Goal: Communication & Community: Answer question/provide support

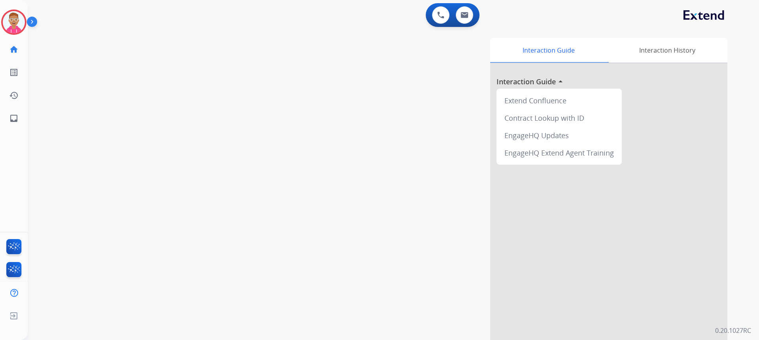
click at [350, 255] on div "Interaction Guide Interaction History Interaction Guide arrow_drop_up Extend Co…" at bounding box center [495, 198] width 466 height 320
click at [16, 24] on img at bounding box center [14, 22] width 22 height 22
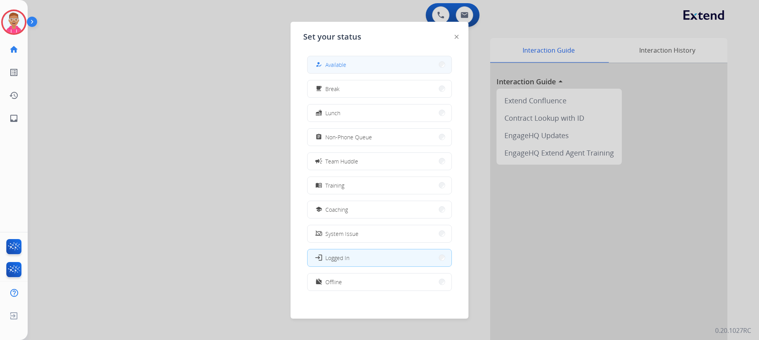
click at [360, 61] on button "how_to_reg Available" at bounding box center [380, 64] width 144 height 17
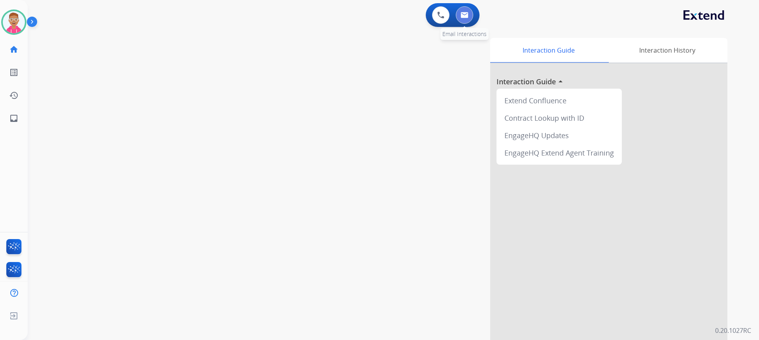
click at [463, 16] on img at bounding box center [465, 15] width 8 height 6
select select "**********"
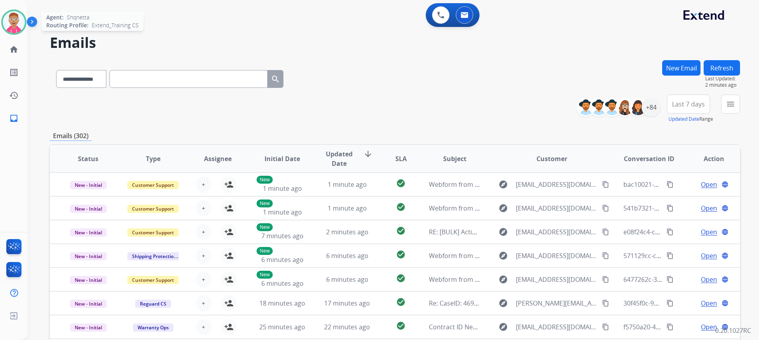
click at [17, 21] on img at bounding box center [14, 22] width 22 height 22
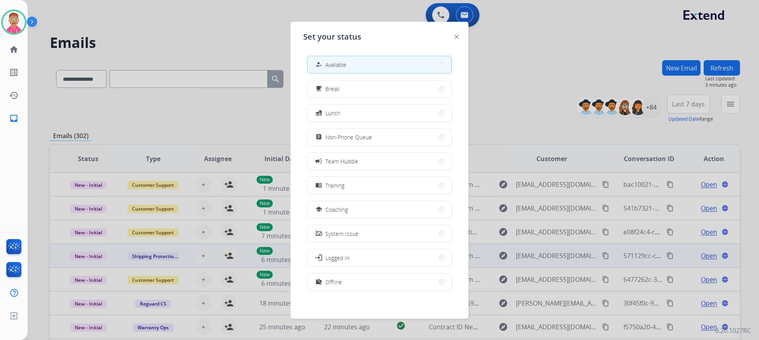
click at [356, 259] on button "login Logged In" at bounding box center [380, 257] width 144 height 17
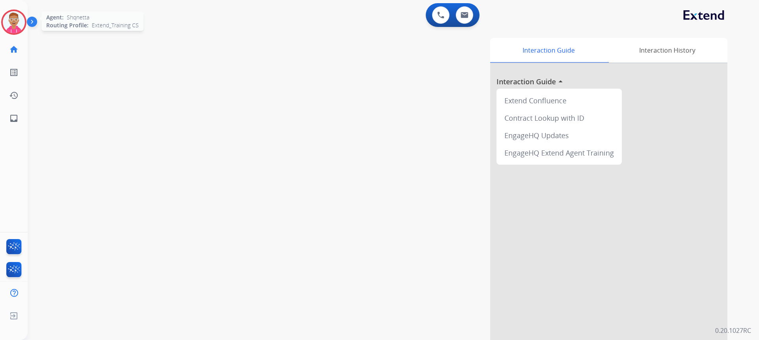
click at [11, 21] on img at bounding box center [14, 22] width 22 height 22
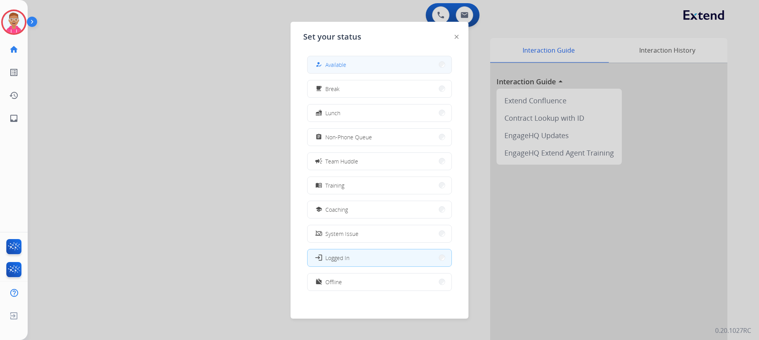
click at [335, 67] on span "Available" at bounding box center [335, 65] width 21 height 8
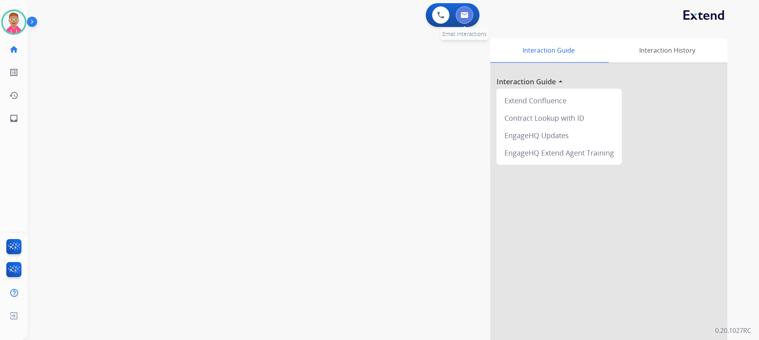
drag, startPoint x: 48, startPoint y: 305, endPoint x: 464, endPoint y: 15, distance: 506.7
click at [464, 15] on img at bounding box center [465, 15] width 8 height 6
select select "**********"
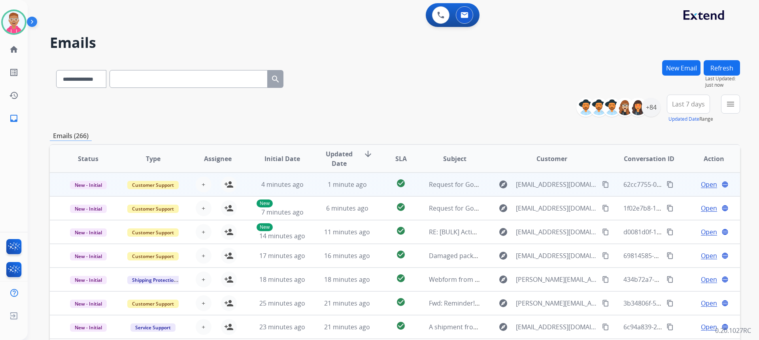
click at [364, 189] on td "1 minute ago" at bounding box center [341, 184] width 65 height 24
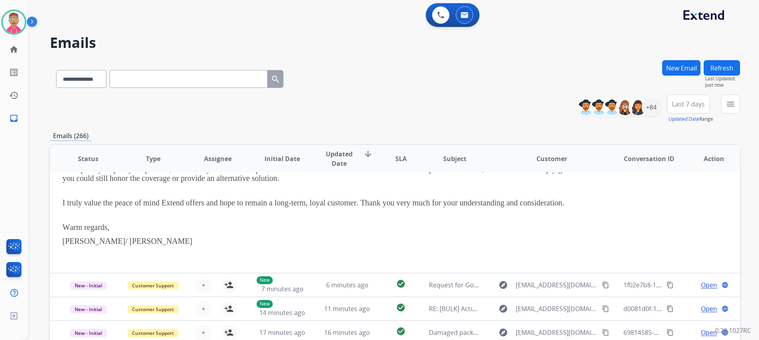
scroll to position [223, 0]
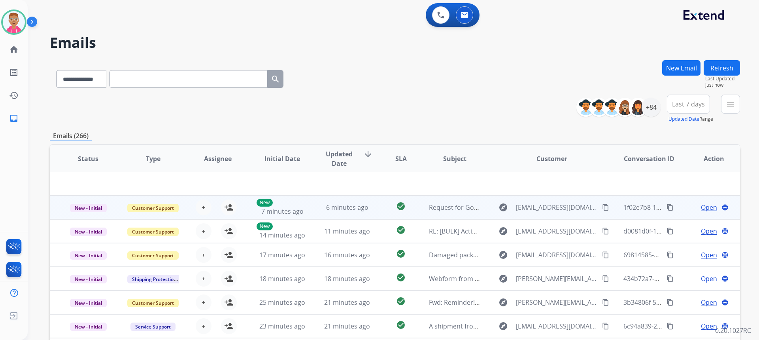
click at [240, 212] on div "+ Select agent person_add Assign to Me" at bounding box center [211, 207] width 64 height 22
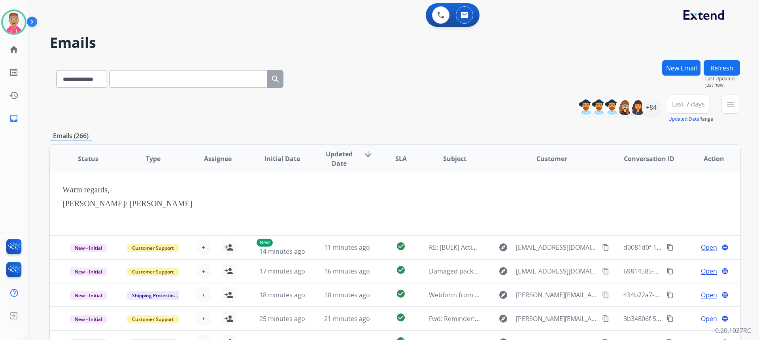
scroll to position [214, 0]
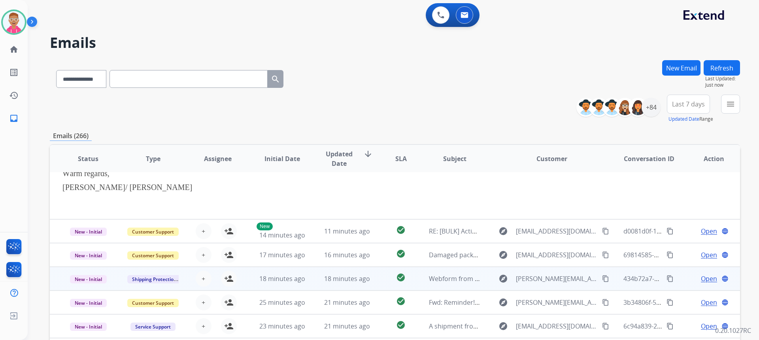
click at [250, 282] on td "18 minutes ago" at bounding box center [276, 279] width 65 height 24
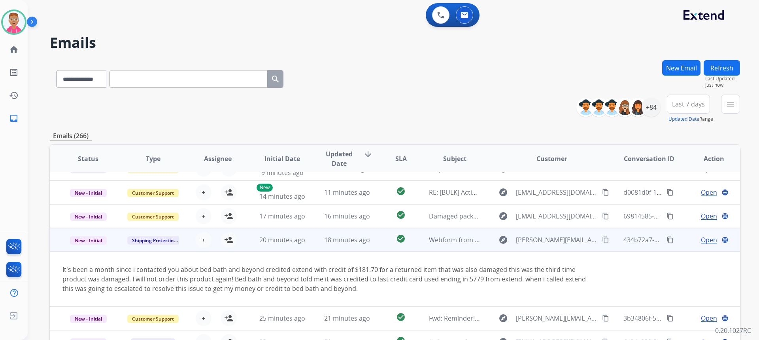
scroll to position [55, 0]
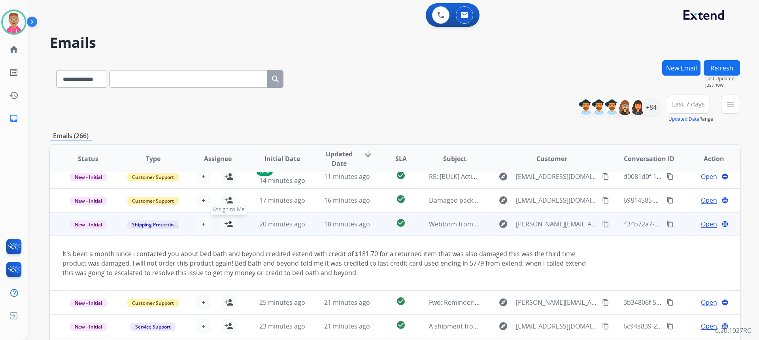
click at [224, 223] on mat-icon "person_add" at bounding box center [228, 223] width 9 height 9
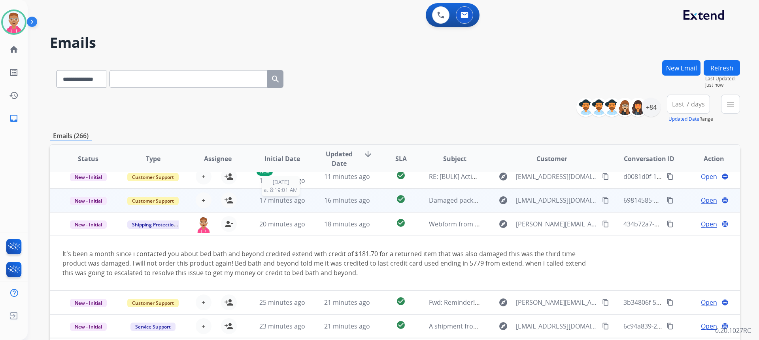
click at [289, 202] on span "17 minutes ago" at bounding box center [282, 200] width 46 height 9
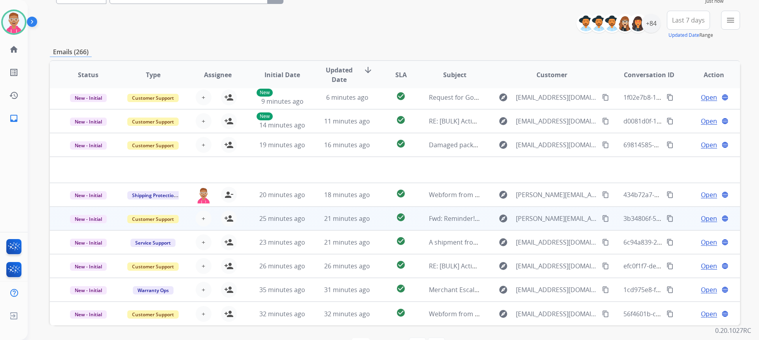
scroll to position [110, 0]
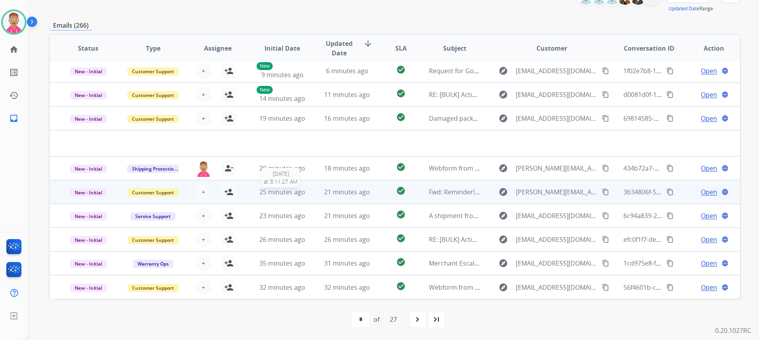
click at [284, 192] on span "25 minutes ago" at bounding box center [282, 191] width 46 height 9
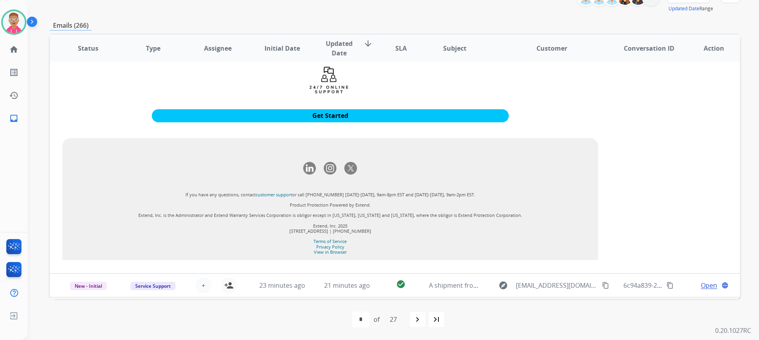
scroll to position [1023, 0]
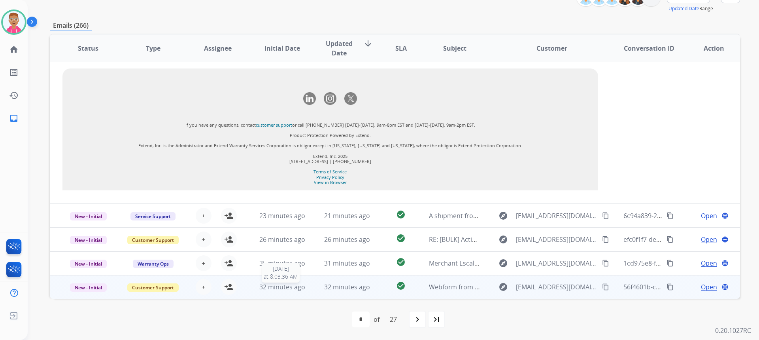
click at [283, 289] on span "32 minutes ago" at bounding box center [282, 286] width 46 height 9
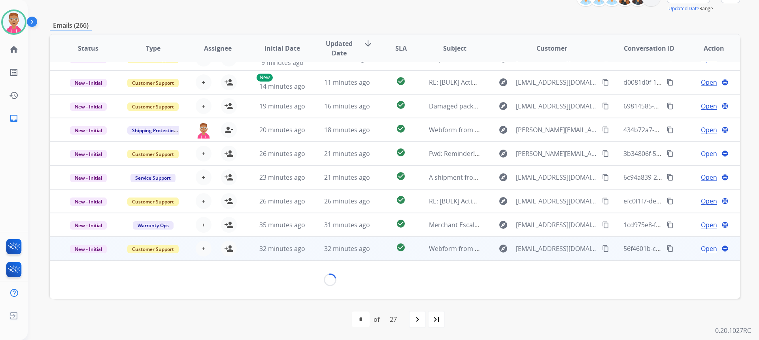
scroll to position [36, 0]
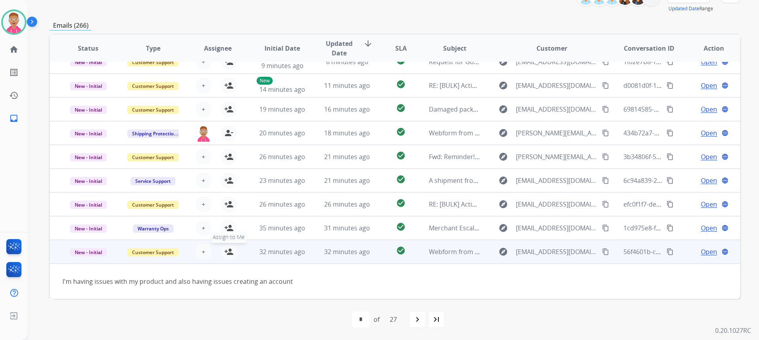
click at [226, 252] on mat-icon "person_add" at bounding box center [228, 251] width 9 height 9
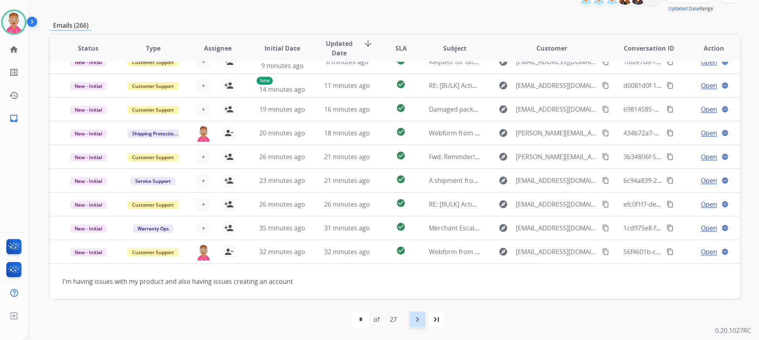
click at [422, 317] on mat-icon "navigate_next" at bounding box center [417, 318] width 9 height 9
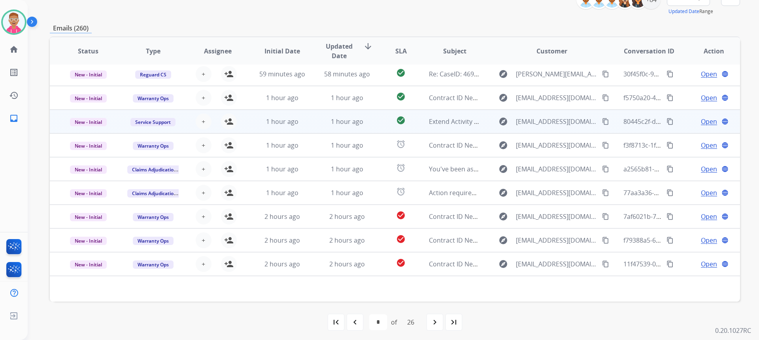
scroll to position [110, 0]
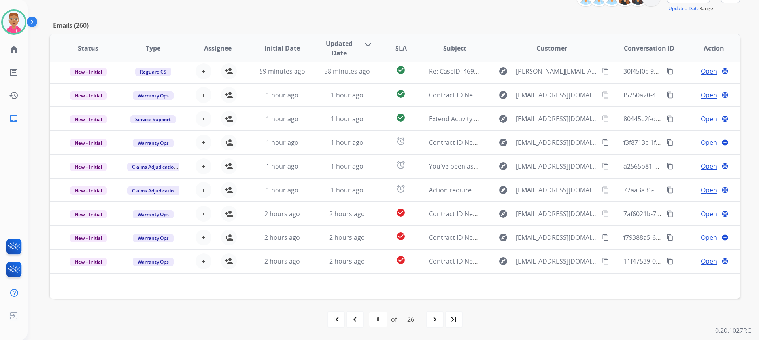
click at [433, 319] on mat-icon "navigate_next" at bounding box center [434, 318] width 9 height 9
click at [17, 16] on img at bounding box center [14, 22] width 22 height 22
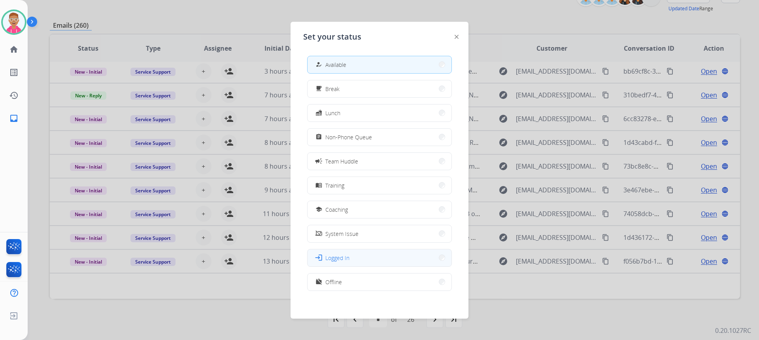
click at [354, 255] on button "login Logged In" at bounding box center [380, 257] width 144 height 17
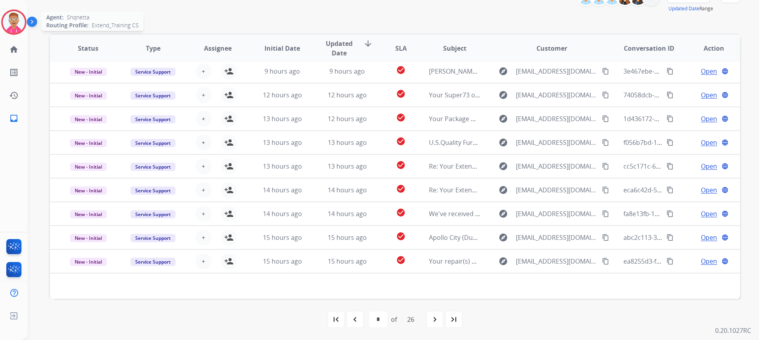
click at [16, 19] on img at bounding box center [14, 22] width 22 height 22
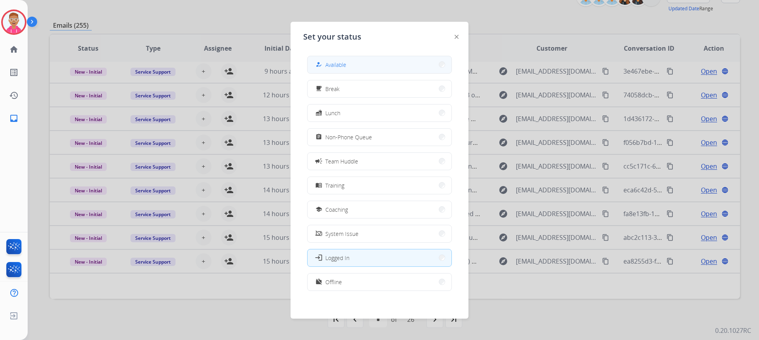
click at [334, 66] on span "Available" at bounding box center [335, 65] width 21 height 8
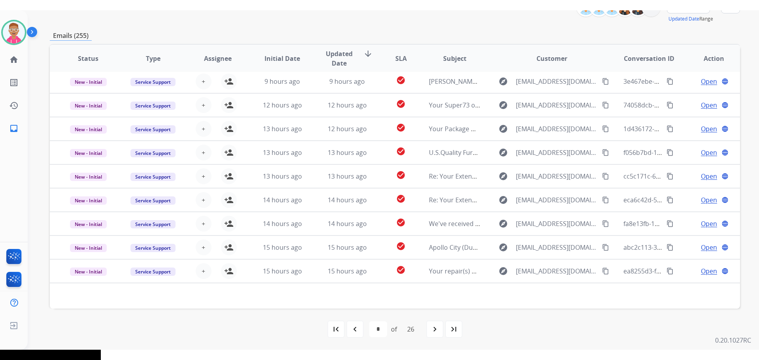
scroll to position [90, 0]
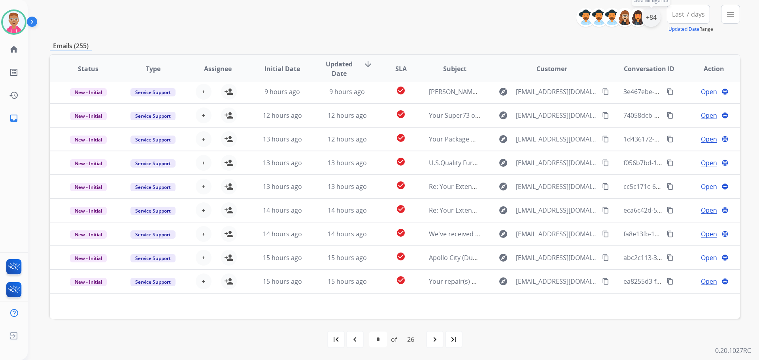
click at [652, 15] on div "+84" at bounding box center [651, 17] width 19 height 19
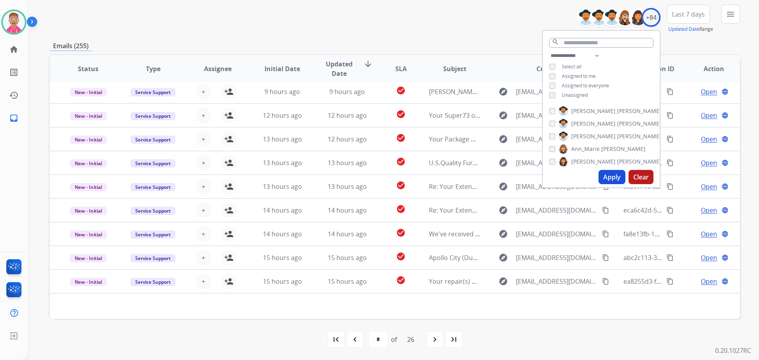
click at [551, 99] on div "**********" at bounding box center [601, 76] width 117 height 51
click at [612, 172] on button "Apply" at bounding box center [612, 177] width 27 height 14
select select "*"
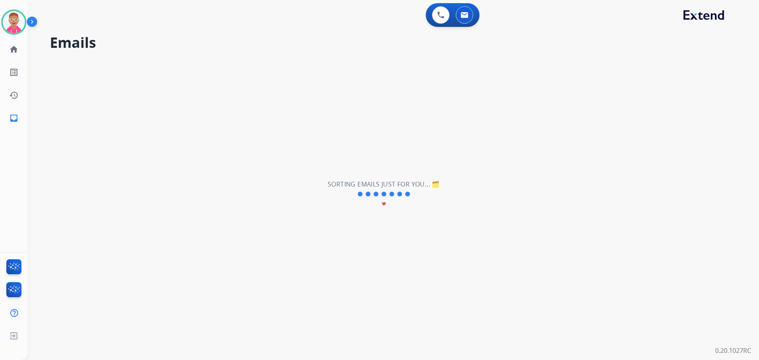
scroll to position [0, 0]
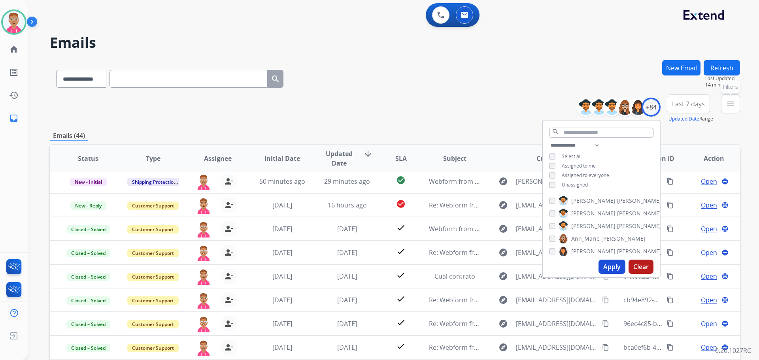
click at [730, 104] on mat-icon "menu" at bounding box center [730, 103] width 9 height 9
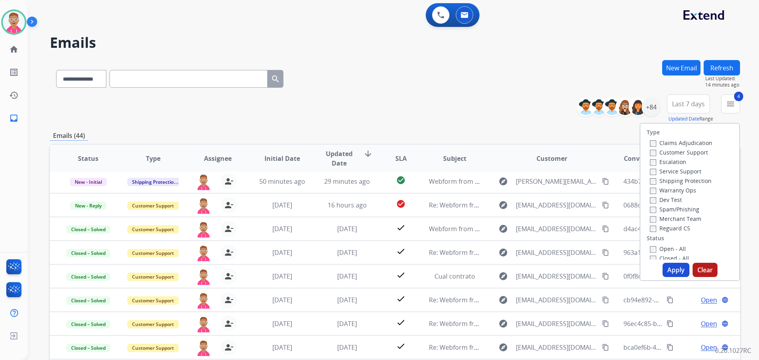
click at [670, 269] on button "Apply" at bounding box center [676, 270] width 27 height 14
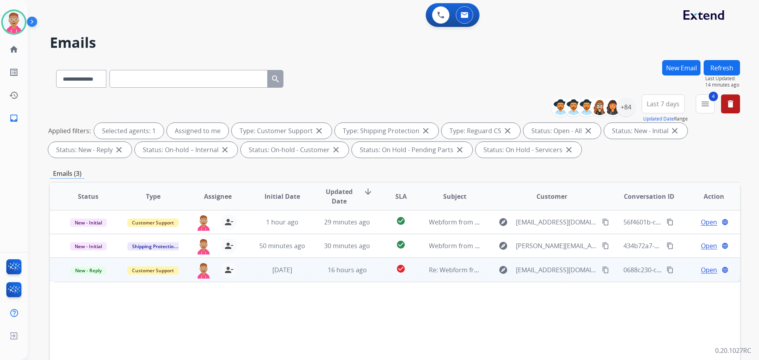
click at [709, 269] on span "Open" at bounding box center [709, 269] width 16 height 9
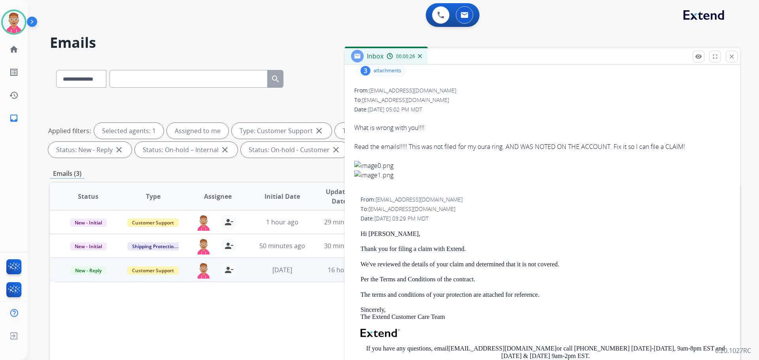
scroll to position [40, 0]
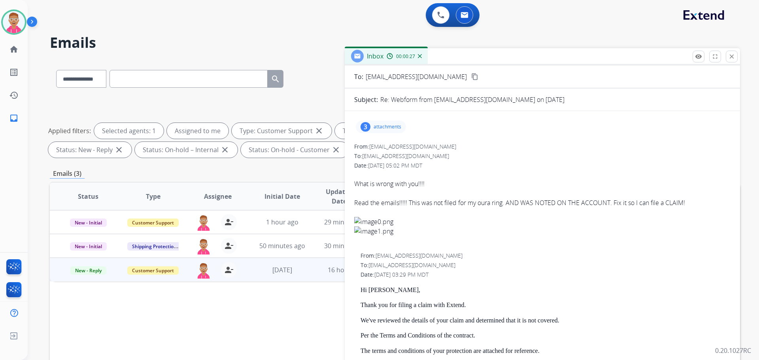
click at [383, 221] on img at bounding box center [542, 221] width 376 height 9
click at [380, 127] on p "attachments" at bounding box center [388, 127] width 28 height 6
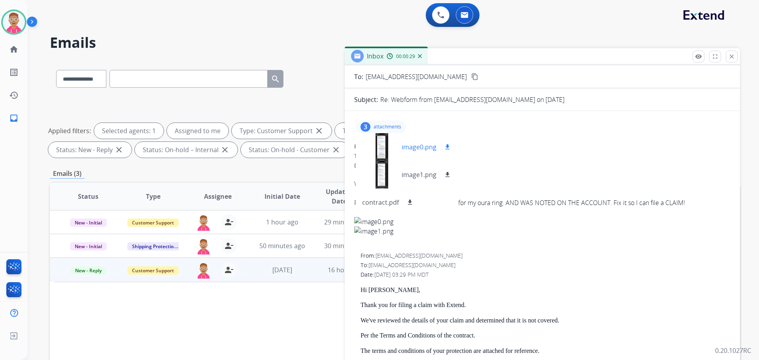
click at [381, 149] on div at bounding box center [382, 147] width 40 height 28
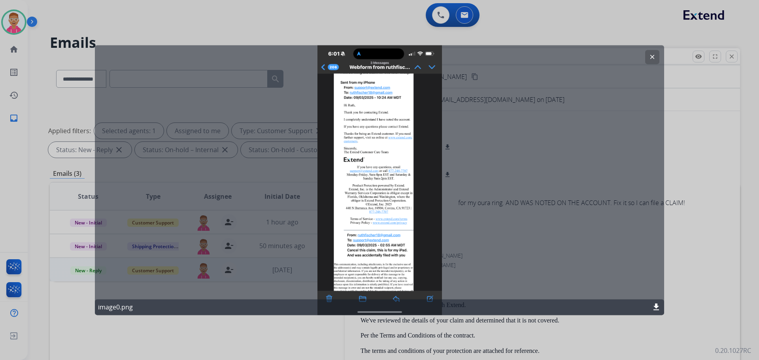
click at [432, 67] on div "clear image0.png download" at bounding box center [379, 180] width 569 height 270
click at [649, 54] on button "clear" at bounding box center [652, 57] width 14 height 14
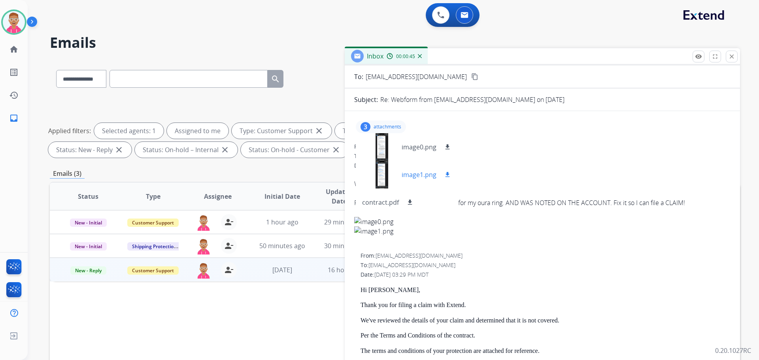
click at [380, 170] on div at bounding box center [382, 175] width 40 height 28
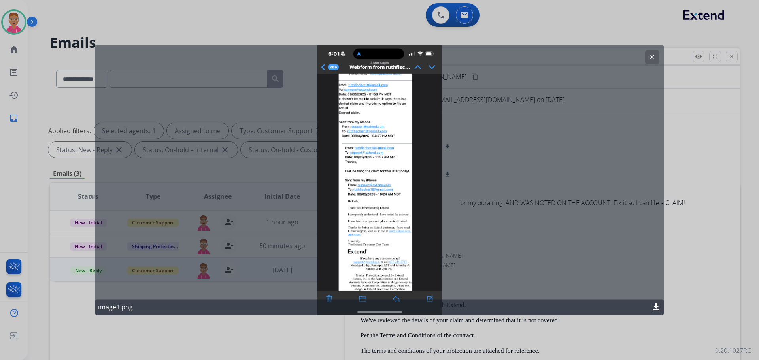
click at [656, 54] on button "clear" at bounding box center [652, 57] width 14 height 14
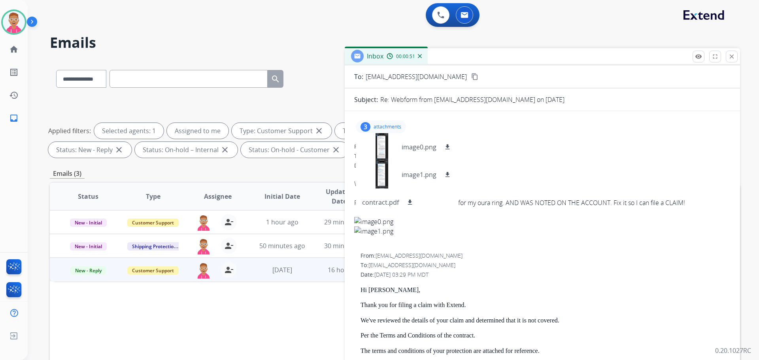
scroll to position [0, 0]
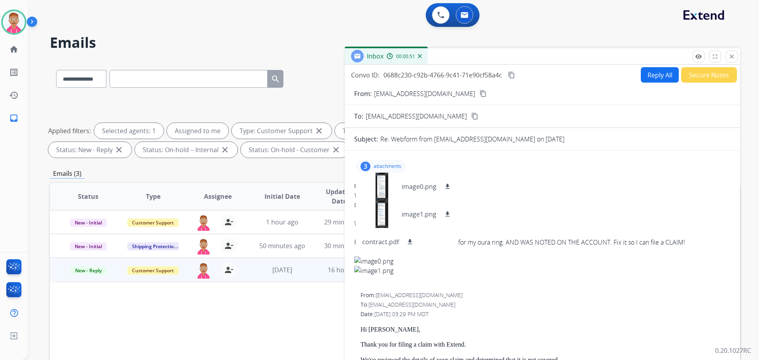
click at [496, 208] on div "Date: [DATE] 05:02 PM MDT" at bounding box center [542, 205] width 376 height 8
click at [405, 170] on div "3 attachments image0.png download image1.png download contract.pdf download" at bounding box center [542, 166] width 376 height 19
click at [416, 165] on div "3 attachments image0.png download image1.png download contract.pdf download" at bounding box center [542, 166] width 376 height 19
click at [398, 167] on p "attachments" at bounding box center [388, 166] width 28 height 6
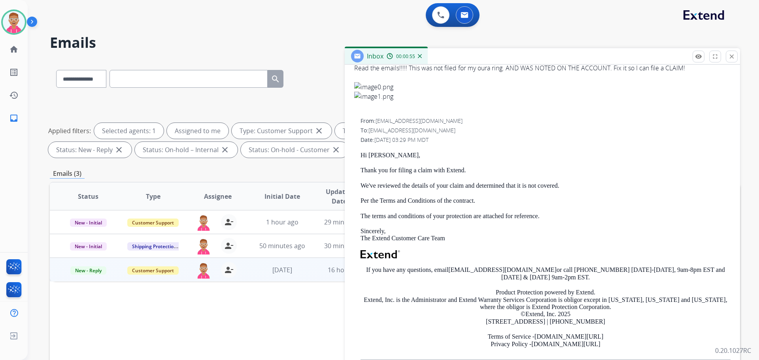
scroll to position [198, 0]
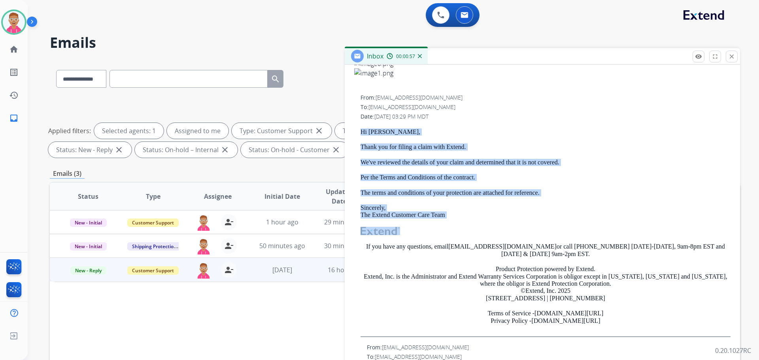
drag, startPoint x: 362, startPoint y: 133, endPoint x: 458, endPoint y: 220, distance: 129.1
click at [458, 220] on div "From: [EMAIL_ADDRESS][DOMAIN_NAME] To: [EMAIL_ADDRESS][DOMAIN_NAME] Date: [DATE…" at bounding box center [542, 216] width 376 height 244
copy div "Hi [PERSON_NAME], Thank you for filing a claim with Extend. We've reviewed the …"
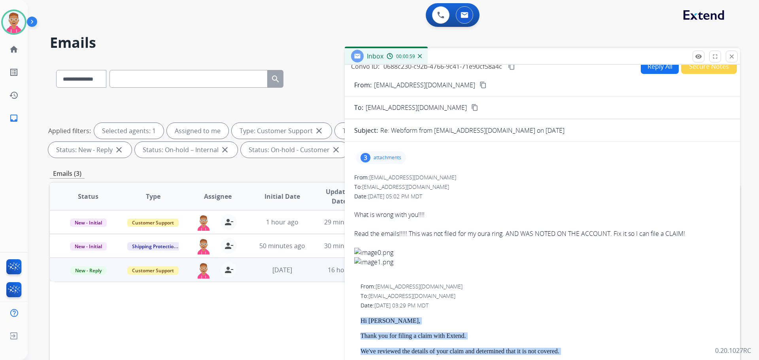
scroll to position [0, 0]
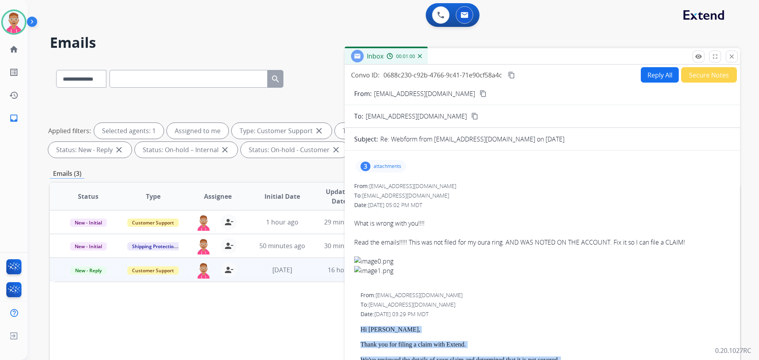
drag, startPoint x: 565, startPoint y: 121, endPoint x: 572, endPoint y: 105, distance: 17.9
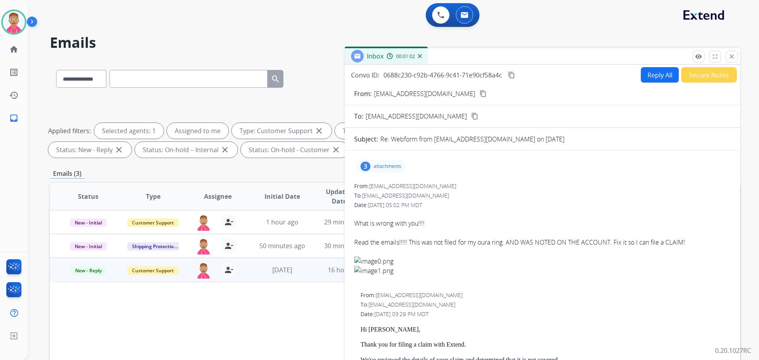
click at [649, 77] on button "Reply All" at bounding box center [660, 74] width 38 height 15
select select "**********"
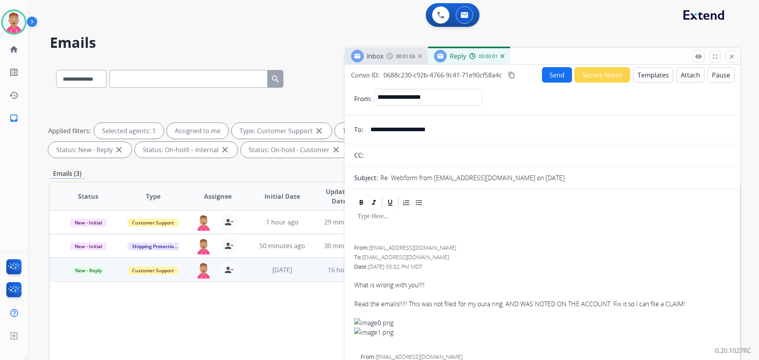
click at [647, 77] on button "Templates" at bounding box center [654, 74] width 40 height 15
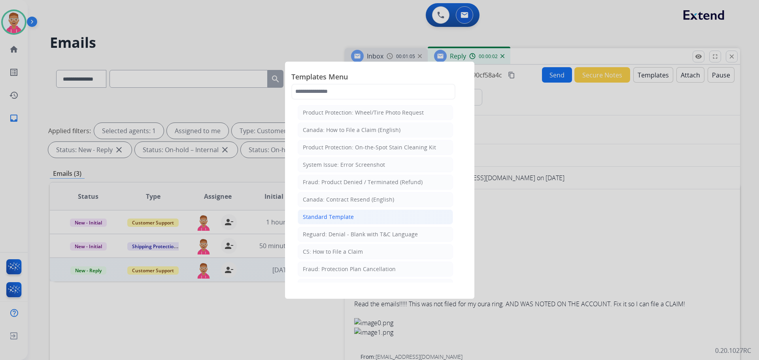
click at [344, 219] on div "Standard Template" at bounding box center [328, 217] width 51 height 8
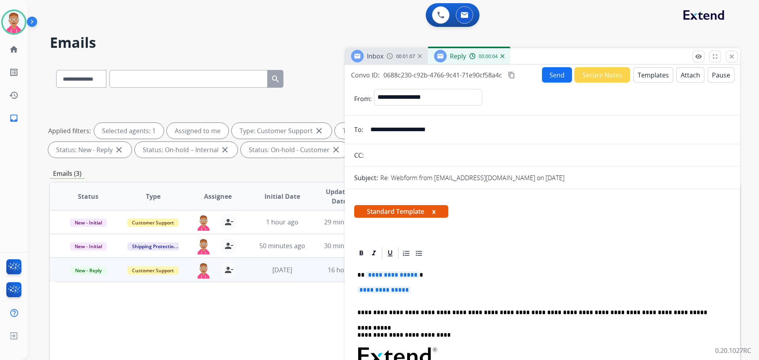
click at [389, 277] on span "**********" at bounding box center [392, 275] width 53 height 7
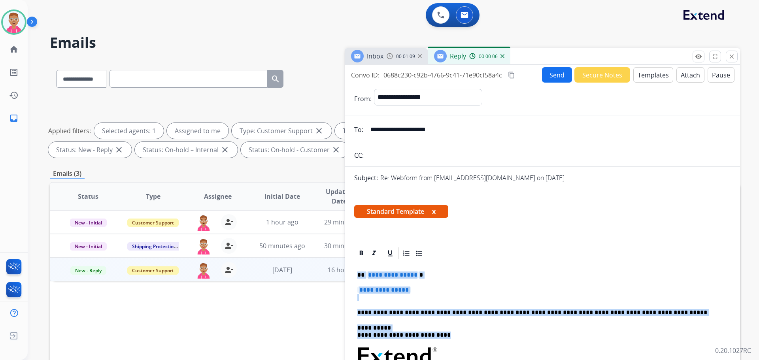
drag, startPoint x: 357, startPoint y: 276, endPoint x: 444, endPoint y: 337, distance: 106.7
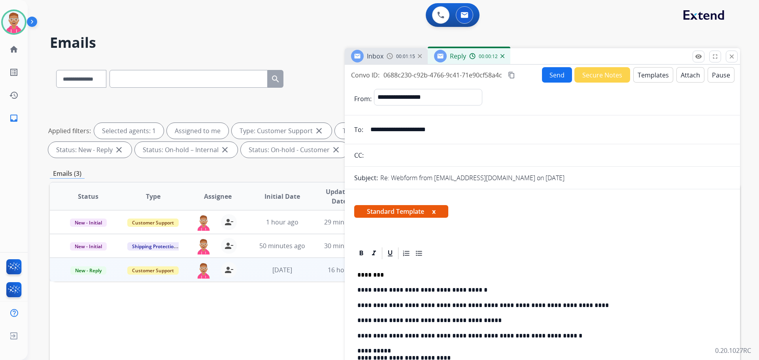
click at [554, 73] on button "Send" at bounding box center [557, 74] width 30 height 15
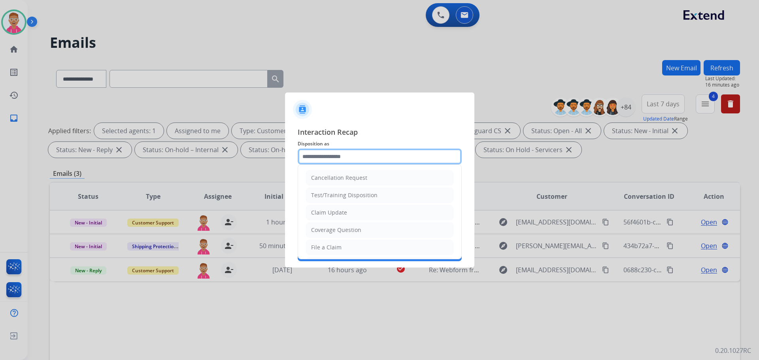
click at [339, 158] on input "text" at bounding box center [380, 157] width 164 height 16
click at [347, 248] on li "File a Claim" at bounding box center [380, 247] width 148 height 15
type input "**********"
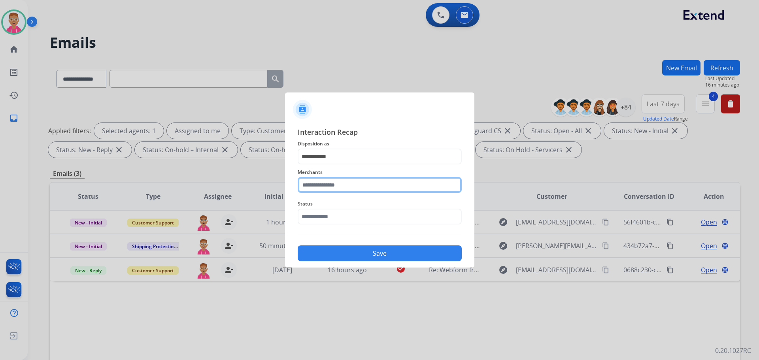
click at [346, 189] on input "text" at bounding box center [380, 185] width 164 height 16
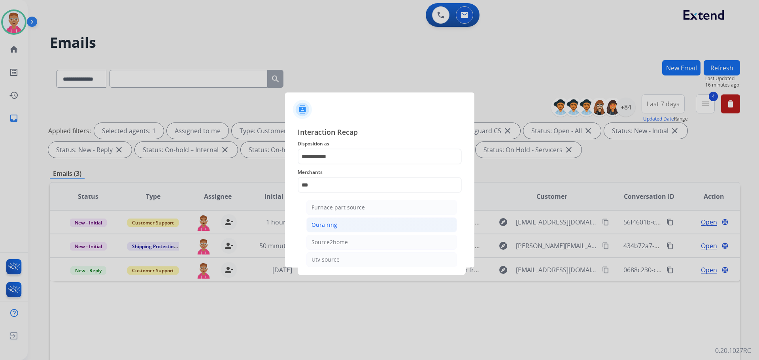
click at [349, 226] on li "Oura ring" at bounding box center [381, 225] width 151 height 15
type input "*********"
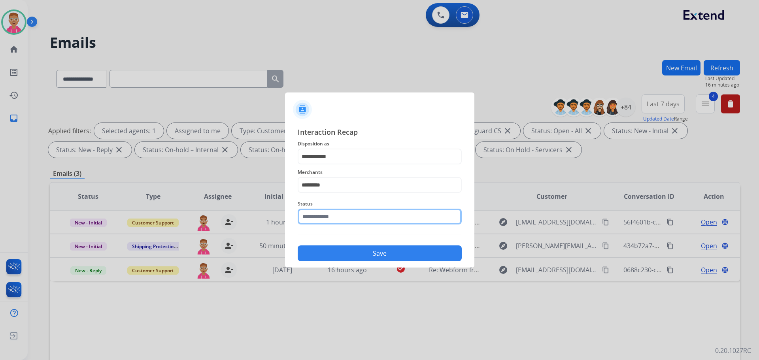
click at [344, 219] on input "text" at bounding box center [380, 217] width 164 height 16
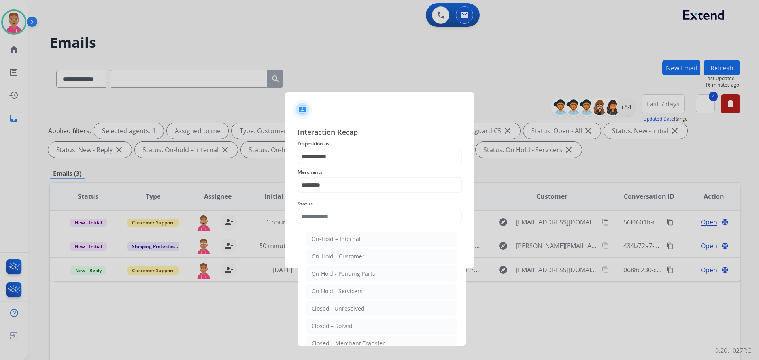
click at [346, 324] on div "Closed – Solved" at bounding box center [332, 326] width 41 height 8
type input "**********"
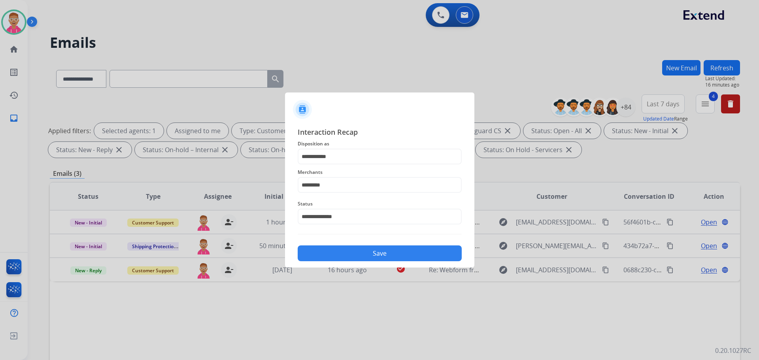
click at [382, 255] on button "Save" at bounding box center [380, 254] width 164 height 16
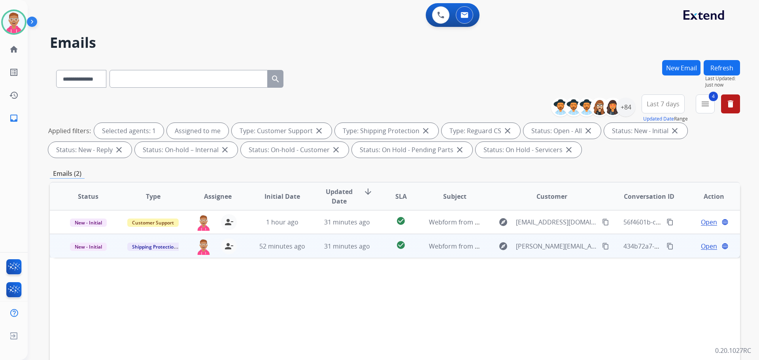
click at [708, 247] on span "Open" at bounding box center [709, 246] width 16 height 9
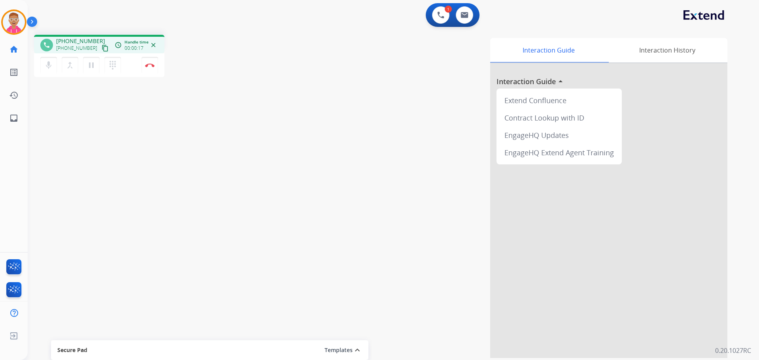
click at [100, 44] on button "content_copy" at bounding box center [104, 48] width 9 height 9
drag, startPoint x: 110, startPoint y: 134, endPoint x: 267, endPoint y: 121, distance: 157.6
click at [115, 129] on div "phone [PHONE_NUMBER] [PHONE_NUMBER] content_copy access_time Call metrics Queue…" at bounding box center [384, 193] width 713 height 330
click at [458, 339] on div "Interaction Guide Interaction History Interaction Guide arrow_drop_up Extend Co…" at bounding box center [495, 198] width 466 height 320
click at [152, 59] on button "Disconnect" at bounding box center [150, 65] width 17 height 17
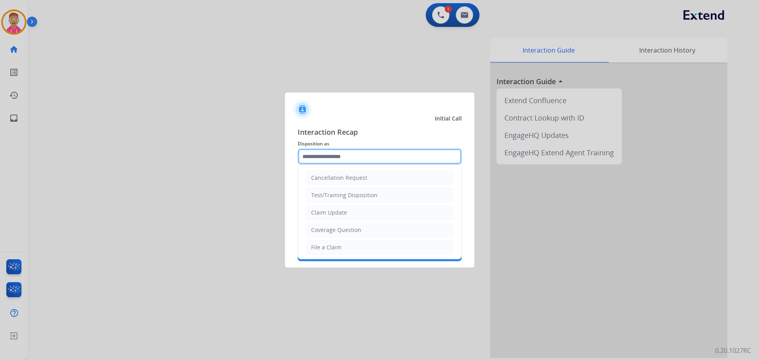
click at [349, 160] on input "text" at bounding box center [380, 157] width 164 height 16
click at [333, 246] on div "File a Claim" at bounding box center [326, 248] width 30 height 8
type input "**********"
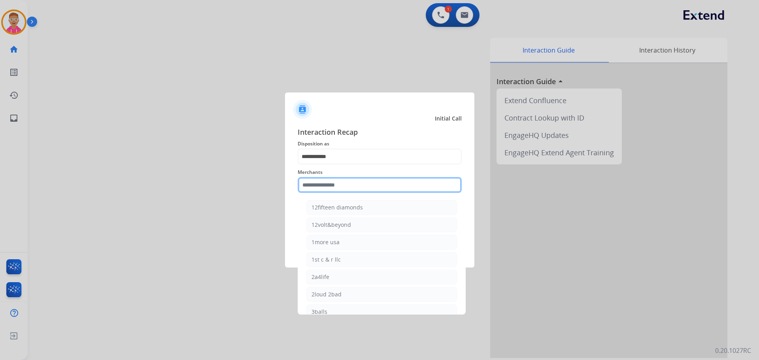
click at [328, 185] on input "text" at bounding box center [380, 185] width 164 height 16
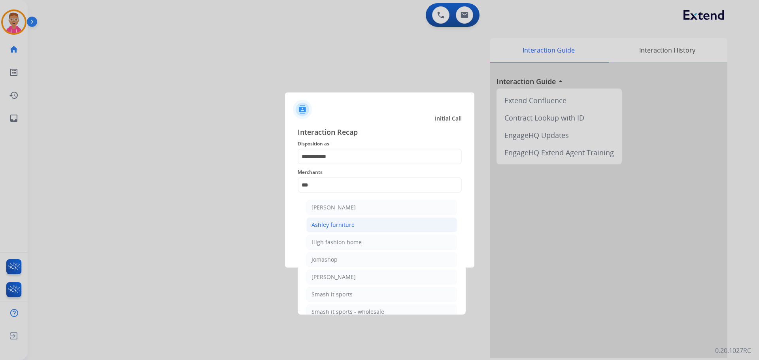
click at [338, 223] on div "Ashley furniture" at bounding box center [333, 225] width 43 height 8
type input "**********"
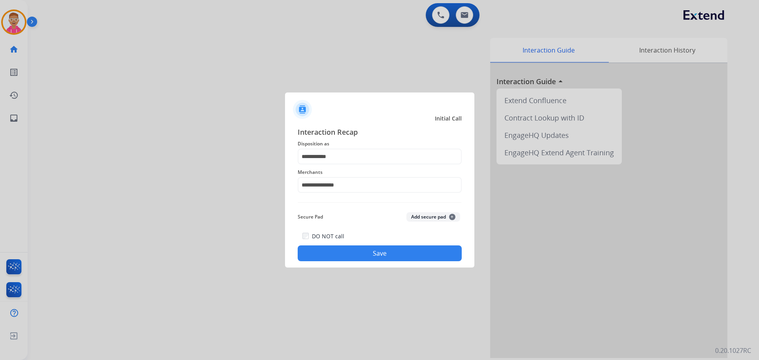
click at [330, 251] on button "Save" at bounding box center [380, 254] width 164 height 16
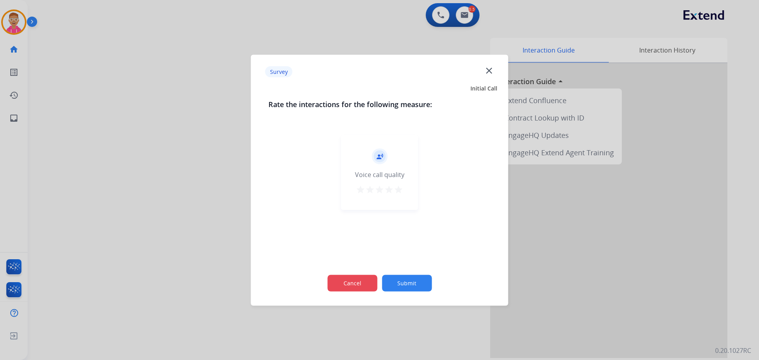
click at [349, 281] on button "Cancel" at bounding box center [352, 283] width 50 height 17
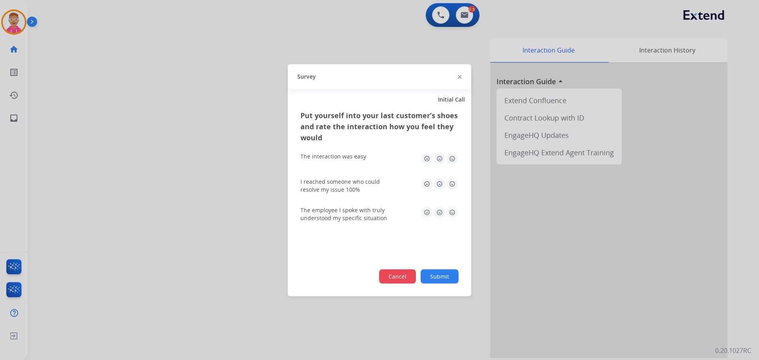
click at [393, 274] on button "Cancel" at bounding box center [397, 276] width 37 height 14
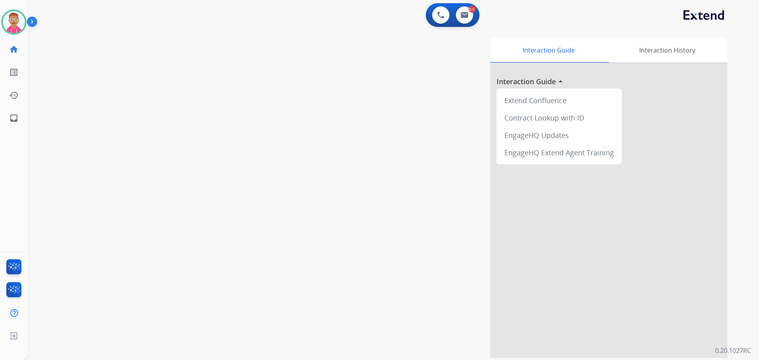
click at [189, 111] on div "swap_horiz Break voice bridge close_fullscreen Connect 3-Way Call merge_type Se…" at bounding box center [384, 193] width 713 height 330
click at [466, 16] on img at bounding box center [465, 15] width 8 height 6
select select "**********"
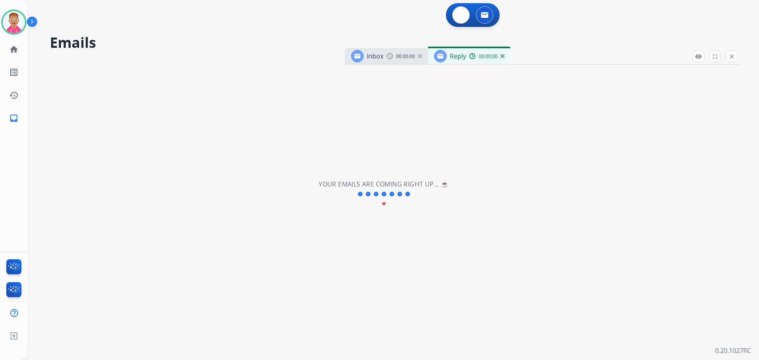
select select "**********"
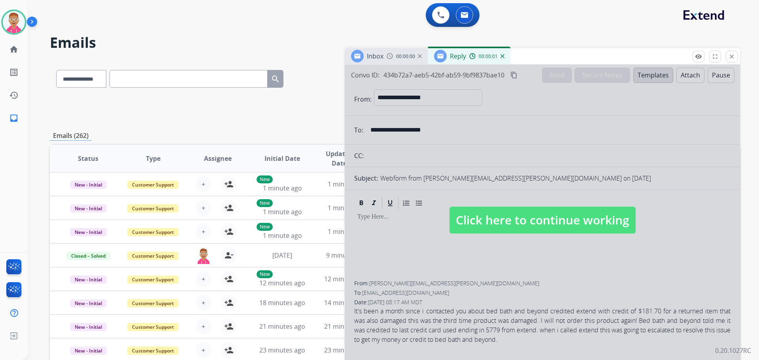
click at [538, 221] on span "Click here to continue working" at bounding box center [543, 220] width 186 height 27
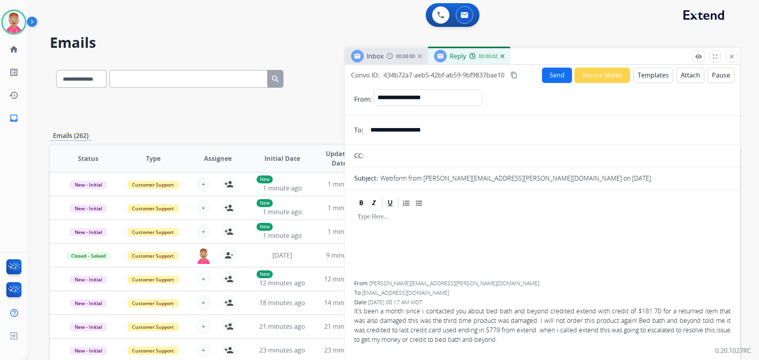
select select
click at [409, 61] on div "Inbox 00:00:21" at bounding box center [386, 56] width 83 height 16
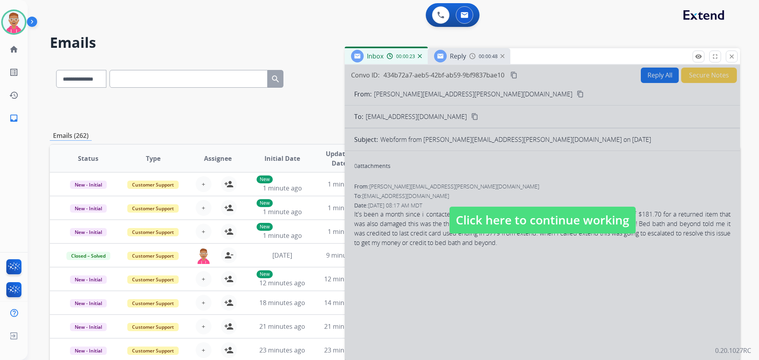
click at [467, 163] on div at bounding box center [542, 212] width 395 height 295
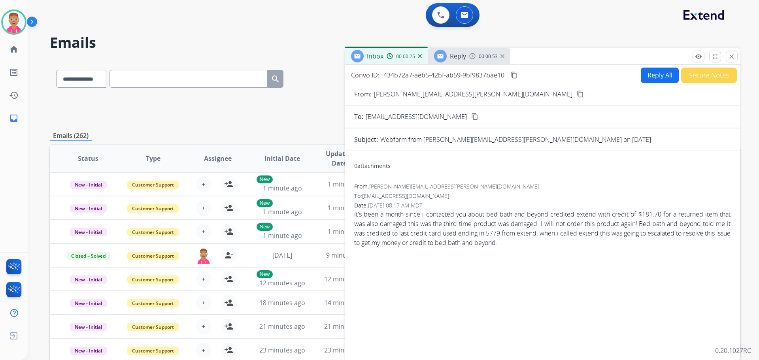
click at [577, 96] on mat-icon "content_copy" at bounding box center [580, 94] width 7 height 7
click at [660, 78] on button "Reply All" at bounding box center [660, 75] width 38 height 15
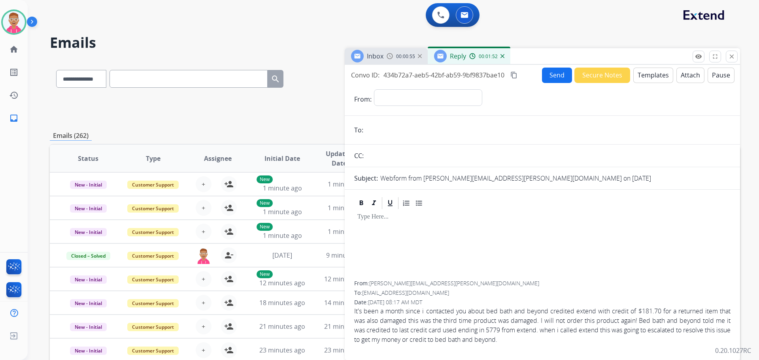
click at [644, 76] on button "Templates" at bounding box center [654, 75] width 40 height 15
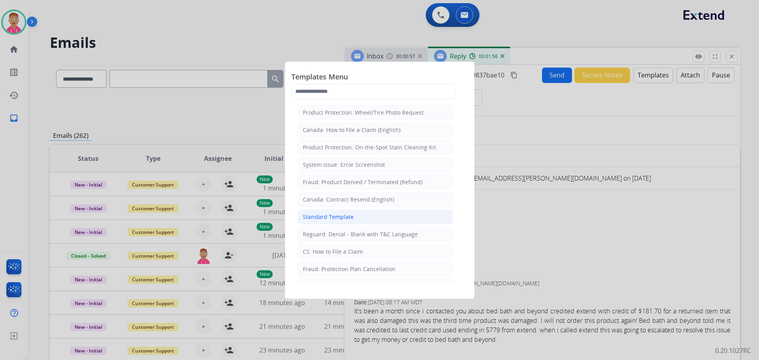
click at [353, 217] on li "Standard Template" at bounding box center [375, 217] width 155 height 15
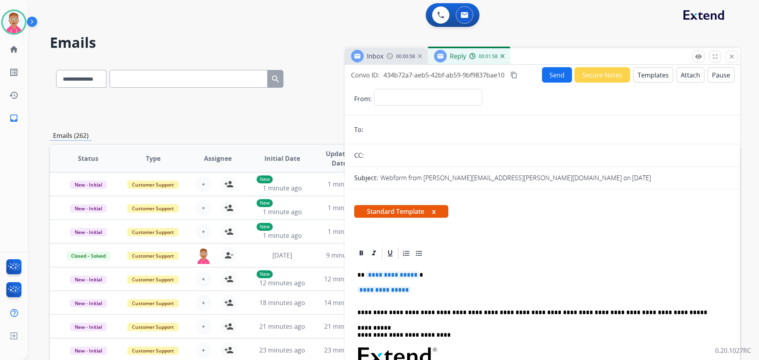
click at [397, 278] on span "**********" at bounding box center [392, 275] width 53 height 7
click at [415, 289] on p "**********" at bounding box center [542, 294] width 370 height 15
click at [402, 287] on span "**********" at bounding box center [383, 290] width 53 height 7
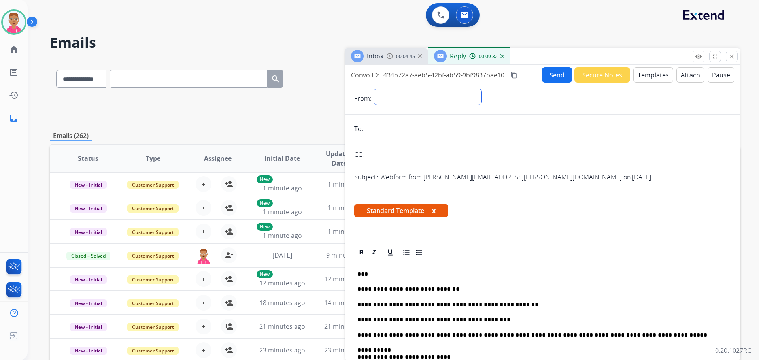
click at [425, 98] on select "**********" at bounding box center [428, 97] width 108 height 16
select select "**********"
click at [374, 89] on select "**********" at bounding box center [428, 97] width 108 height 16
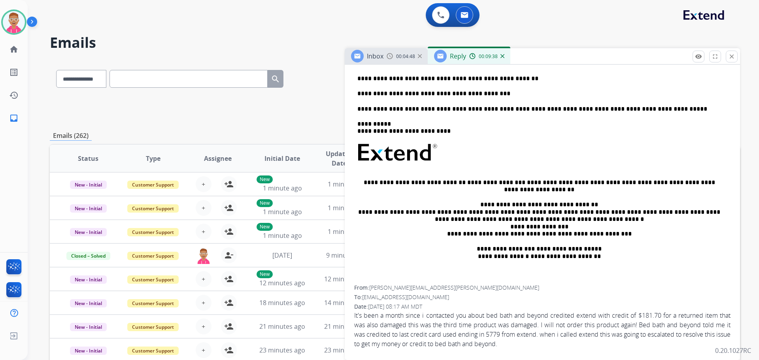
scroll to position [228, 0]
click at [372, 286] on span "[PERSON_NAME][EMAIL_ADDRESS][PERSON_NAME][DOMAIN_NAME]" at bounding box center [454, 287] width 170 height 8
drag, startPoint x: 371, startPoint y: 287, endPoint x: 443, endPoint y: 290, distance: 72.0
click at [443, 290] on div "From: [PERSON_NAME][EMAIL_ADDRESS][PERSON_NAME][DOMAIN_NAME]" at bounding box center [542, 287] width 376 height 8
copy span "[PERSON_NAME][EMAIL_ADDRESS][PERSON_NAME][DOMAIN_NAME]"
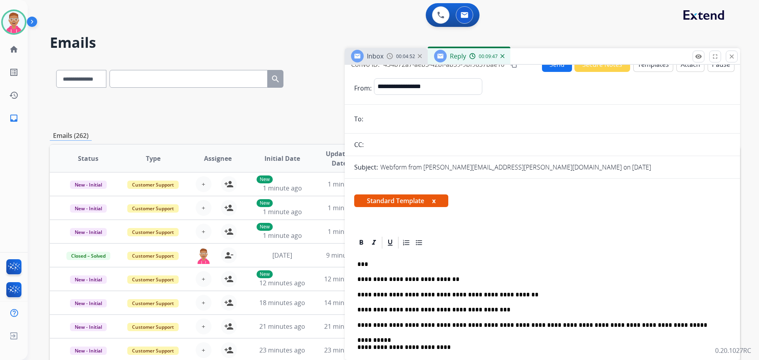
scroll to position [0, 0]
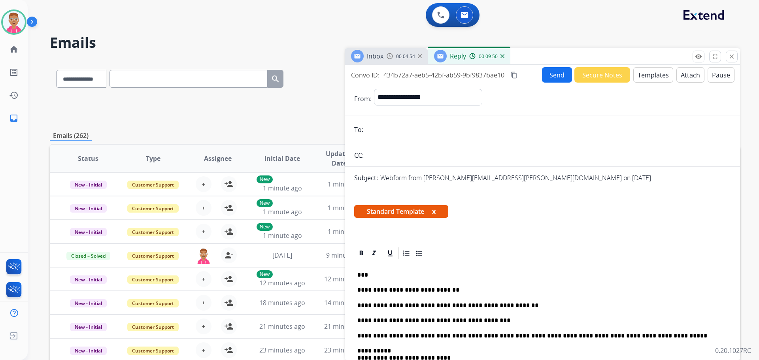
click at [384, 127] on input "email" at bounding box center [548, 130] width 365 height 16
paste input "**********"
type input "**********"
click at [543, 75] on button "Send" at bounding box center [557, 74] width 30 height 15
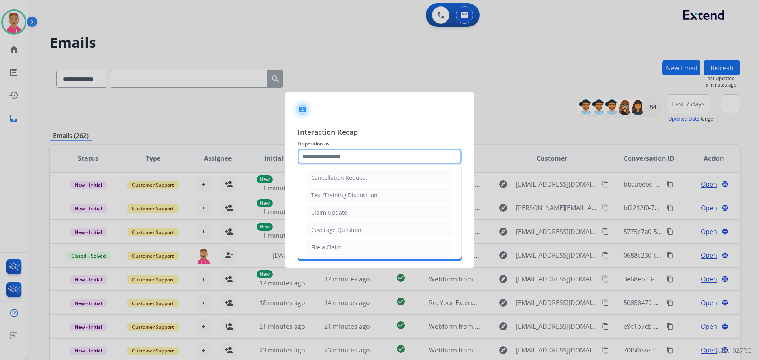
click at [361, 157] on input "text" at bounding box center [380, 157] width 164 height 16
click at [350, 246] on li "File a Claim" at bounding box center [380, 247] width 148 height 15
type input "**********"
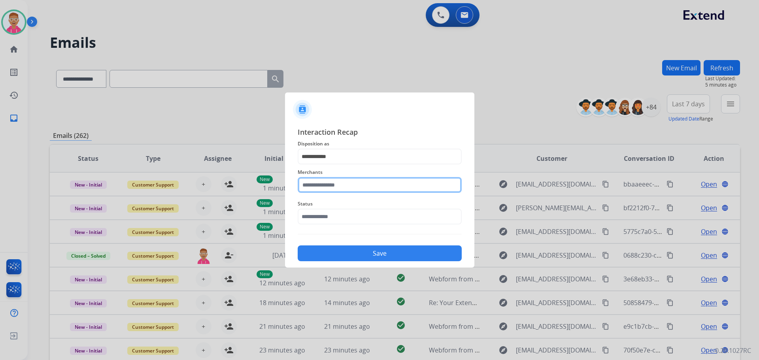
click at [349, 185] on input "text" at bounding box center [380, 185] width 164 height 16
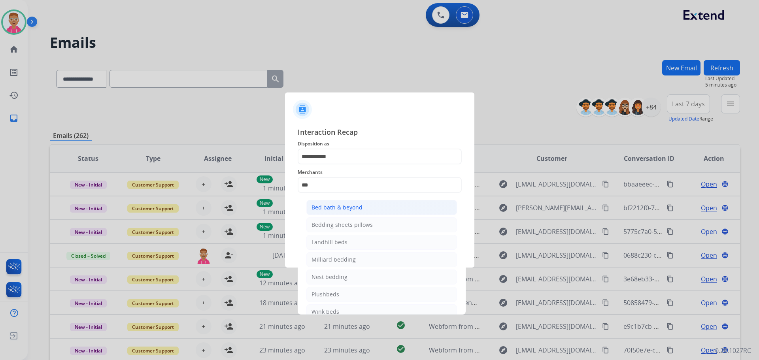
click at [353, 208] on div "Bed bath & beyond" at bounding box center [337, 208] width 51 height 8
type input "**********"
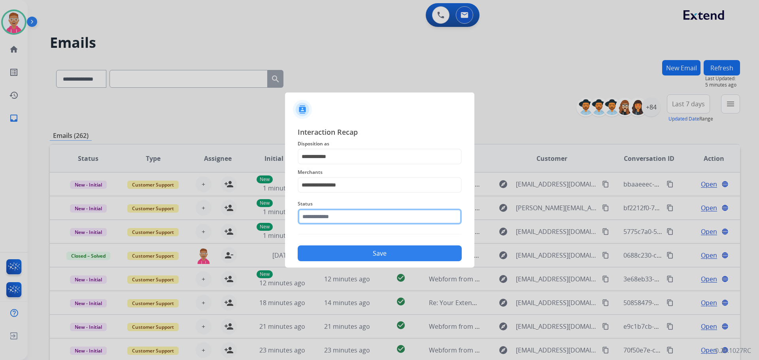
click at [345, 219] on input "text" at bounding box center [380, 217] width 164 height 16
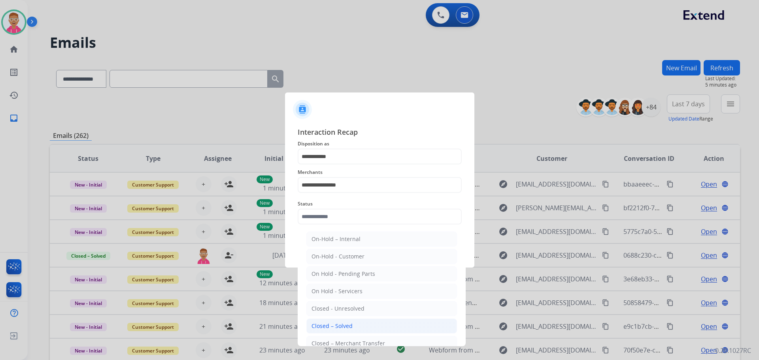
click at [355, 330] on li "Closed – Solved" at bounding box center [381, 326] width 151 height 15
type input "**********"
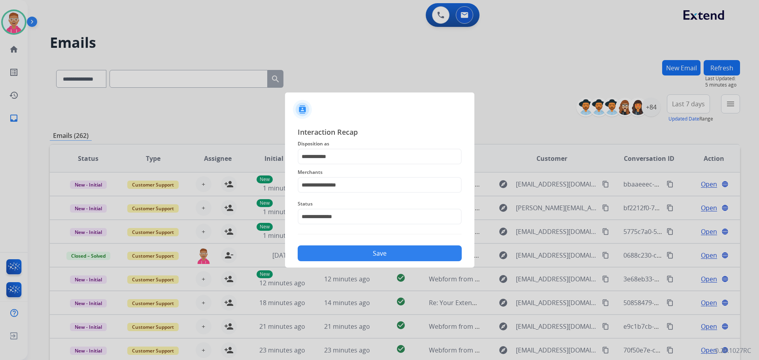
click at [353, 250] on button "Save" at bounding box center [380, 254] width 164 height 16
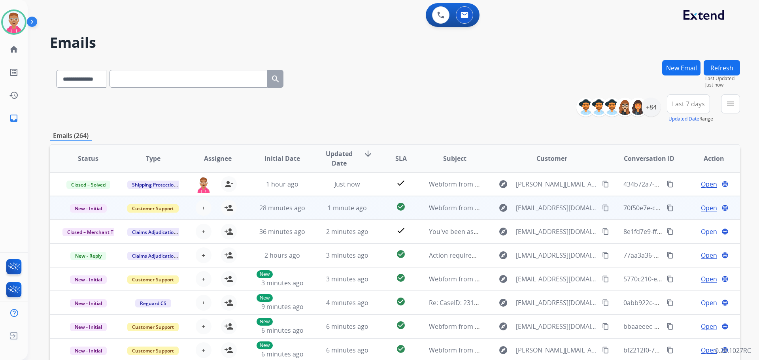
click at [249, 217] on td "28 minutes ago" at bounding box center [276, 208] width 65 height 24
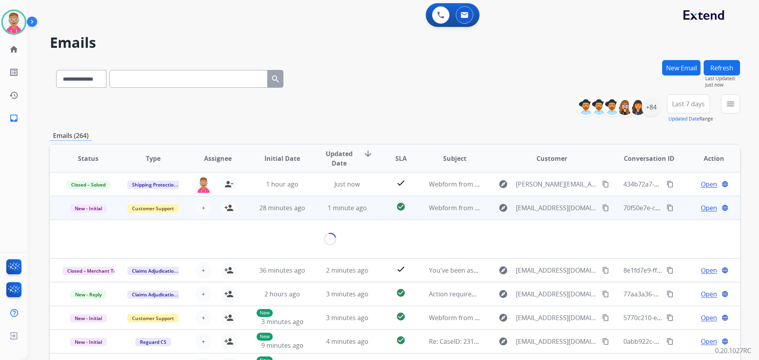
scroll to position [24, 0]
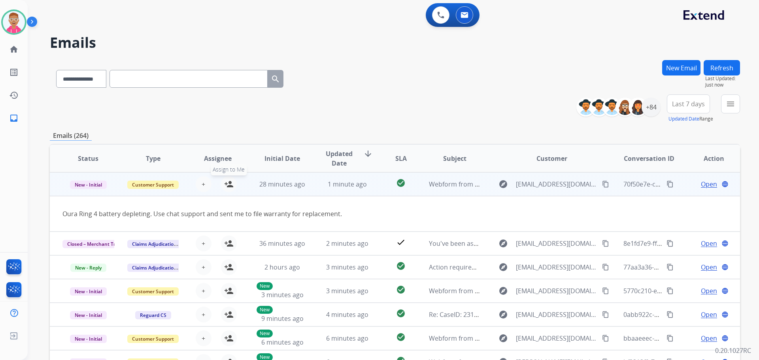
click at [225, 183] on mat-icon "person_add" at bounding box center [228, 184] width 9 height 9
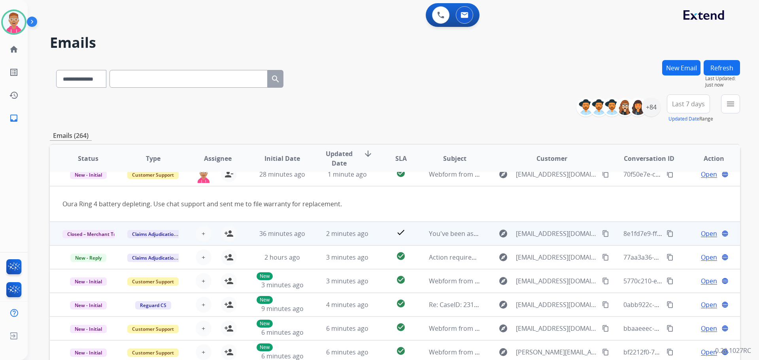
scroll to position [36, 0]
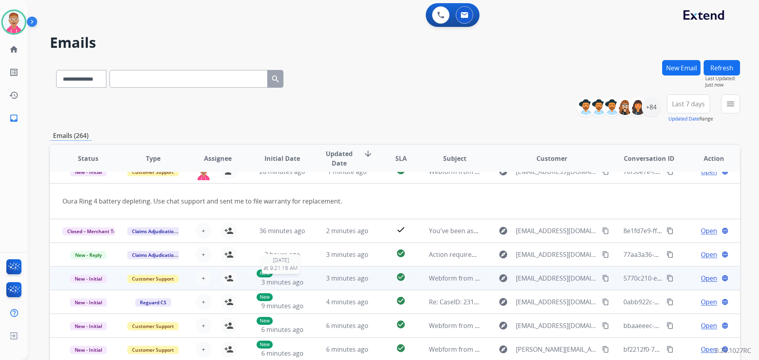
click at [280, 281] on span "3 minutes ago" at bounding box center [282, 282] width 42 height 9
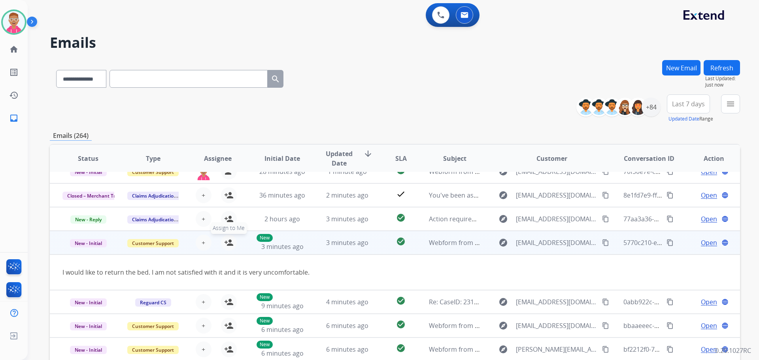
click at [227, 244] on mat-icon "person_add" at bounding box center [228, 242] width 9 height 9
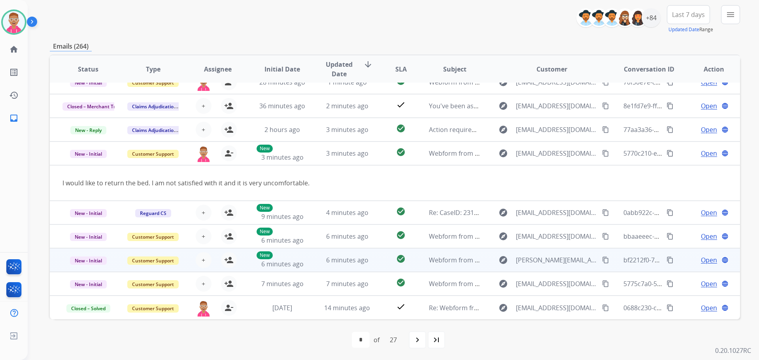
scroll to position [90, 0]
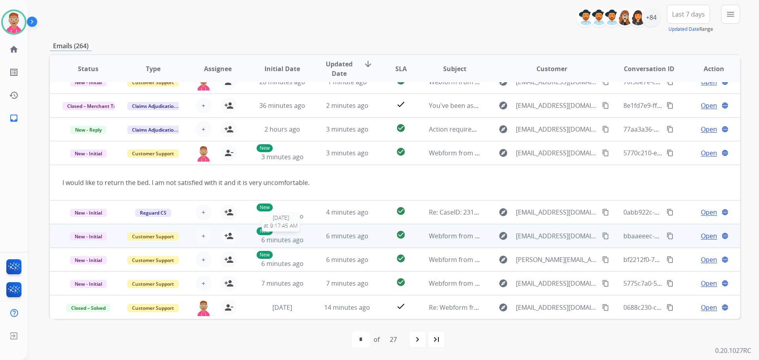
click at [302, 239] on div "New 6 minutes ago" at bounding box center [283, 235] width 52 height 17
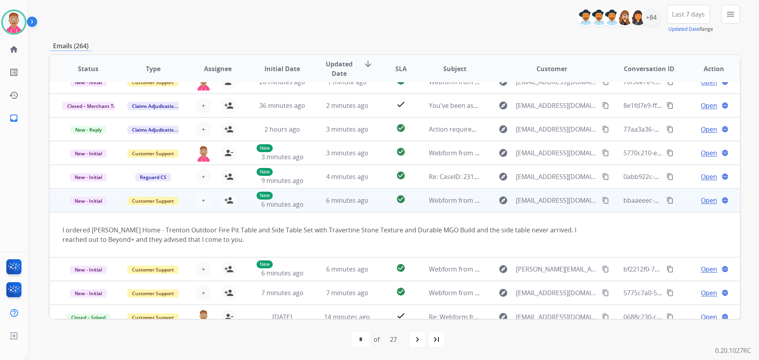
scroll to position [46, 0]
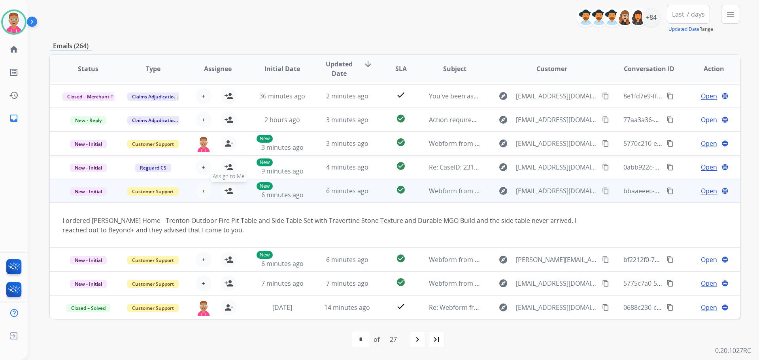
click at [229, 191] on mat-icon "person_add" at bounding box center [228, 190] width 9 height 9
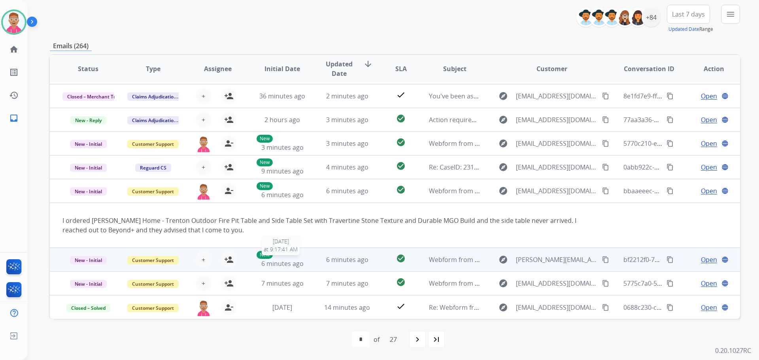
click at [301, 264] on span "6 minutes ago" at bounding box center [282, 263] width 42 height 9
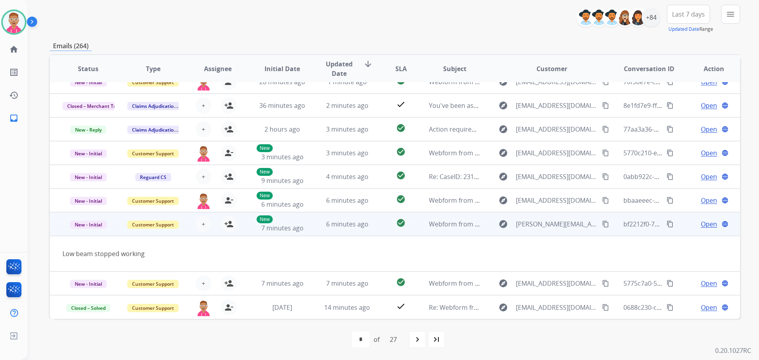
scroll to position [36, 0]
click at [229, 223] on mat-icon "person_add" at bounding box center [228, 223] width 9 height 9
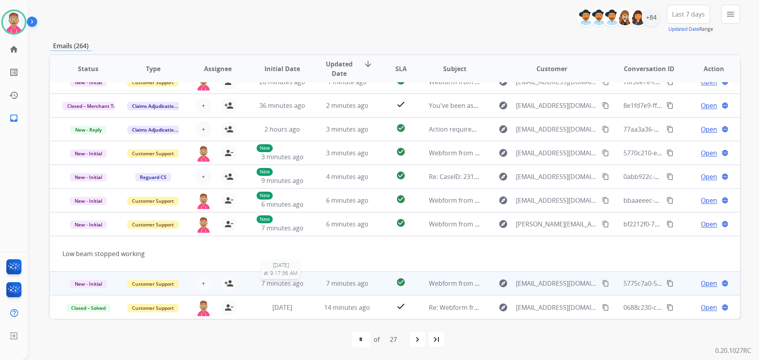
click at [286, 288] on div "7 minutes ago" at bounding box center [283, 283] width 52 height 9
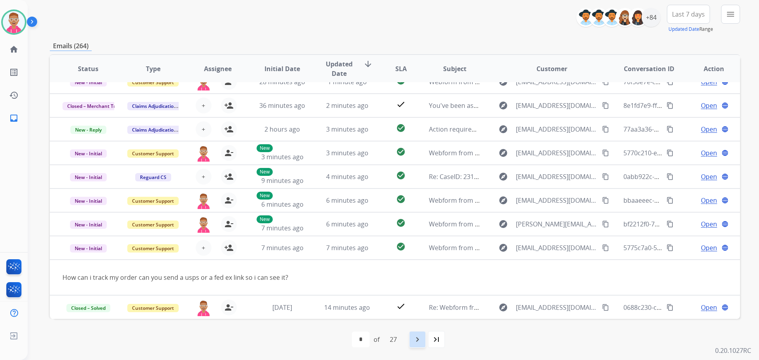
click at [415, 339] on mat-icon "navigate_next" at bounding box center [417, 339] width 9 height 9
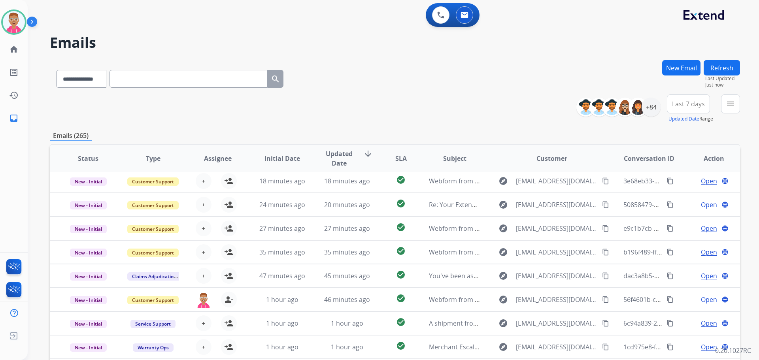
scroll to position [27, 0]
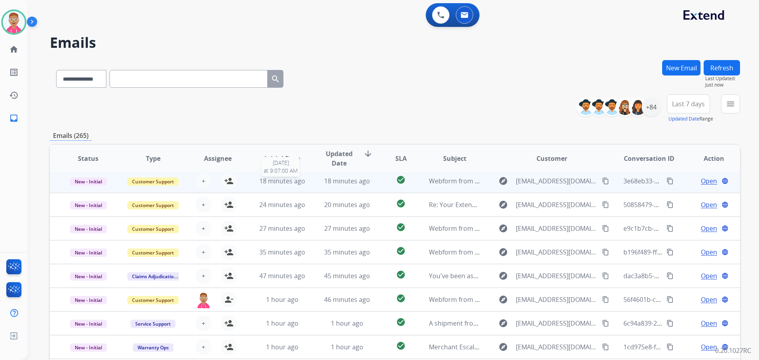
click at [268, 183] on span "18 minutes ago" at bounding box center [282, 181] width 46 height 9
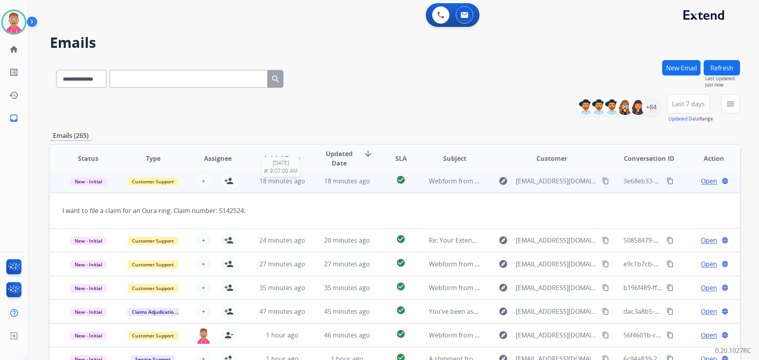
scroll to position [24, 0]
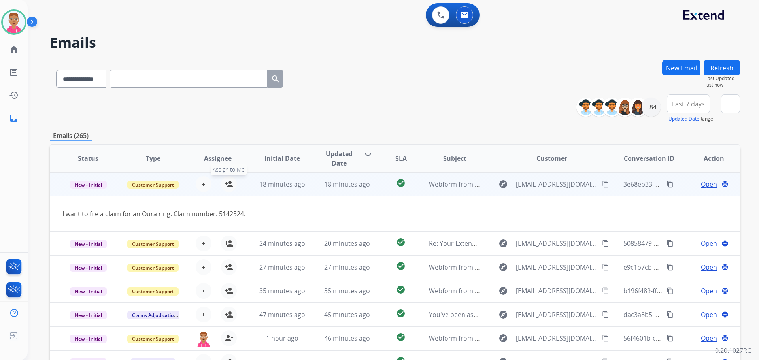
click at [228, 184] on mat-icon "person_add" at bounding box center [228, 184] width 9 height 9
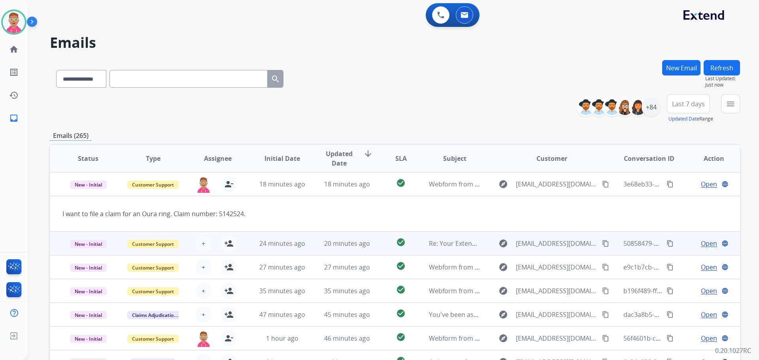
click at [291, 249] on td "24 minutes ago" at bounding box center [276, 244] width 65 height 24
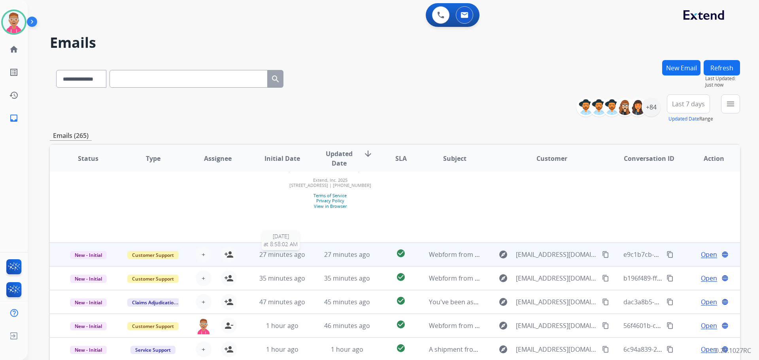
click at [291, 259] on div "27 minutes ago" at bounding box center [283, 254] width 52 height 9
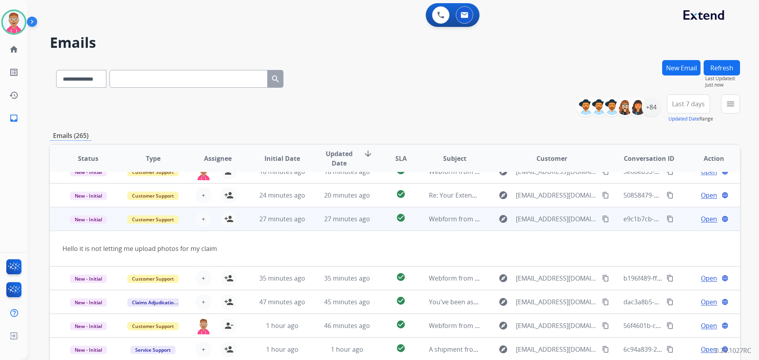
scroll to position [36, 0]
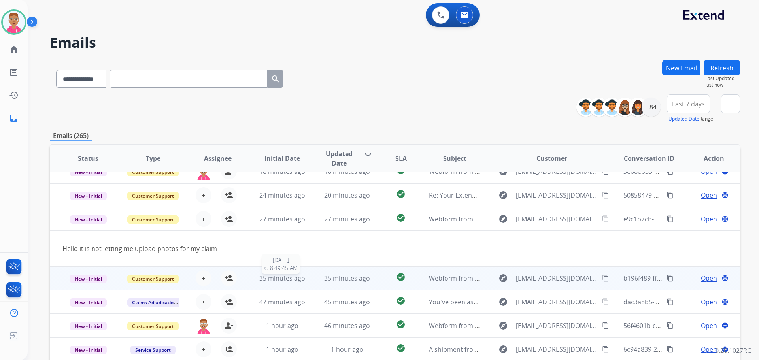
click at [292, 277] on span "35 minutes ago" at bounding box center [282, 278] width 46 height 9
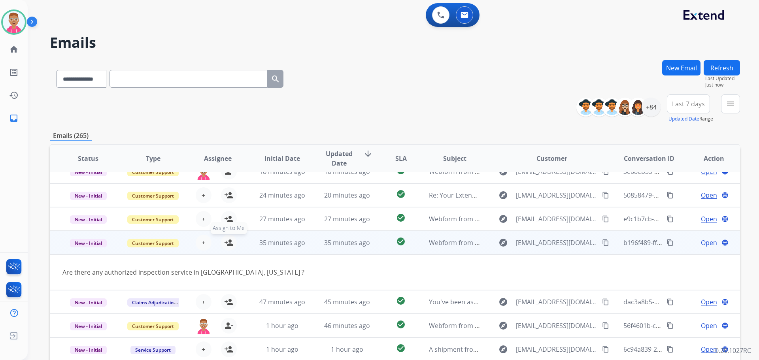
click at [226, 244] on mat-icon "person_add" at bounding box center [228, 242] width 9 height 9
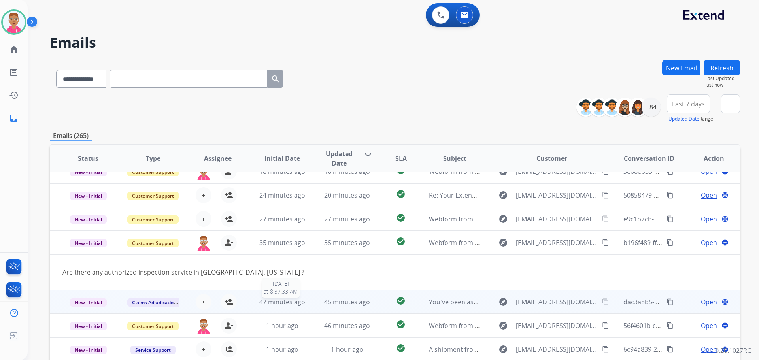
click at [300, 299] on span "47 minutes ago" at bounding box center [282, 302] width 46 height 9
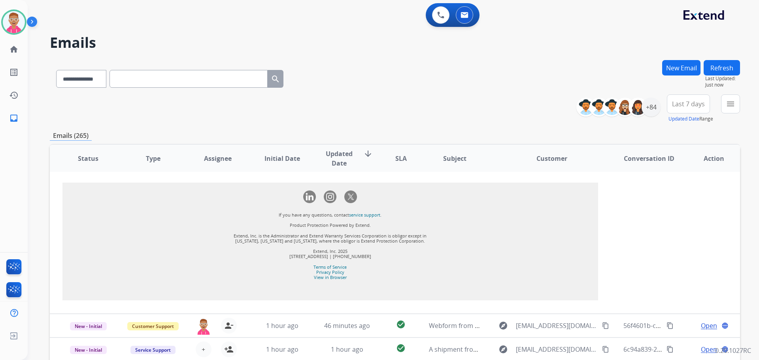
scroll to position [90, 0]
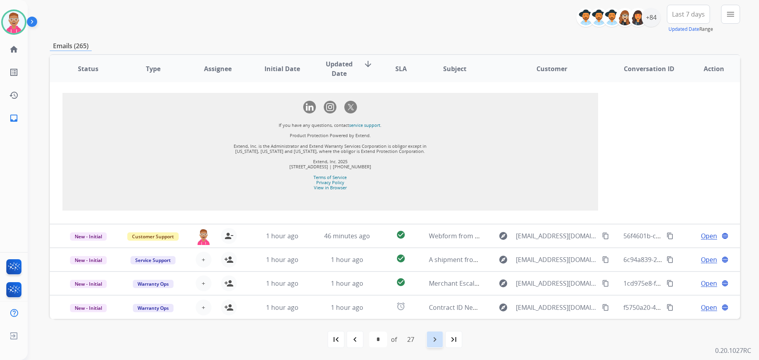
click at [440, 339] on mat-icon "navigate_next" at bounding box center [434, 339] width 9 height 9
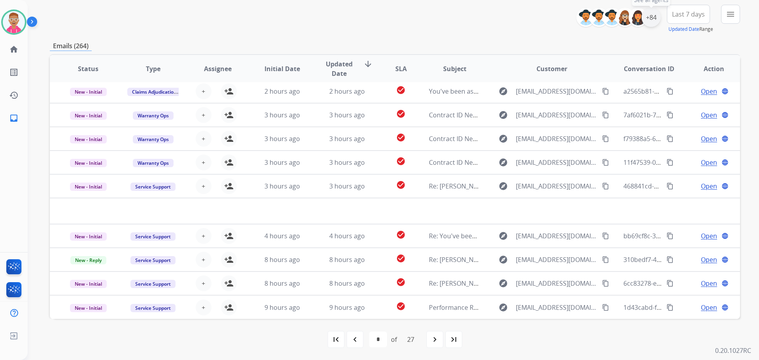
click at [654, 18] on div "+84" at bounding box center [651, 17] width 19 height 19
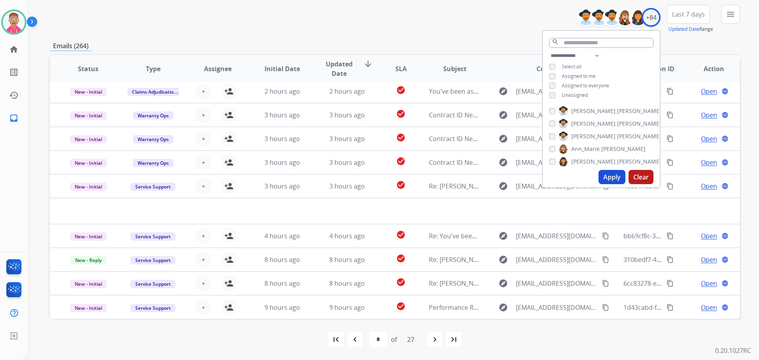
click at [607, 180] on button "Apply" at bounding box center [612, 177] width 27 height 14
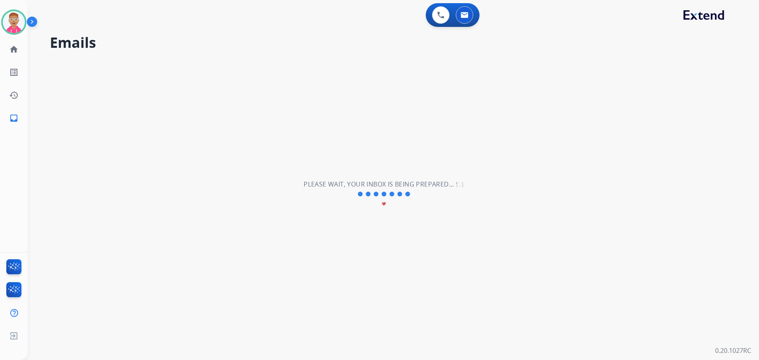
select select "*"
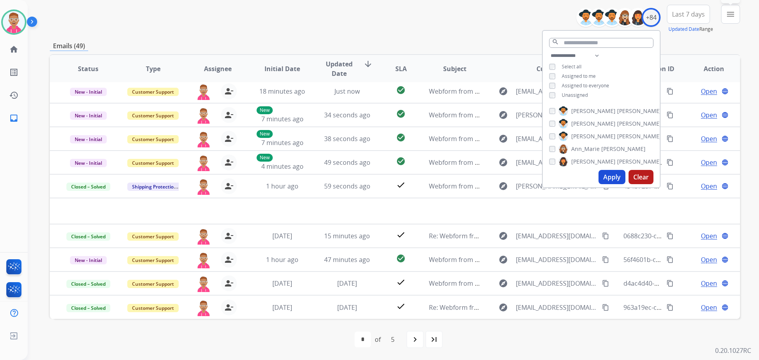
click at [730, 13] on mat-icon "menu" at bounding box center [730, 13] width 9 height 9
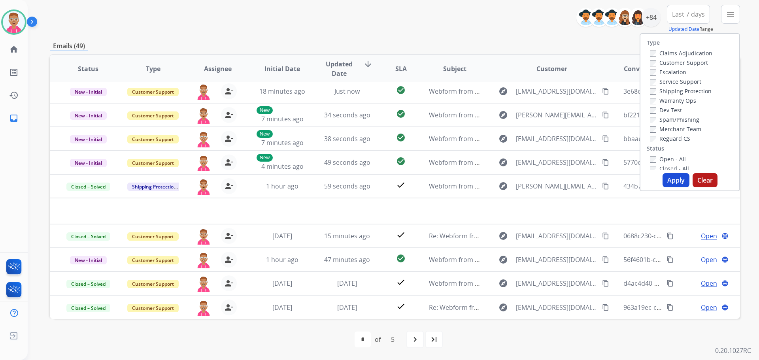
click at [652, 63] on label "Customer Support" at bounding box center [679, 63] width 58 height 8
click at [651, 92] on label "Shipping Protection" at bounding box center [681, 91] width 62 height 8
click at [668, 178] on button "Apply" at bounding box center [676, 180] width 27 height 14
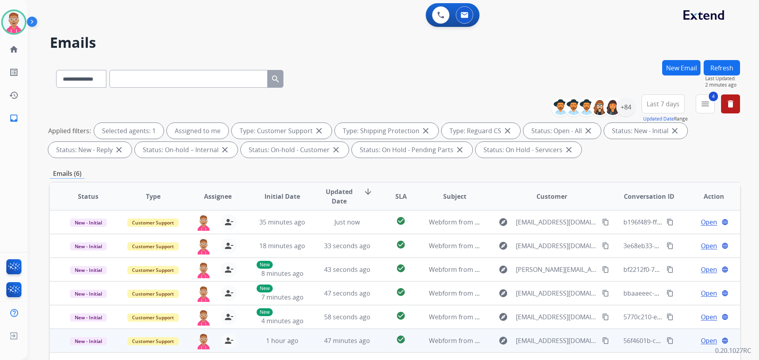
scroll to position [128, 0]
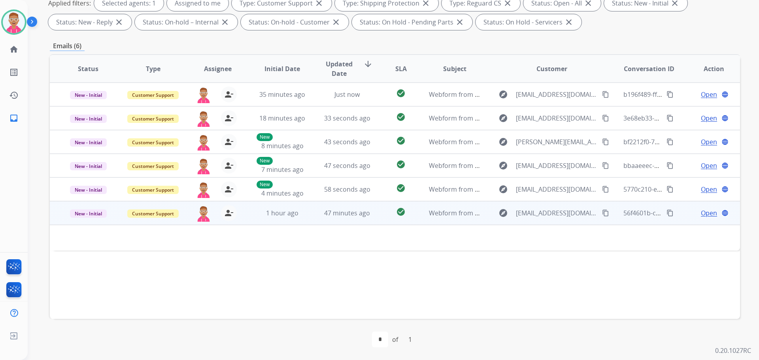
click at [702, 214] on span "Open" at bounding box center [709, 212] width 16 height 9
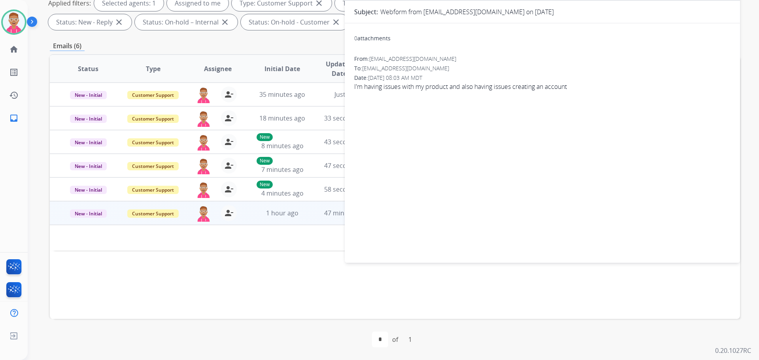
scroll to position [0, 0]
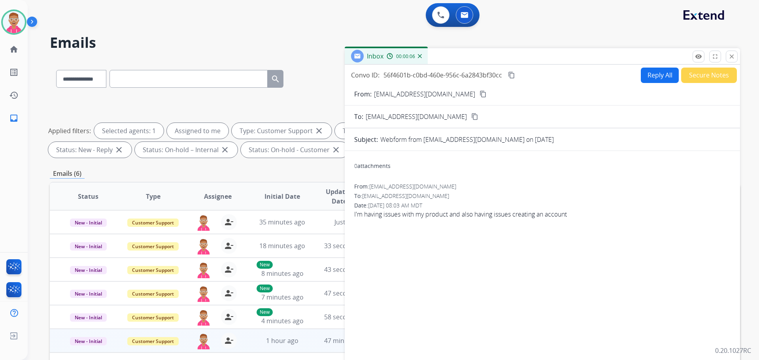
click at [653, 76] on button "Reply All" at bounding box center [660, 75] width 38 height 15
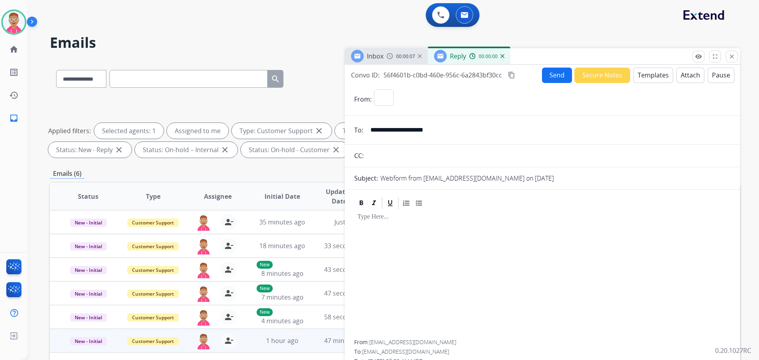
select select "**********"
drag, startPoint x: 450, startPoint y: 129, endPoint x: 371, endPoint y: 129, distance: 79.5
click at [371, 129] on input "**********" at bounding box center [548, 130] width 365 height 16
click at [656, 76] on button "Templates" at bounding box center [654, 75] width 40 height 15
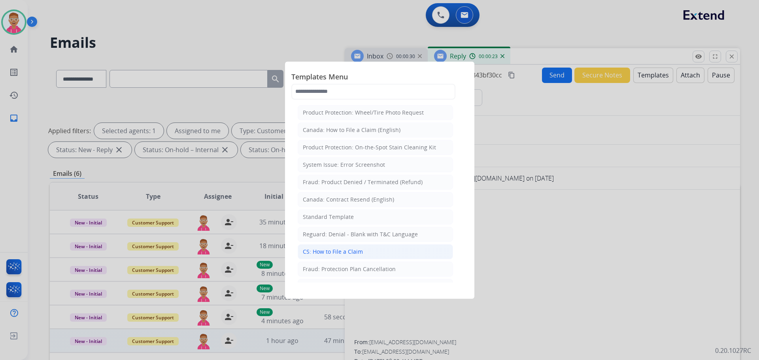
click at [376, 249] on li "CS: How to File a Claim" at bounding box center [375, 251] width 155 height 15
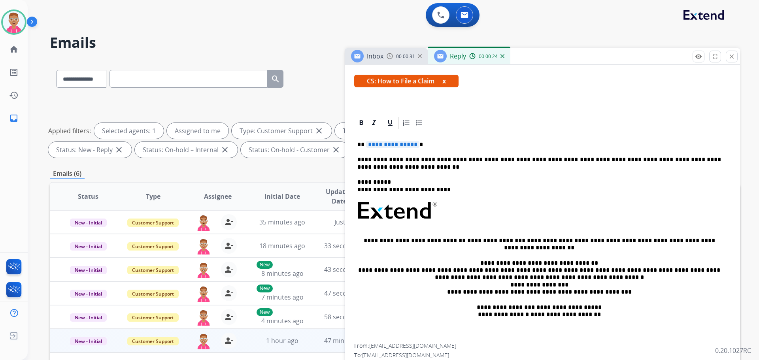
scroll to position [131, 0]
click at [396, 145] on span "**********" at bounding box center [392, 144] width 53 height 7
drag, startPoint x: 395, startPoint y: 145, endPoint x: 382, endPoint y: 144, distance: 13.5
click at [382, 144] on span "**********" at bounding box center [392, 144] width 53 height 7
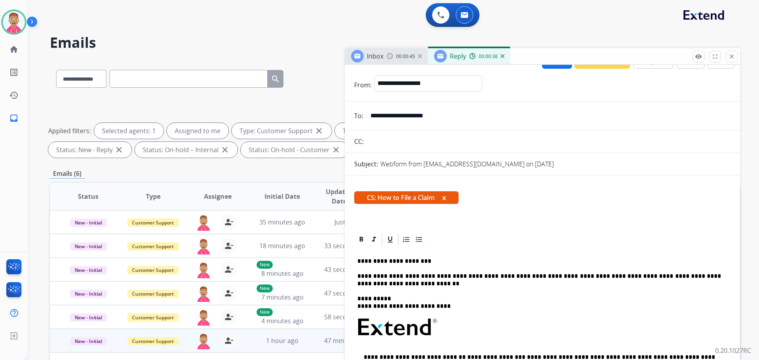
scroll to position [0, 0]
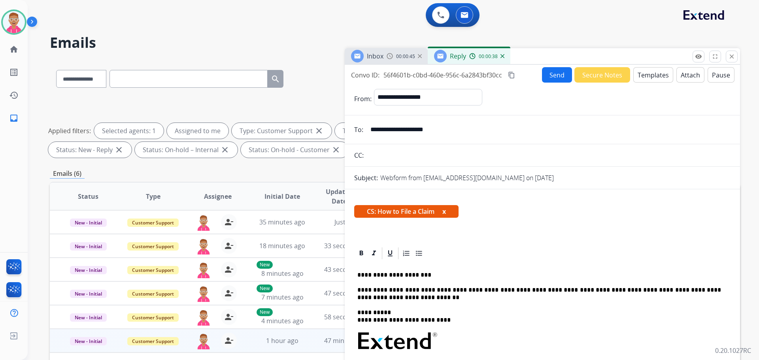
click at [552, 74] on button "Send" at bounding box center [557, 74] width 30 height 15
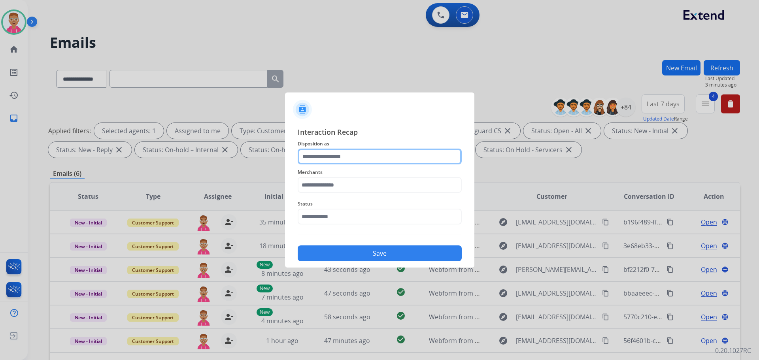
click at [342, 155] on input "text" at bounding box center [380, 157] width 164 height 16
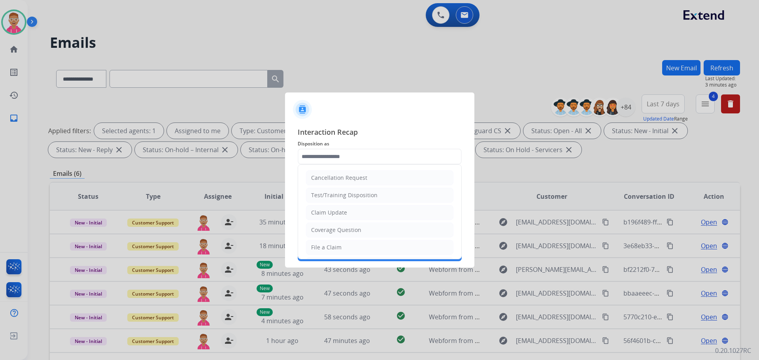
drag, startPoint x: 345, startPoint y: 246, endPoint x: 337, endPoint y: 215, distance: 31.7
click at [344, 245] on li "File a Claim" at bounding box center [380, 247] width 148 height 15
type input "**********"
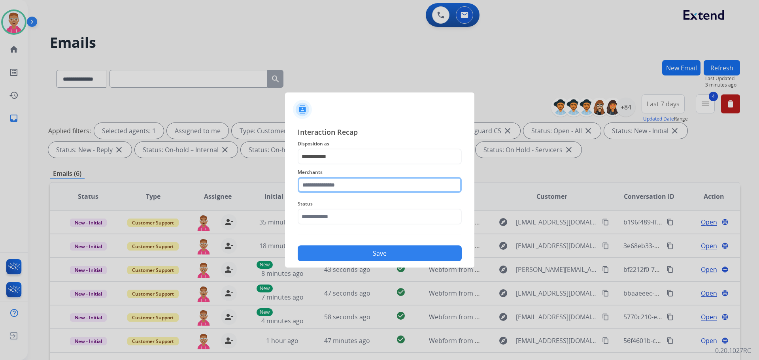
click at [335, 187] on input "text" at bounding box center [380, 185] width 164 height 16
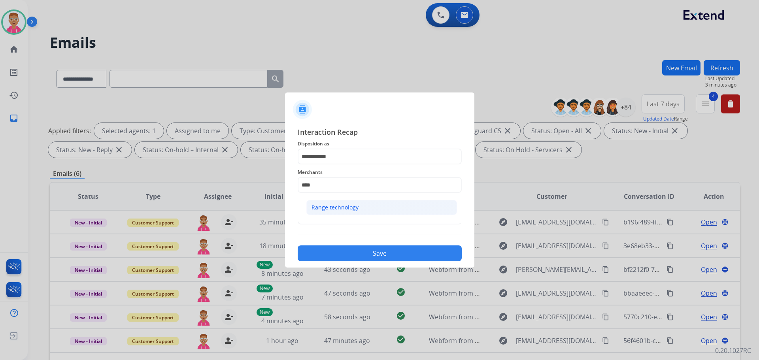
click at [335, 212] on div "Range technology" at bounding box center [335, 208] width 47 height 8
type input "**********"
click at [329, 217] on input "text" at bounding box center [380, 217] width 164 height 16
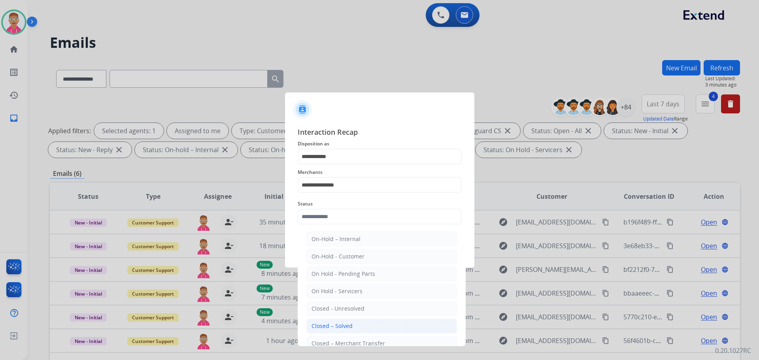
click at [331, 324] on div "Closed – Solved" at bounding box center [332, 326] width 41 height 8
type input "**********"
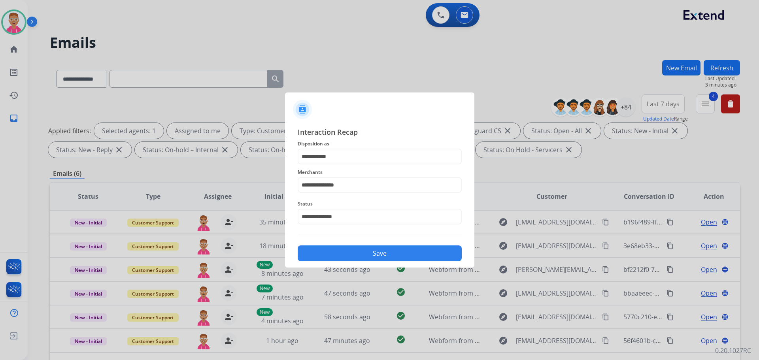
click at [338, 253] on button "Save" at bounding box center [380, 254] width 164 height 16
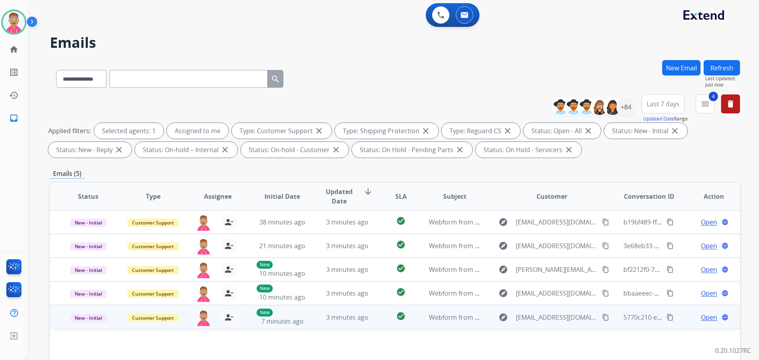
click at [710, 317] on span "Open" at bounding box center [709, 317] width 16 height 9
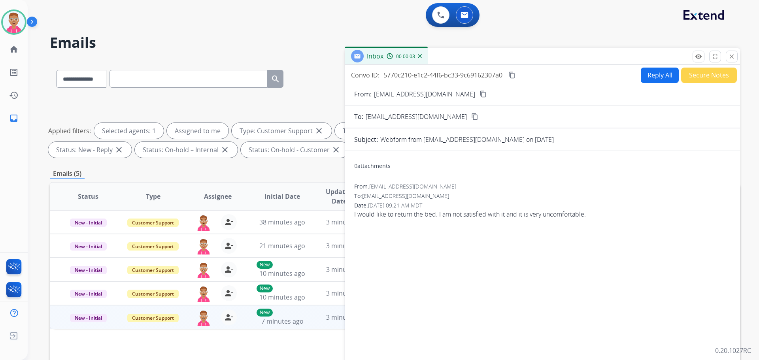
click at [479, 91] on button "content_copy" at bounding box center [483, 93] width 9 height 9
click at [626, 243] on div "0 attachments From: [EMAIL_ADDRESS][DOMAIN_NAME] To: [EMAIL_ADDRESS][DOMAIN_NAM…" at bounding box center [542, 269] width 395 height 224
click at [480, 95] on mat-icon "content_copy" at bounding box center [483, 94] width 7 height 7
click at [650, 77] on button "Reply All" at bounding box center [660, 75] width 38 height 15
select select "**********"
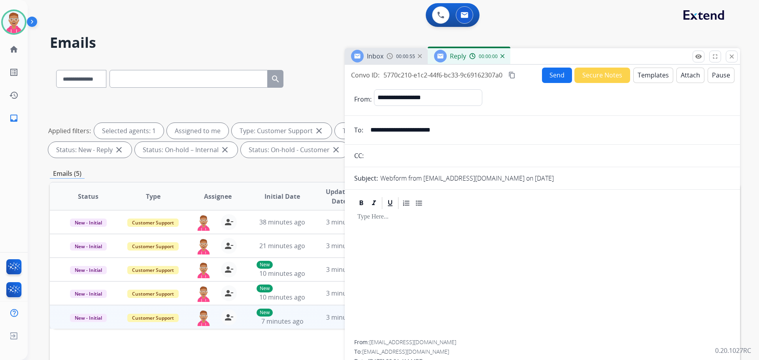
click at [651, 79] on button "Templates" at bounding box center [654, 75] width 40 height 15
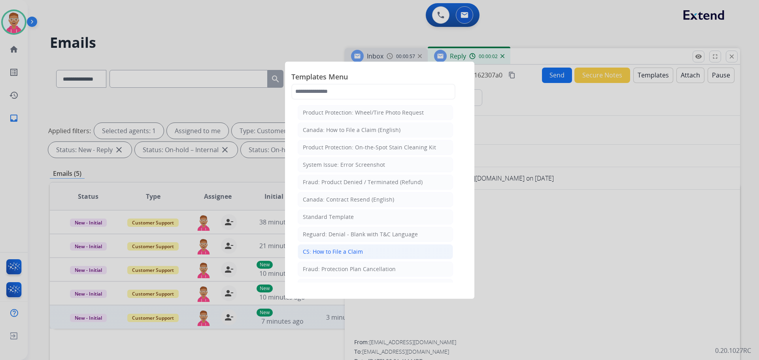
click at [362, 253] on li "CS: How to File a Claim" at bounding box center [375, 251] width 155 height 15
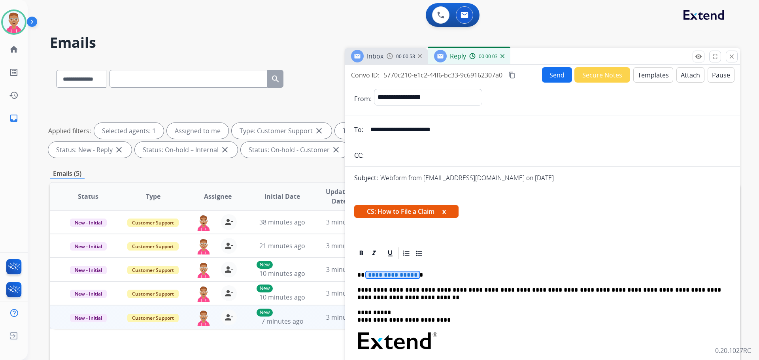
click at [390, 275] on span "**********" at bounding box center [392, 275] width 53 height 7
click at [553, 73] on button "Send" at bounding box center [557, 74] width 30 height 15
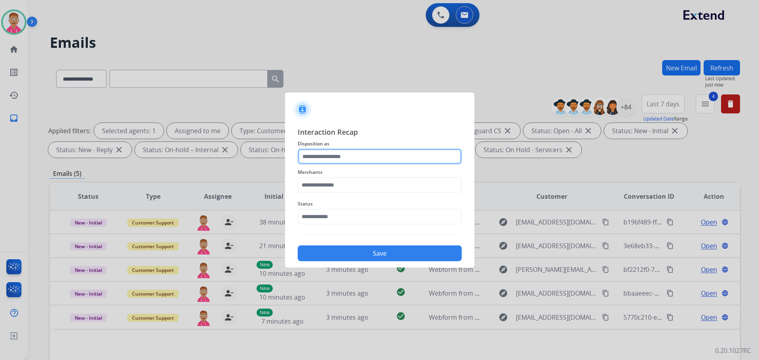
click at [407, 159] on input "text" at bounding box center [380, 157] width 164 height 16
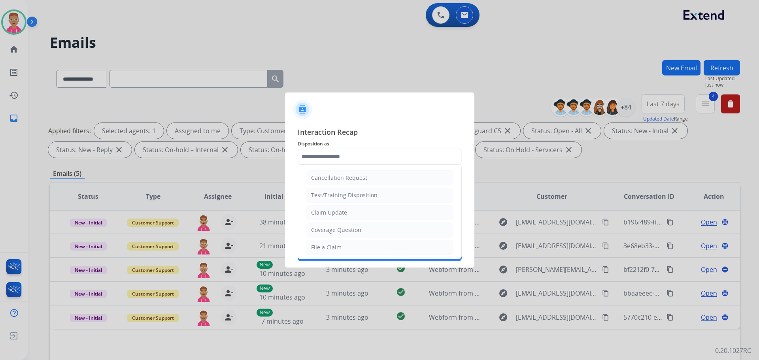
drag, startPoint x: 373, startPoint y: 251, endPoint x: 366, endPoint y: 229, distance: 22.4
click at [373, 250] on li "File a Claim" at bounding box center [380, 247] width 148 height 15
type input "**********"
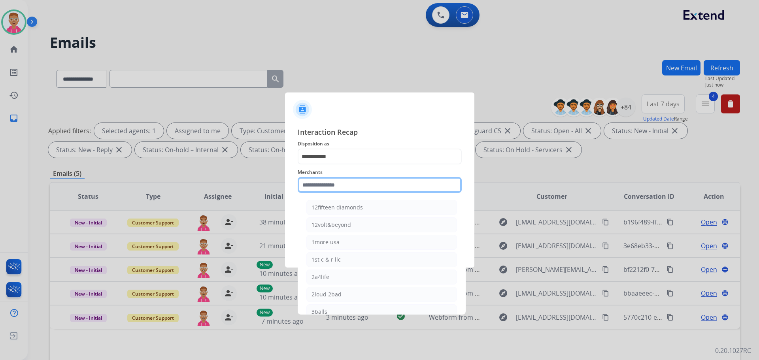
click at [355, 183] on input "text" at bounding box center [380, 185] width 164 height 16
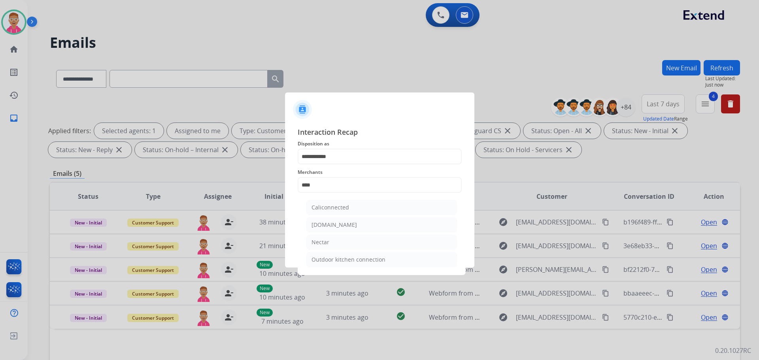
drag, startPoint x: 328, startPoint y: 240, endPoint x: 324, endPoint y: 234, distance: 7.3
click at [327, 240] on div "Nectar" at bounding box center [321, 242] width 18 height 8
type input "******"
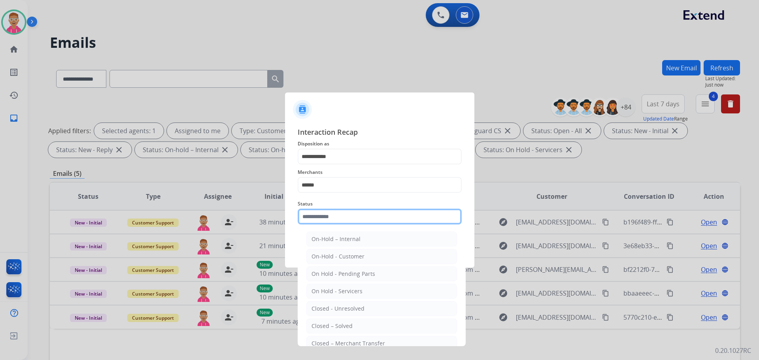
click at [328, 217] on input "text" at bounding box center [380, 217] width 164 height 16
click at [348, 322] on div "Closed – Solved" at bounding box center [332, 326] width 41 height 8
type input "**********"
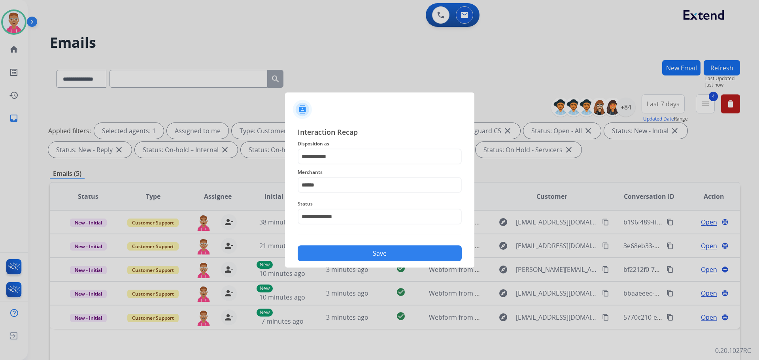
click at [347, 248] on button "Save" at bounding box center [380, 254] width 164 height 16
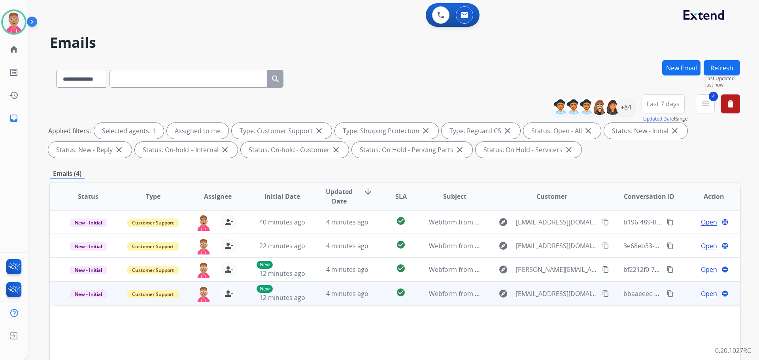
click at [702, 292] on span "Open" at bounding box center [709, 293] width 16 height 9
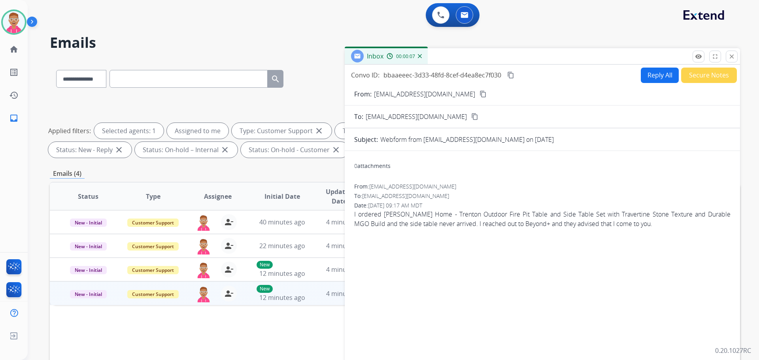
click at [480, 95] on mat-icon "content_copy" at bounding box center [483, 94] width 7 height 7
click at [661, 70] on button "Reply All" at bounding box center [660, 75] width 38 height 15
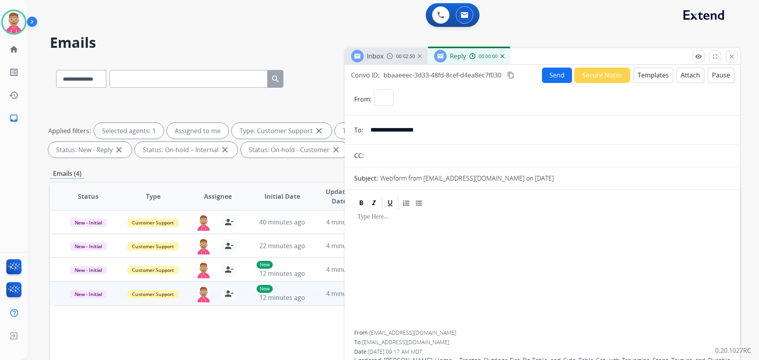
select select "**********"
click at [656, 72] on button "Templates" at bounding box center [654, 75] width 40 height 15
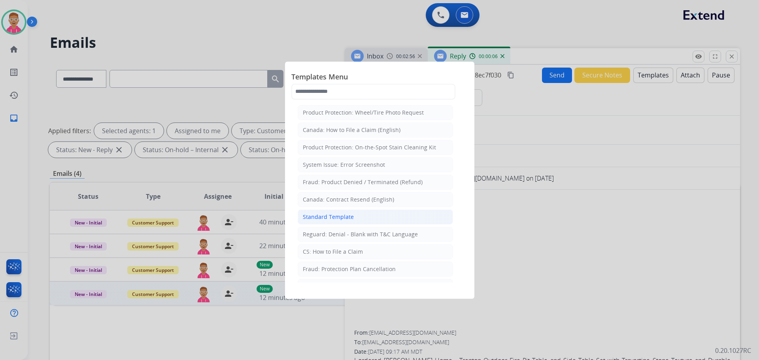
click at [359, 219] on li "Standard Template" at bounding box center [375, 217] width 155 height 15
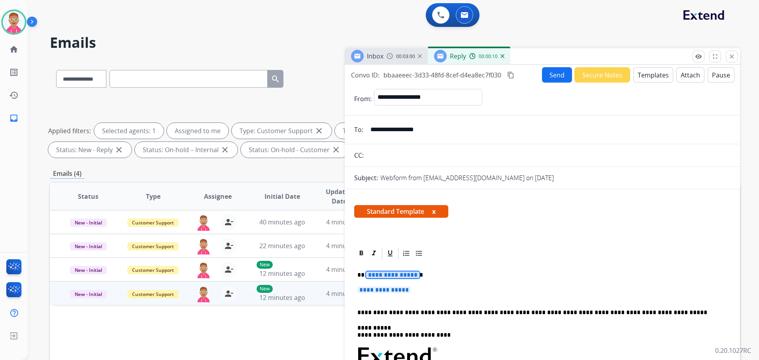
click at [387, 276] on p "**********" at bounding box center [539, 275] width 364 height 7
click at [639, 74] on button "Templates" at bounding box center [654, 74] width 40 height 15
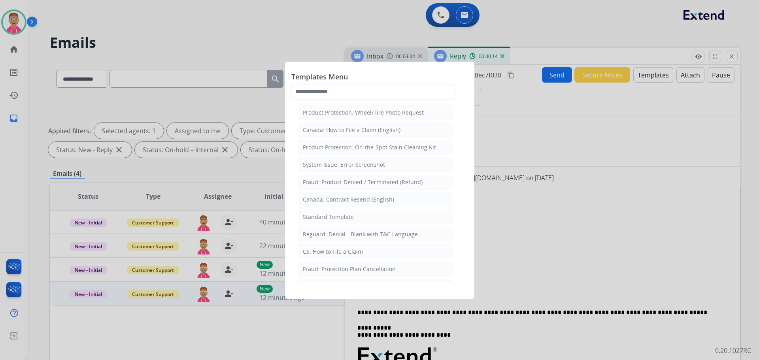
click at [357, 253] on div "CS: How to File a Claim" at bounding box center [333, 252] width 60 height 8
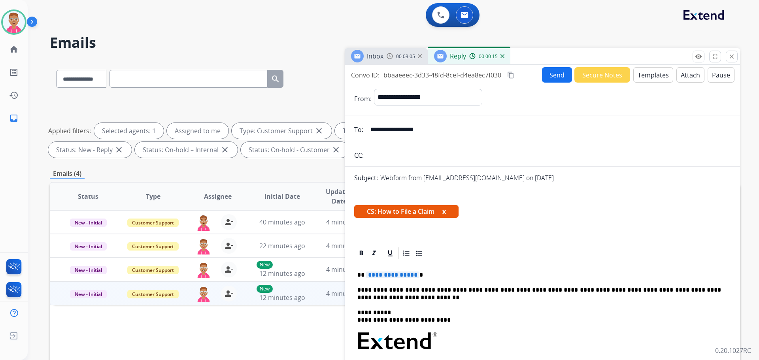
click at [380, 277] on span "**********" at bounding box center [392, 275] width 53 height 7
click at [554, 77] on button "Send" at bounding box center [557, 74] width 30 height 15
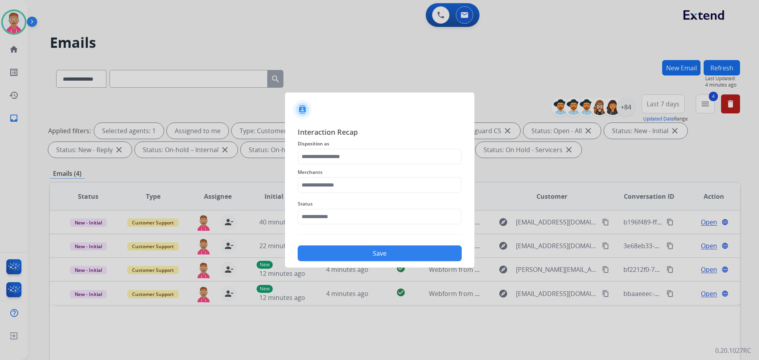
click at [361, 165] on div "Merchants" at bounding box center [380, 181] width 164 height 32
click at [362, 159] on input "text" at bounding box center [380, 157] width 164 height 16
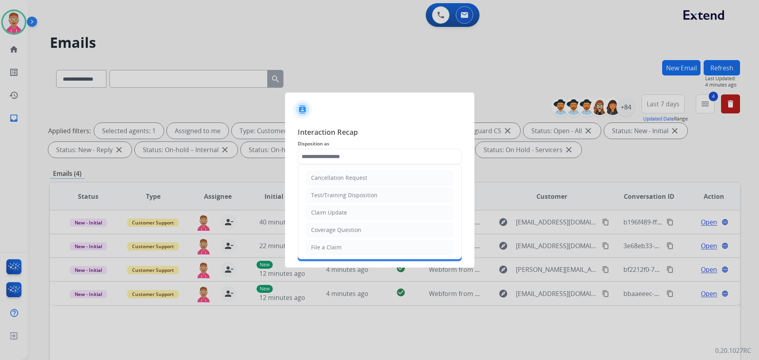
drag, startPoint x: 350, startPoint y: 247, endPoint x: 346, endPoint y: 231, distance: 15.9
click at [350, 246] on li "File a Claim" at bounding box center [380, 247] width 148 height 15
type input "**********"
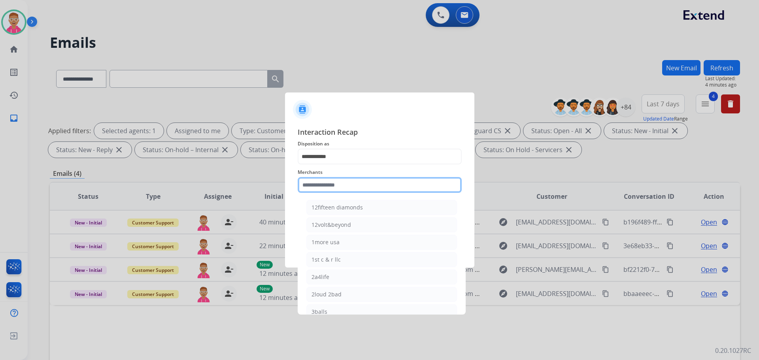
click at [348, 187] on input "text" at bounding box center [380, 185] width 164 height 16
click at [346, 185] on input "text" at bounding box center [380, 185] width 164 height 16
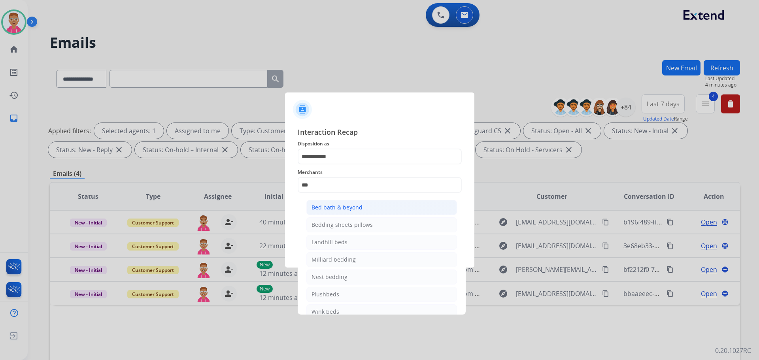
click at [365, 210] on li "Bed bath & beyond" at bounding box center [381, 207] width 151 height 15
type input "**********"
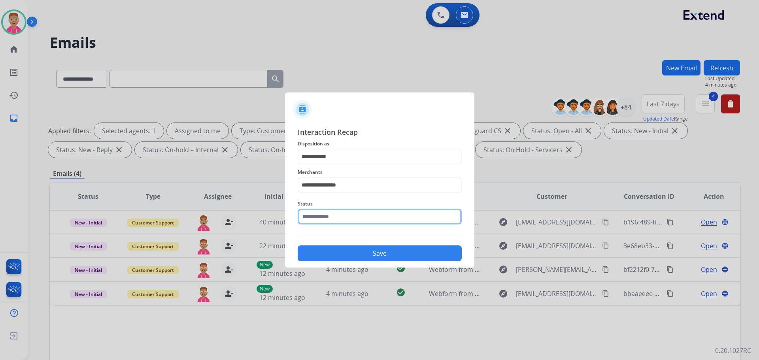
click at [352, 220] on input "text" at bounding box center [380, 217] width 164 height 16
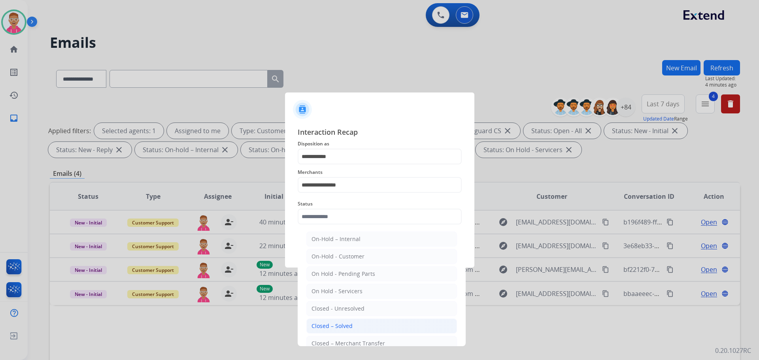
click at [349, 322] on li "Closed – Solved" at bounding box center [381, 326] width 151 height 15
type input "**********"
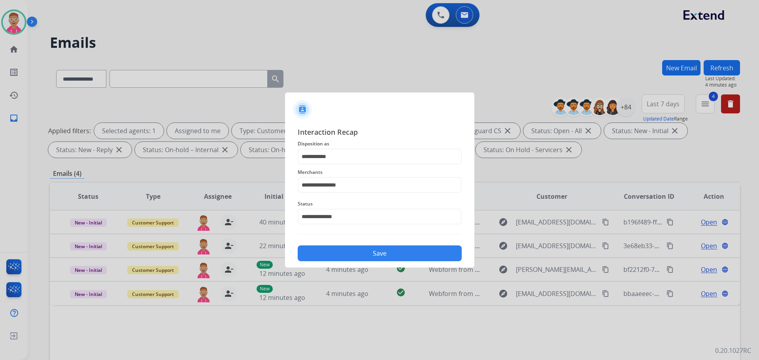
click at [363, 251] on button "Save" at bounding box center [380, 254] width 164 height 16
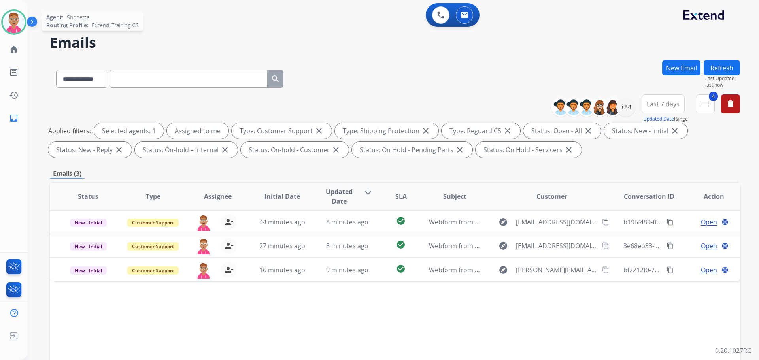
click at [17, 20] on img at bounding box center [14, 22] width 22 height 22
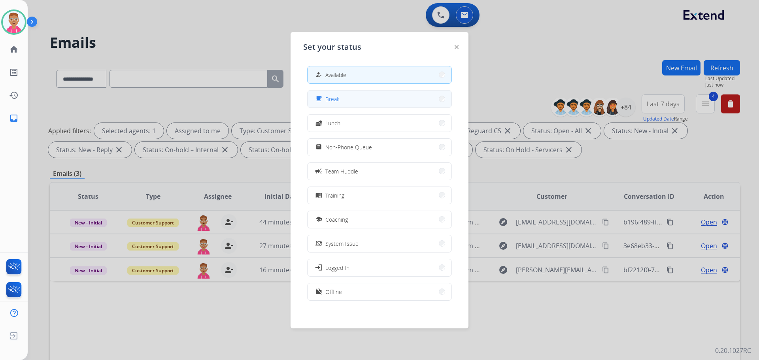
click at [330, 99] on span "Break" at bounding box center [332, 99] width 14 height 8
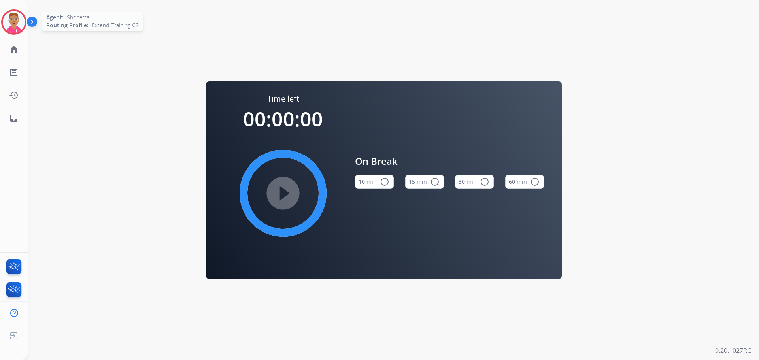
click at [20, 14] on img at bounding box center [14, 22] width 22 height 22
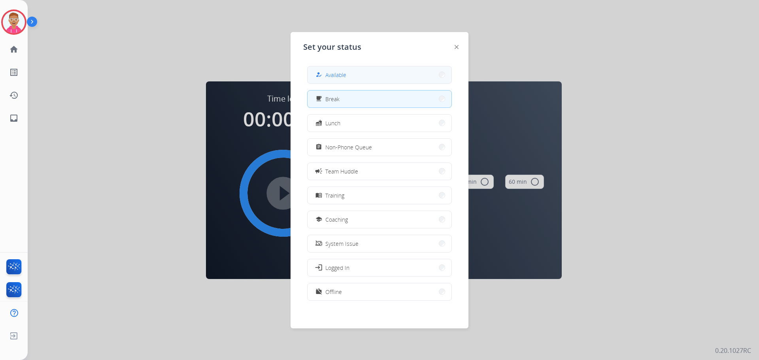
click at [345, 76] on span "Available" at bounding box center [335, 75] width 21 height 8
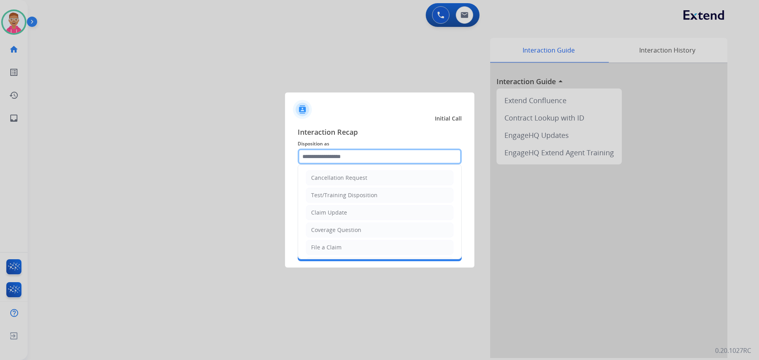
click at [349, 157] on input "text" at bounding box center [380, 157] width 164 height 16
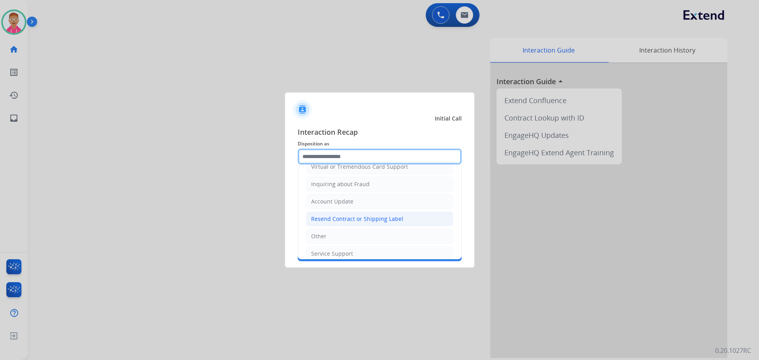
scroll to position [123, 0]
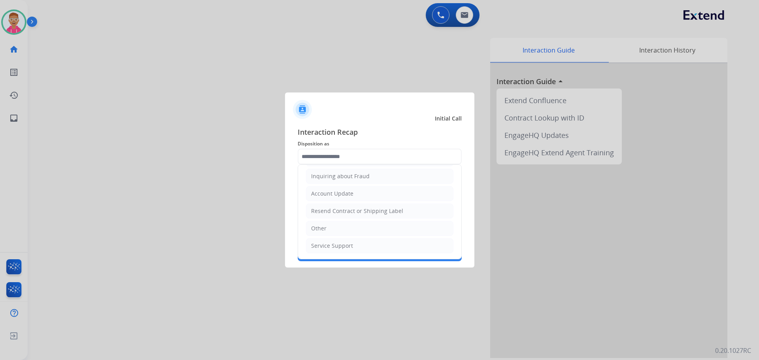
click at [327, 228] on li "Other" at bounding box center [380, 228] width 148 height 15
type input "*****"
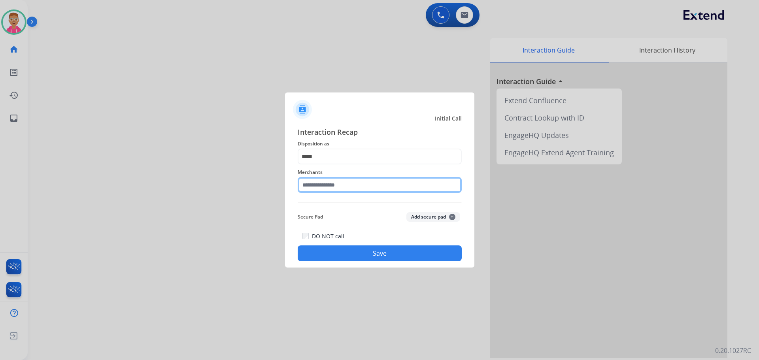
click at [325, 189] on input "text" at bounding box center [380, 185] width 164 height 16
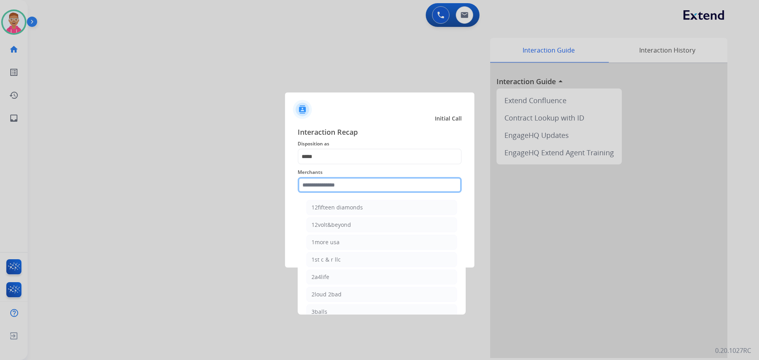
click at [344, 185] on input "text" at bounding box center [380, 185] width 164 height 16
click at [337, 184] on input "text" at bounding box center [380, 185] width 164 height 16
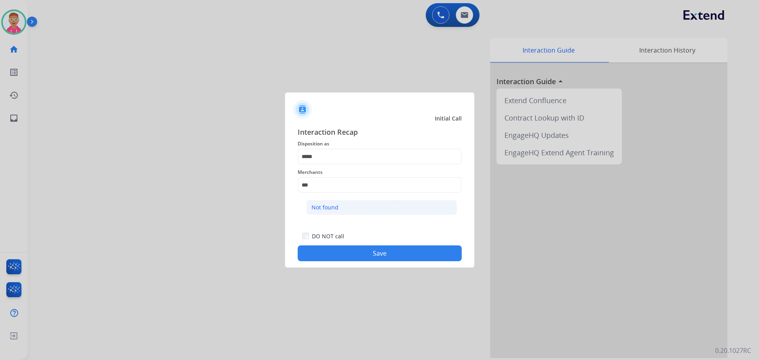
click at [336, 210] on div "Not found" at bounding box center [325, 208] width 27 height 8
type input "*********"
click at [332, 246] on button "Save" at bounding box center [380, 254] width 164 height 16
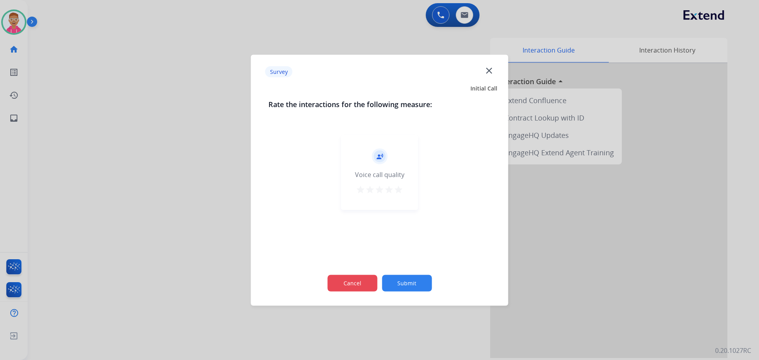
click at [349, 283] on button "Cancel" at bounding box center [352, 283] width 50 height 17
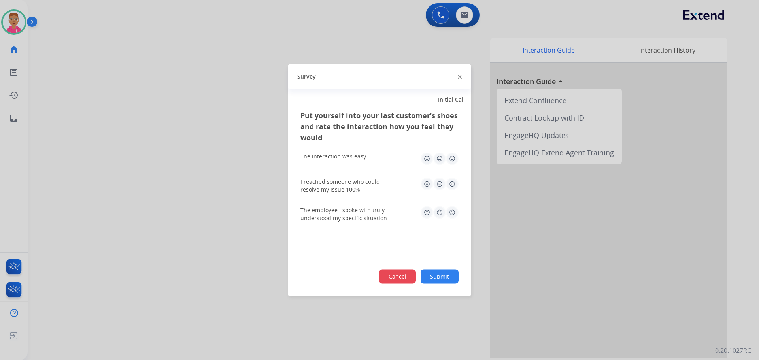
click at [396, 280] on button "Cancel" at bounding box center [397, 276] width 37 height 14
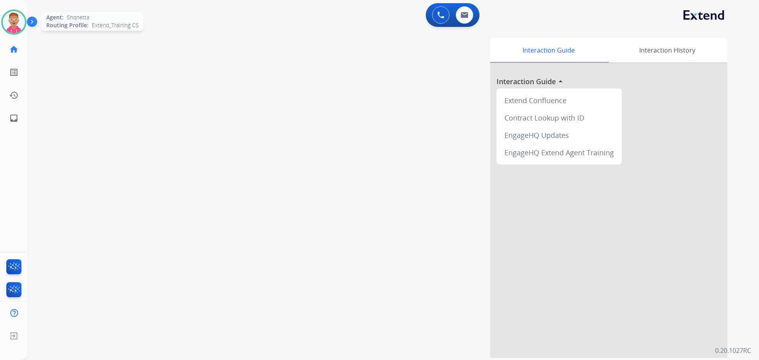
click at [15, 26] on img at bounding box center [14, 22] width 22 height 22
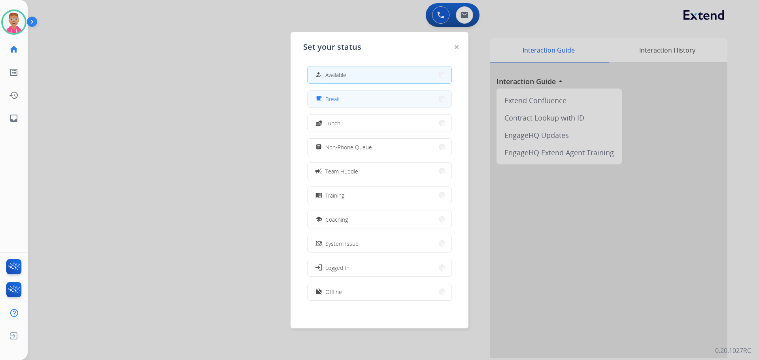
click at [378, 98] on button "free_breakfast Break" at bounding box center [380, 99] width 144 height 17
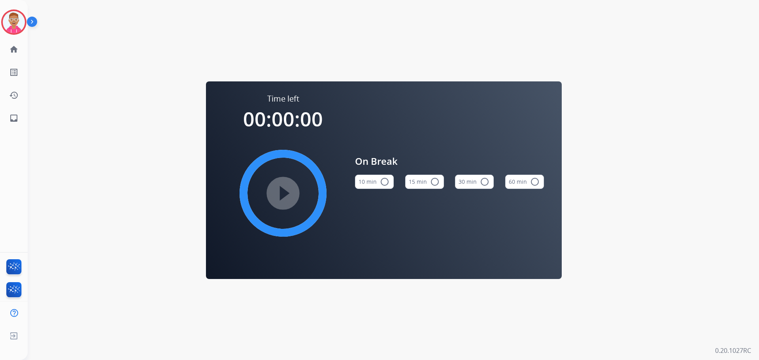
drag, startPoint x: 15, startPoint y: 15, endPoint x: 41, endPoint y: 26, distance: 28.6
click at [16, 15] on img at bounding box center [14, 22] width 22 height 22
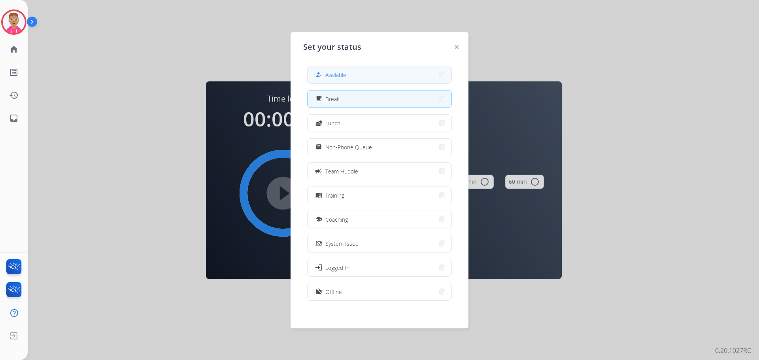
click at [346, 73] on span "Available" at bounding box center [335, 75] width 21 height 8
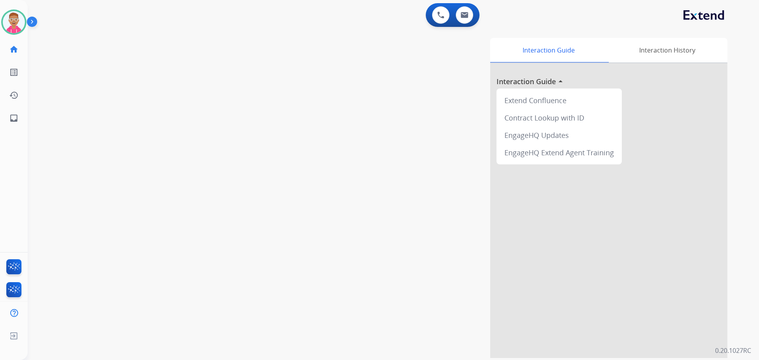
click at [284, 129] on div "Interaction Guide Interaction History Interaction Guide arrow_drop_up Extend Co…" at bounding box center [495, 198] width 466 height 320
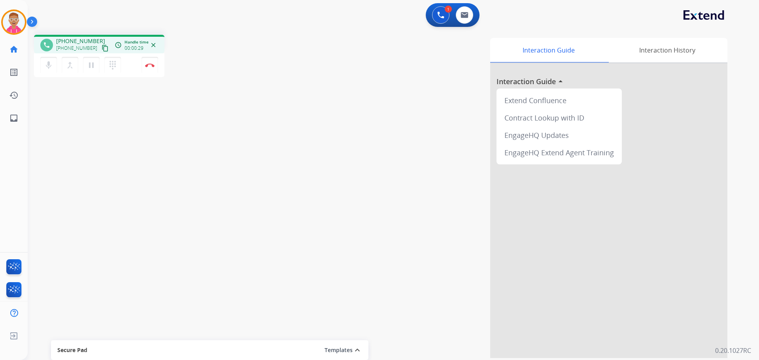
click at [102, 49] on mat-icon "content_copy" at bounding box center [105, 48] width 7 height 7
click at [2, 287] on ul "Interaction Analytics" at bounding box center [14, 289] width 28 height 23
click at [0, 287] on ul "Interaction Analytics" at bounding box center [14, 289] width 28 height 23
click at [2, 285] on ul "Interaction Analytics" at bounding box center [14, 289] width 28 height 23
click at [6, 282] on li "Interaction Analytics" at bounding box center [14, 291] width 19 height 18
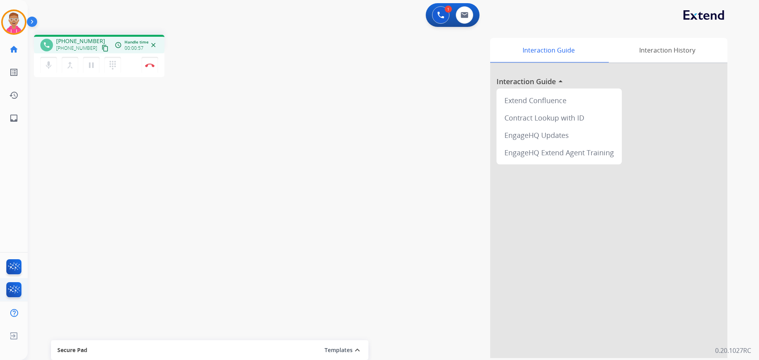
click at [0, 288] on ul "Interaction Analytics" at bounding box center [14, 289] width 28 height 23
click at [0, 288] on html "Outbound call Quit Outbound call Quit Schedule interaction + Add to my list Cus…" at bounding box center [379, 180] width 759 height 360
click at [3, 284] on ul "Interaction Analytics" at bounding box center [14, 289] width 28 height 23
click at [147, 64] on img at bounding box center [149, 65] width 9 height 4
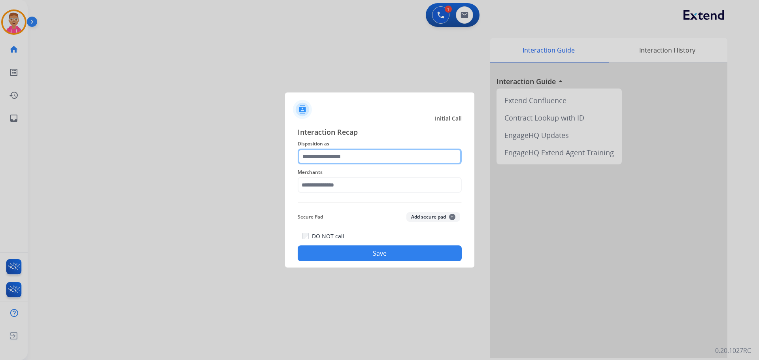
click at [335, 156] on input "text" at bounding box center [380, 157] width 164 height 16
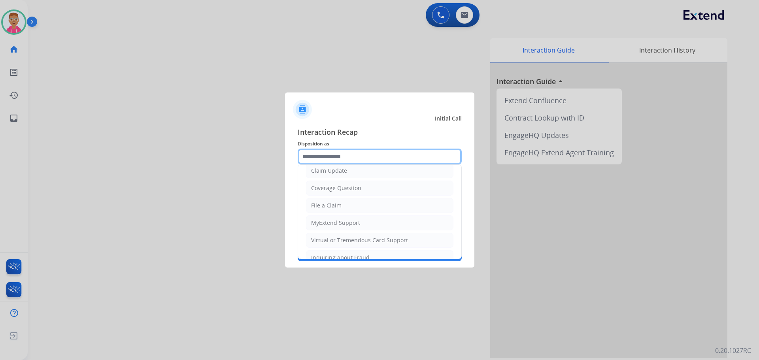
scroll to position [119, 0]
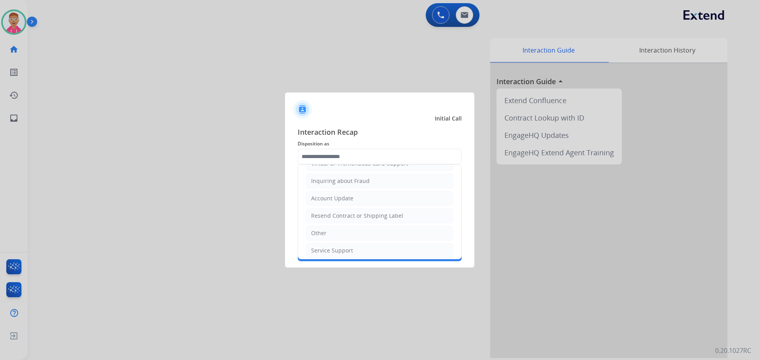
click at [339, 236] on li "Other" at bounding box center [380, 233] width 148 height 15
type input "*****"
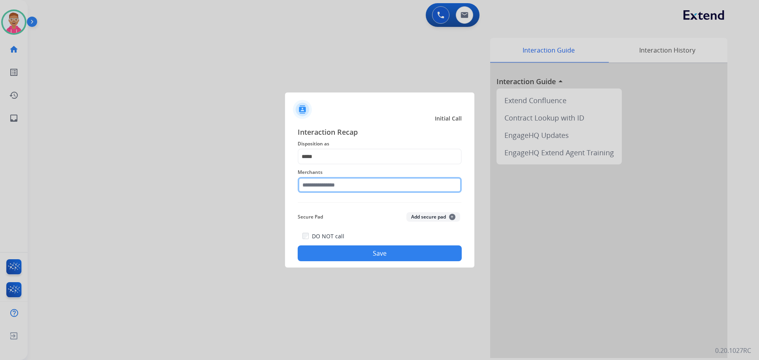
click at [338, 189] on input "text" at bounding box center [380, 185] width 164 height 16
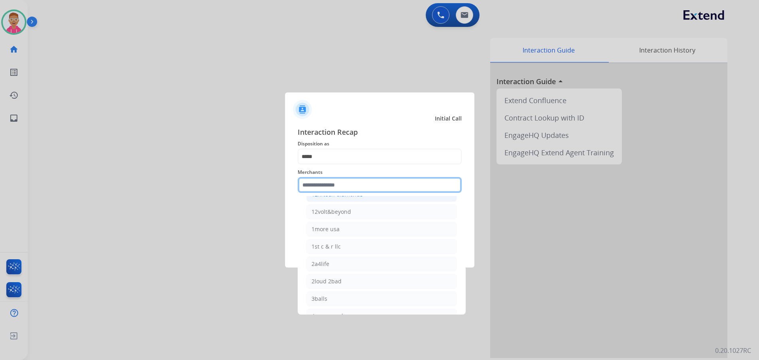
scroll to position [0, 0]
click at [354, 187] on input "text" at bounding box center [380, 185] width 164 height 16
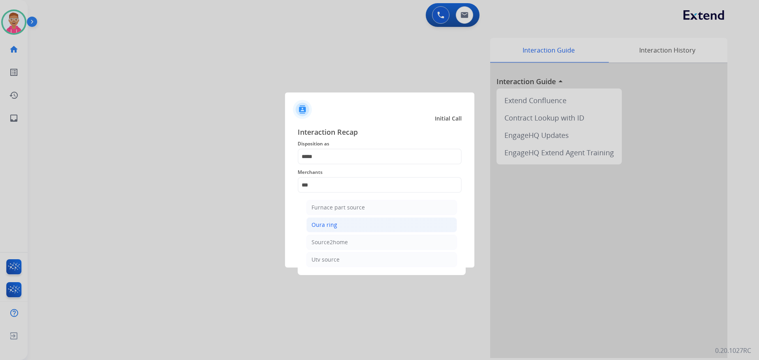
click at [346, 229] on li "Oura ring" at bounding box center [381, 225] width 151 height 15
type input "*********"
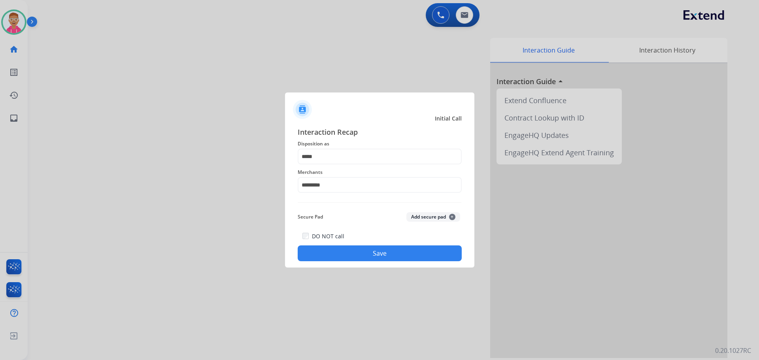
click at [330, 253] on button "Save" at bounding box center [380, 254] width 164 height 16
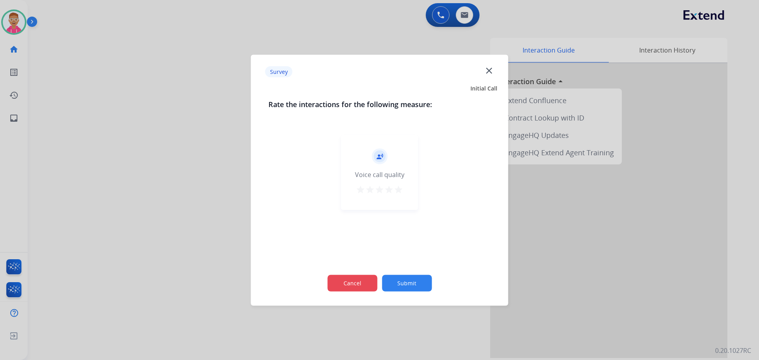
click at [350, 282] on button "Cancel" at bounding box center [352, 283] width 50 height 17
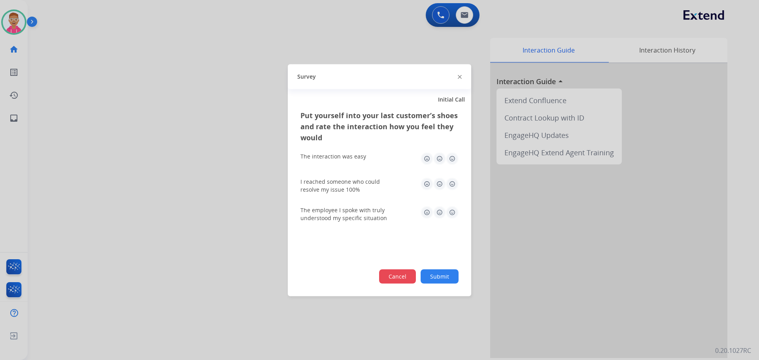
click at [390, 278] on button "Cancel" at bounding box center [397, 276] width 37 height 14
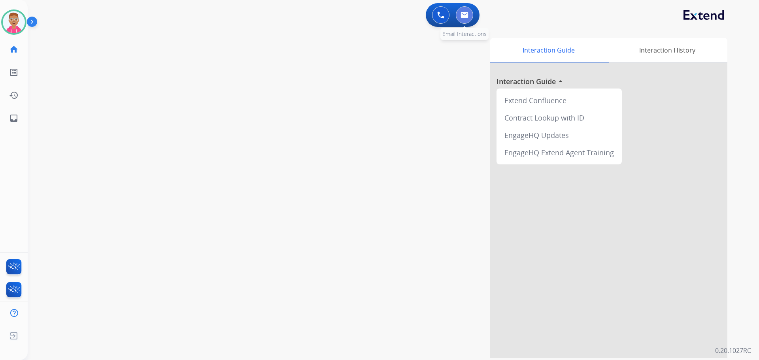
click at [465, 13] on button at bounding box center [464, 14] width 17 height 17
select select "**********"
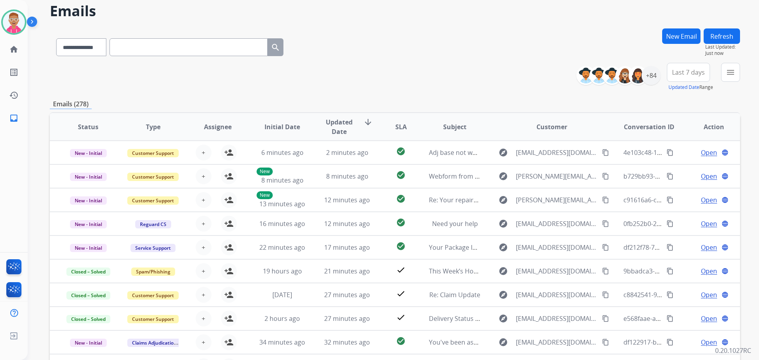
scroll to position [40, 0]
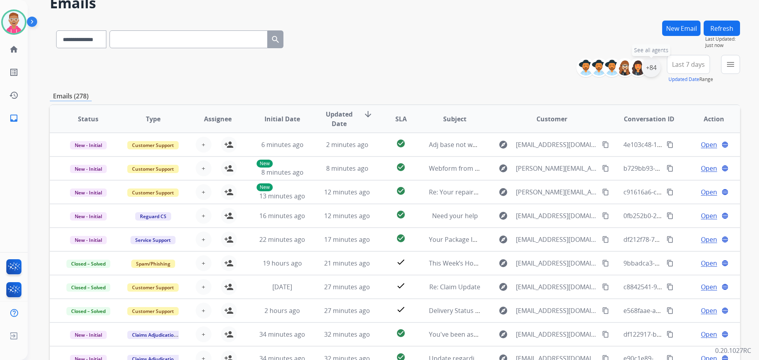
click at [648, 70] on div "+84" at bounding box center [651, 67] width 19 height 19
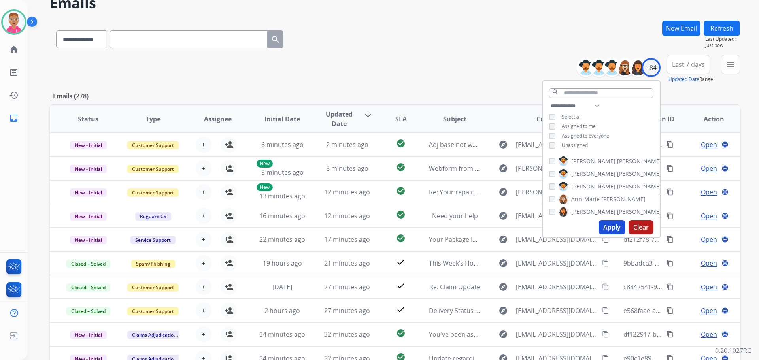
click at [608, 228] on button "Apply" at bounding box center [612, 227] width 27 height 14
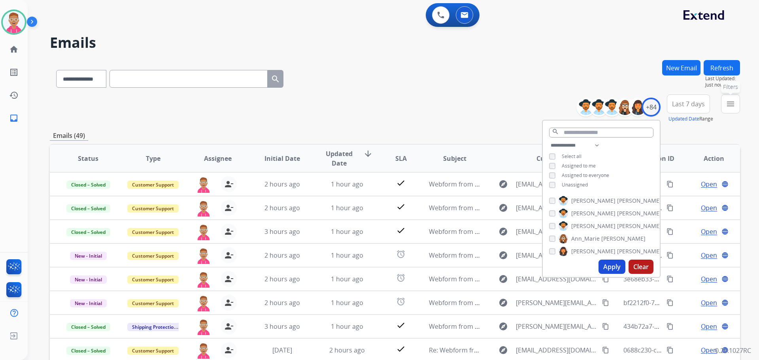
click at [733, 102] on mat-icon "menu" at bounding box center [730, 103] width 9 height 9
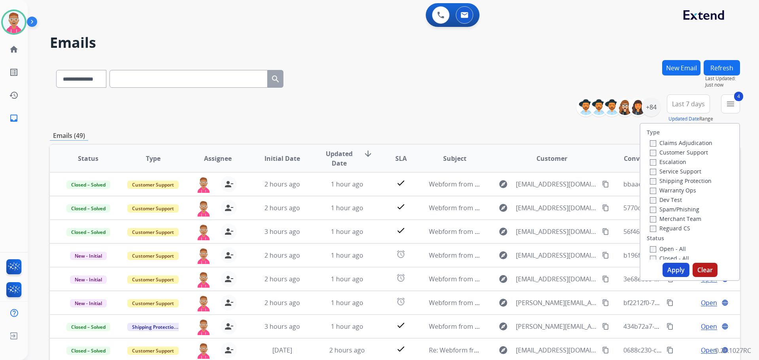
click at [668, 265] on button "Apply" at bounding box center [676, 270] width 27 height 14
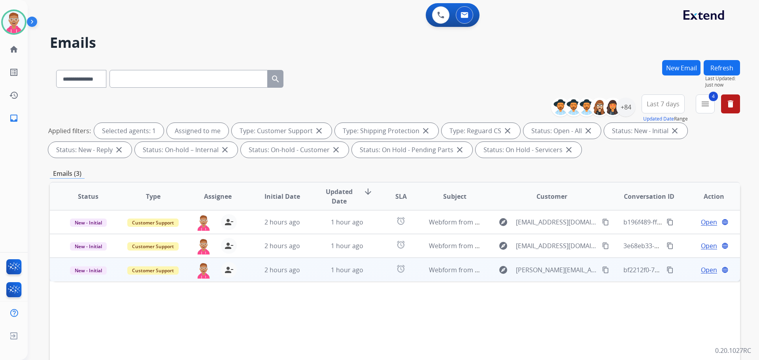
click at [703, 271] on span "Open" at bounding box center [709, 269] width 16 height 9
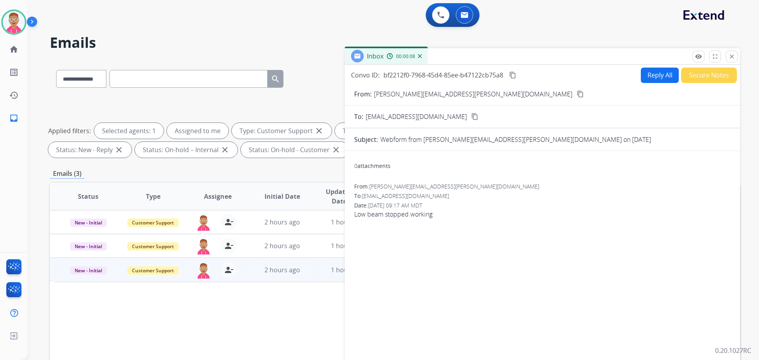
click at [577, 93] on mat-icon "content_copy" at bounding box center [580, 94] width 7 height 7
click at [654, 79] on button "Reply All" at bounding box center [660, 75] width 38 height 15
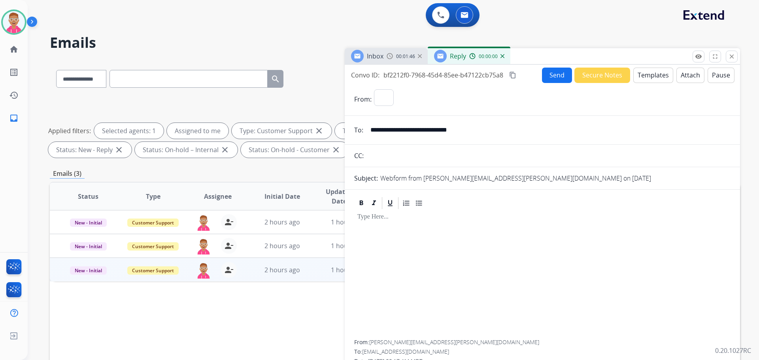
select select "**********"
click at [652, 79] on button "Templates" at bounding box center [654, 75] width 40 height 15
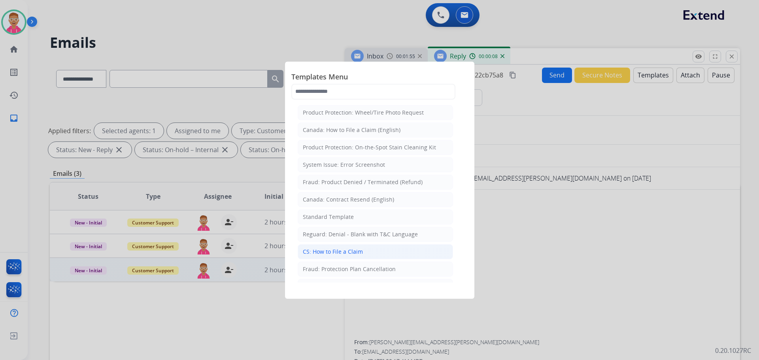
click at [344, 256] on li "CS: How to File a Claim" at bounding box center [375, 251] width 155 height 15
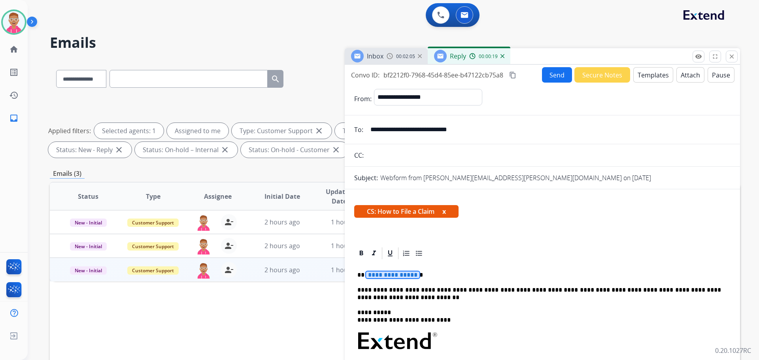
click at [390, 276] on span "**********" at bounding box center [392, 275] width 53 height 7
drag, startPoint x: 386, startPoint y: 277, endPoint x: 374, endPoint y: 276, distance: 12.4
click at [374, 276] on span "**********" at bounding box center [392, 275] width 53 height 7
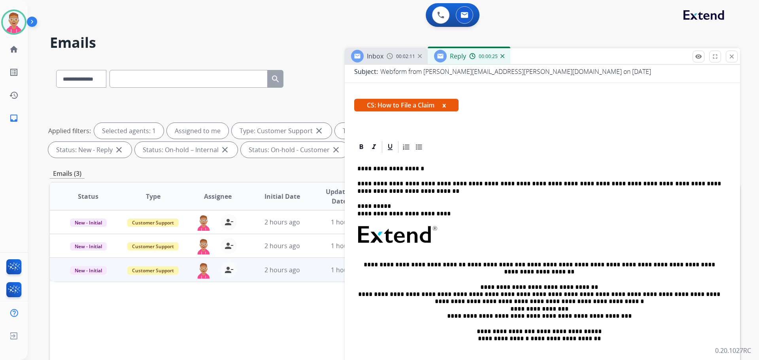
scroll to position [131, 0]
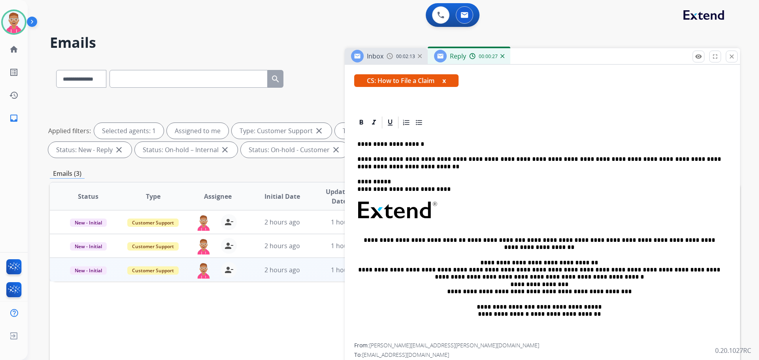
click at [481, 159] on p "**********" at bounding box center [539, 163] width 364 height 15
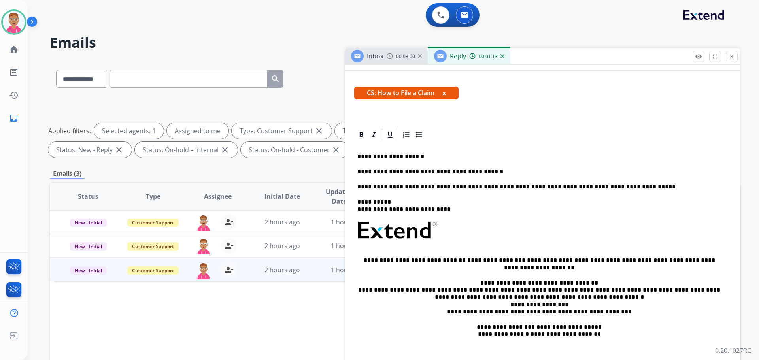
scroll to position [139, 0]
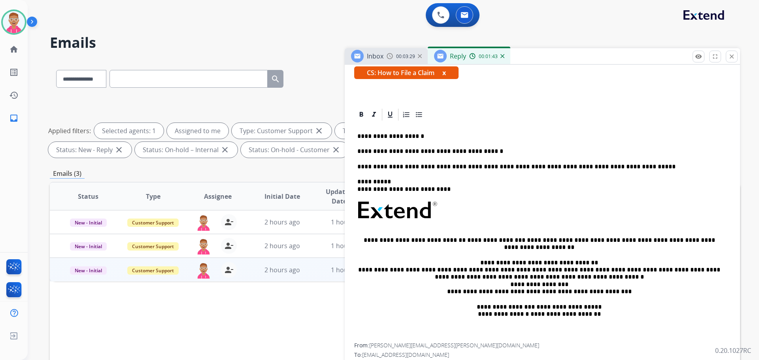
click at [395, 183] on p "**********" at bounding box center [539, 185] width 364 height 15
click at [453, 190] on p "**********" at bounding box center [539, 185] width 364 height 15
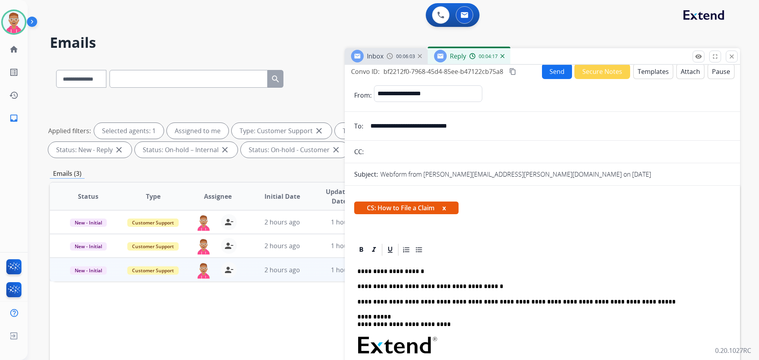
scroll to position [0, 0]
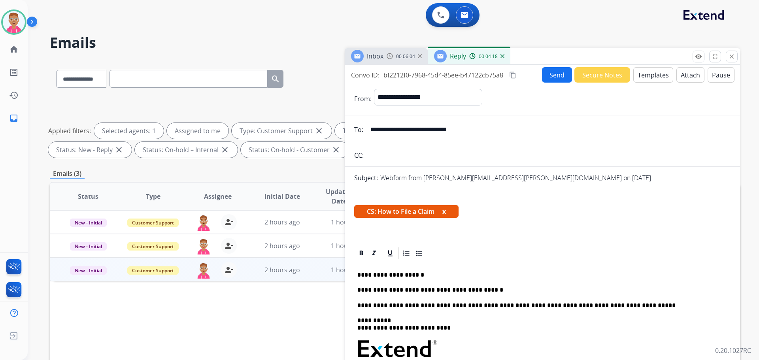
click at [545, 73] on button "Send" at bounding box center [557, 74] width 30 height 15
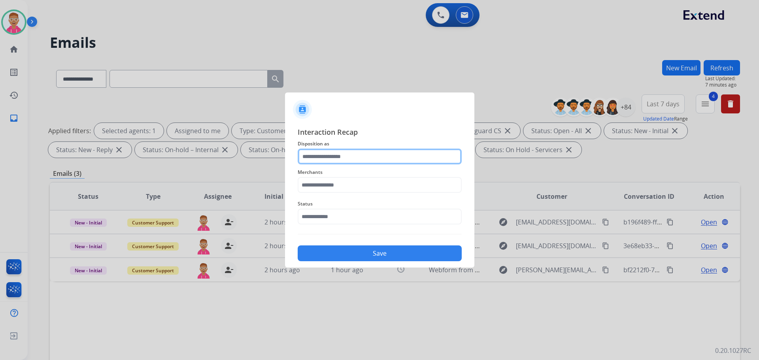
click at [431, 155] on input "text" at bounding box center [380, 157] width 164 height 16
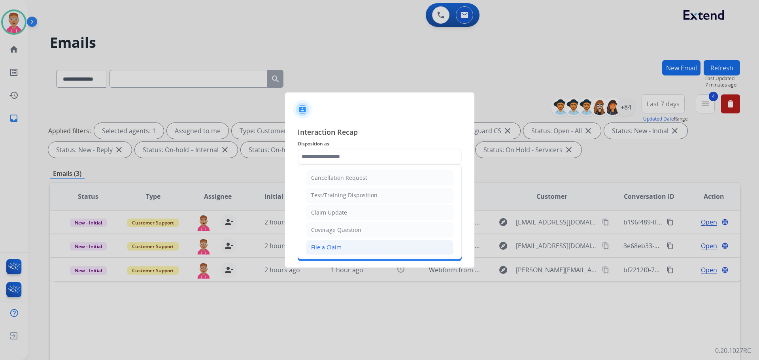
click at [367, 245] on li "File a Claim" at bounding box center [380, 247] width 148 height 15
type input "**********"
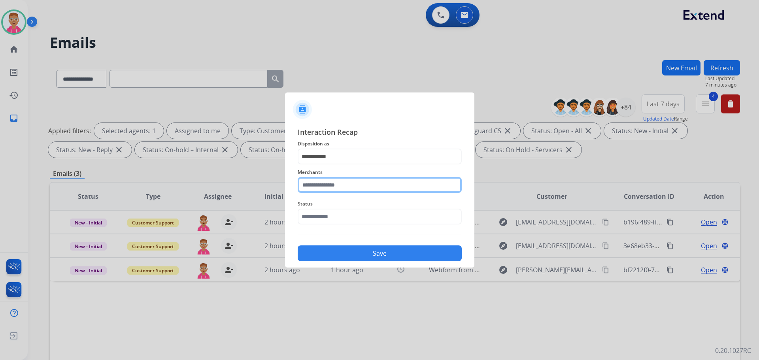
click at [369, 189] on input "text" at bounding box center [380, 185] width 164 height 16
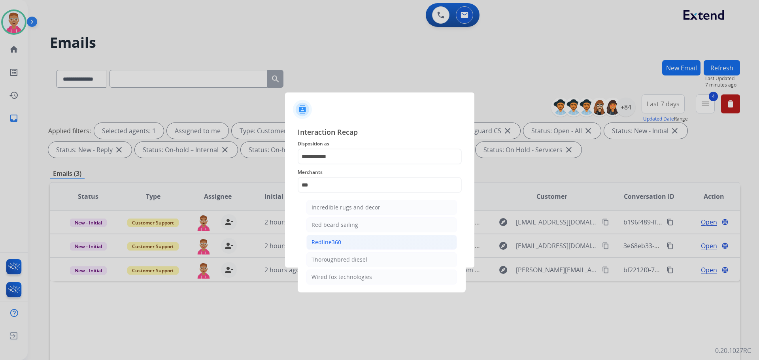
click at [364, 236] on li "Redline360" at bounding box center [381, 242] width 151 height 15
type input "**********"
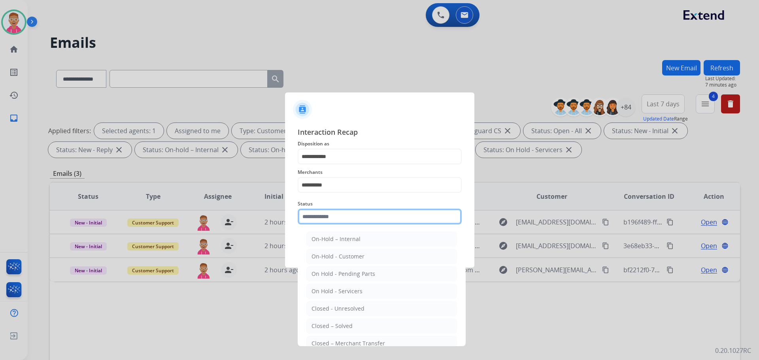
click at [352, 224] on input "text" at bounding box center [380, 217] width 164 height 16
click at [373, 322] on li "Closed – Solved" at bounding box center [381, 326] width 151 height 15
type input "**********"
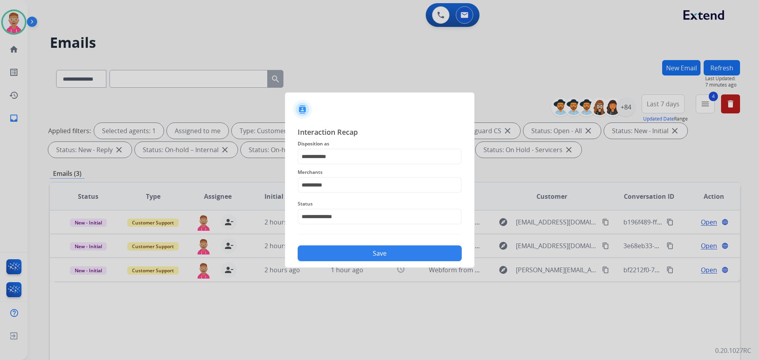
click at [367, 252] on button "Save" at bounding box center [380, 254] width 164 height 16
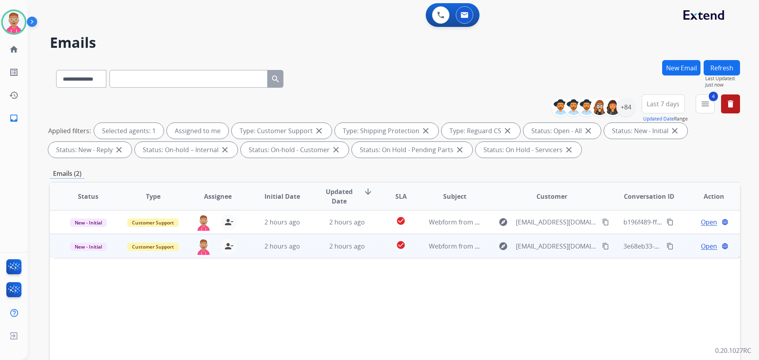
click at [701, 248] on span "Open" at bounding box center [709, 246] width 16 height 9
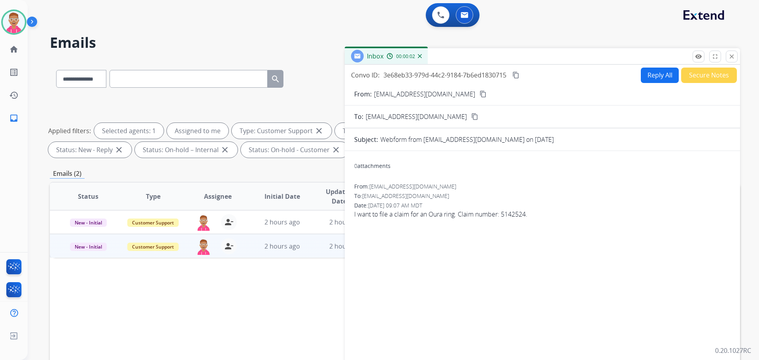
click at [646, 75] on button "Reply All" at bounding box center [660, 75] width 38 height 15
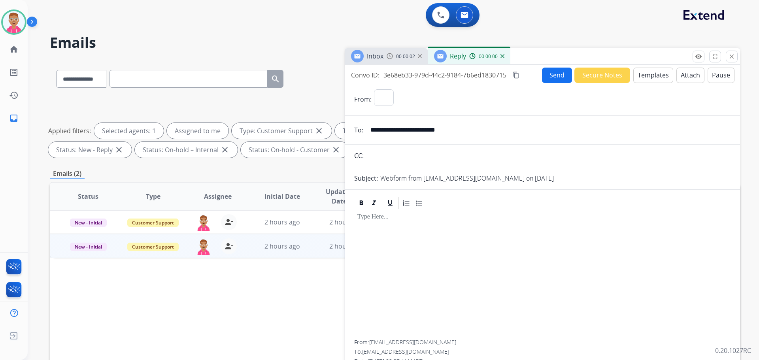
select select "**********"
click at [656, 75] on button "Templates" at bounding box center [654, 75] width 40 height 15
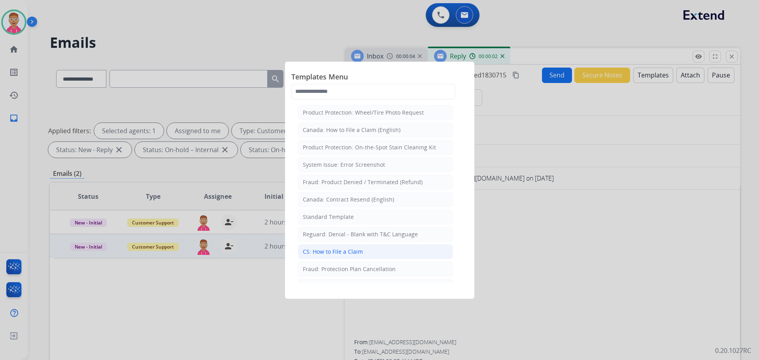
click at [368, 252] on li "CS: How to File a Claim" at bounding box center [375, 251] width 155 height 15
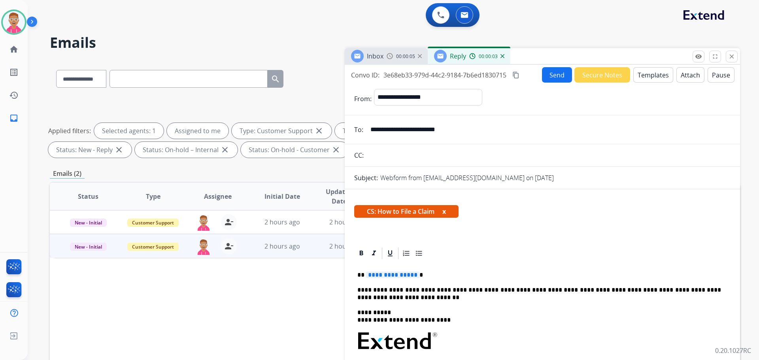
click at [385, 277] on span "**********" at bounding box center [392, 275] width 53 height 7
click at [556, 77] on button "Send" at bounding box center [557, 74] width 30 height 15
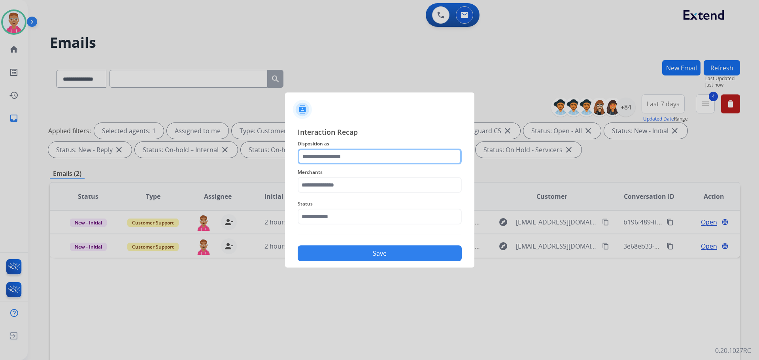
click at [390, 159] on input "text" at bounding box center [380, 157] width 164 height 16
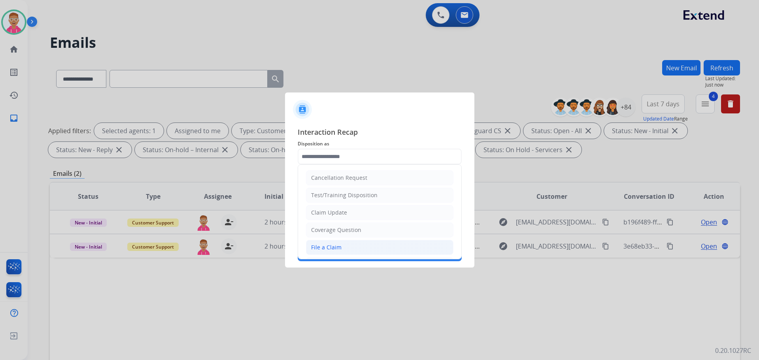
click at [362, 250] on li "File a Claim" at bounding box center [380, 247] width 148 height 15
type input "**********"
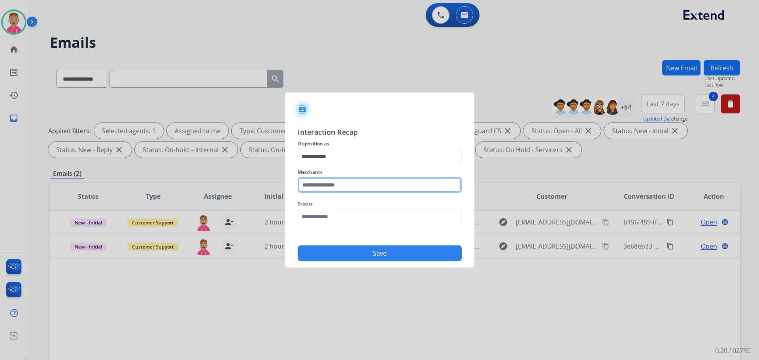
click at [359, 188] on input "text" at bounding box center [380, 185] width 164 height 16
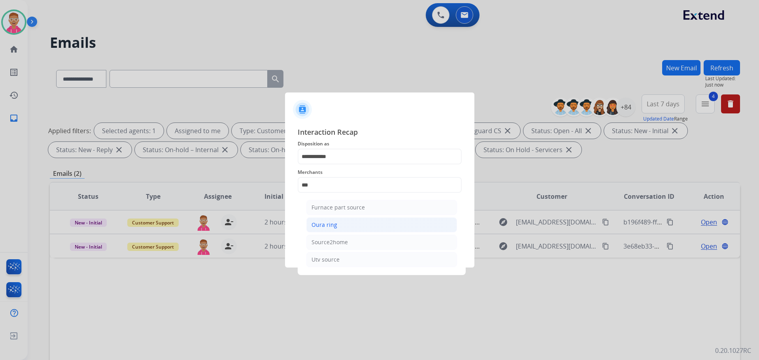
click at [362, 223] on li "Oura ring" at bounding box center [381, 225] width 151 height 15
type input "*********"
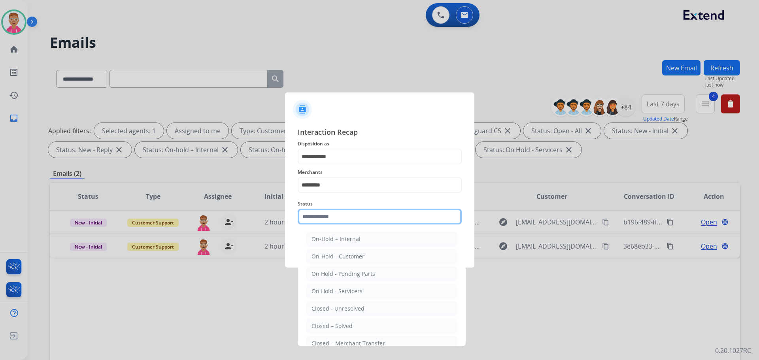
click at [354, 222] on input "text" at bounding box center [380, 217] width 164 height 16
click at [364, 325] on li "Closed – Solved" at bounding box center [381, 326] width 151 height 15
type input "**********"
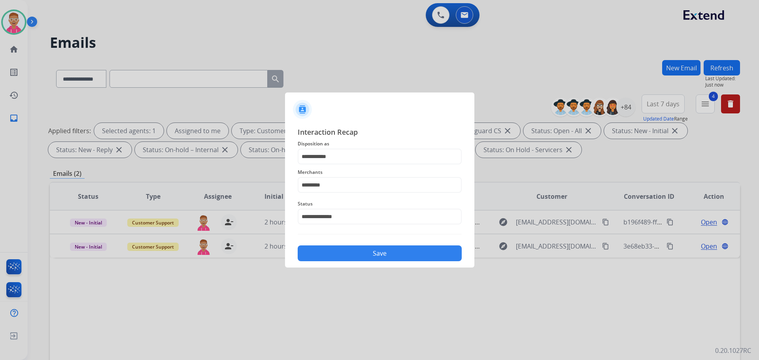
click at [363, 255] on button "Save" at bounding box center [380, 254] width 164 height 16
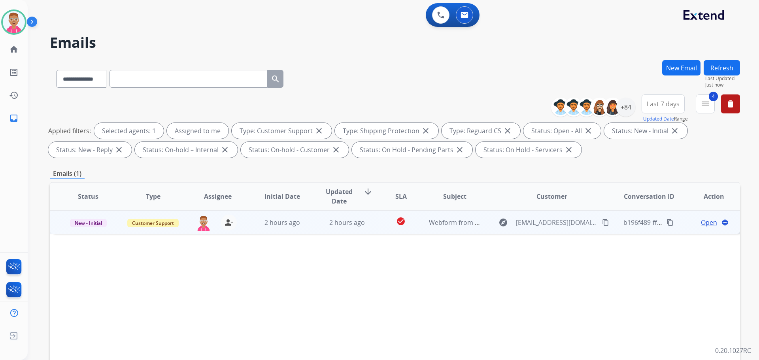
click at [702, 223] on span "Open" at bounding box center [709, 222] width 16 height 9
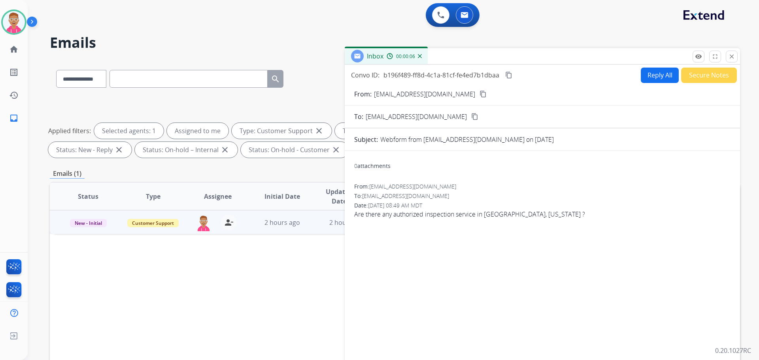
click at [651, 75] on button "Reply All" at bounding box center [660, 75] width 38 height 15
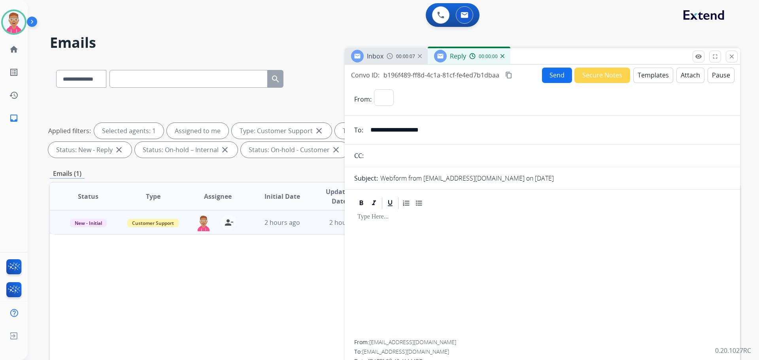
select select "**********"
drag, startPoint x: 648, startPoint y: 76, endPoint x: 643, endPoint y: 79, distance: 5.7
click at [643, 79] on button "Templates" at bounding box center [654, 75] width 40 height 15
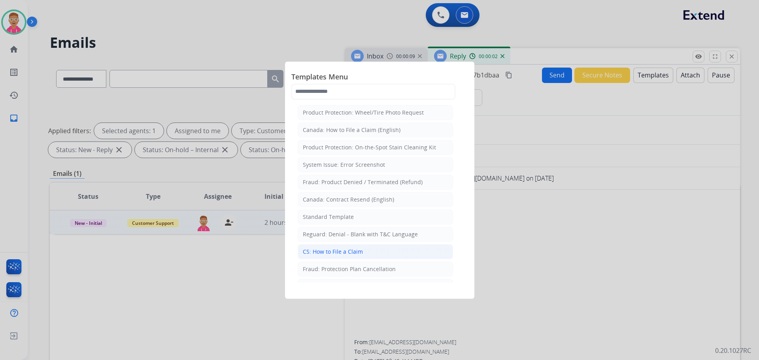
click at [359, 250] on div "CS: How to File a Claim" at bounding box center [333, 252] width 60 height 8
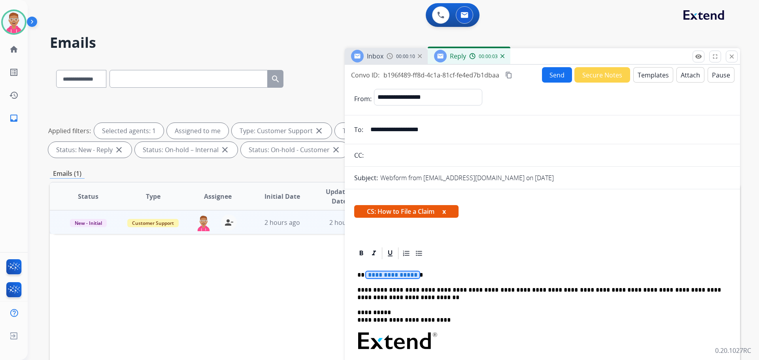
click at [402, 275] on span "**********" at bounding box center [392, 275] width 53 height 7
click at [558, 74] on button "Send" at bounding box center [557, 74] width 30 height 15
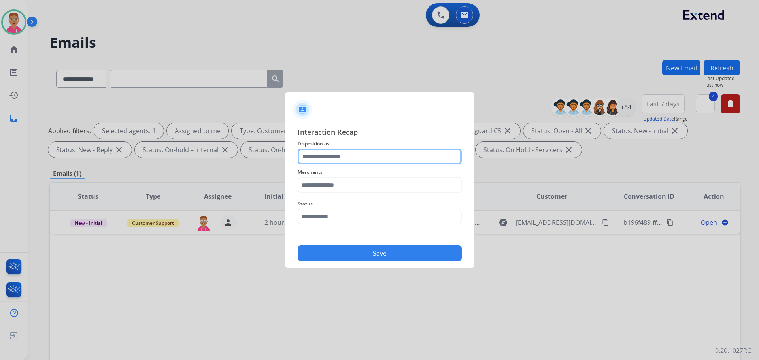
click at [343, 157] on input "text" at bounding box center [380, 157] width 164 height 16
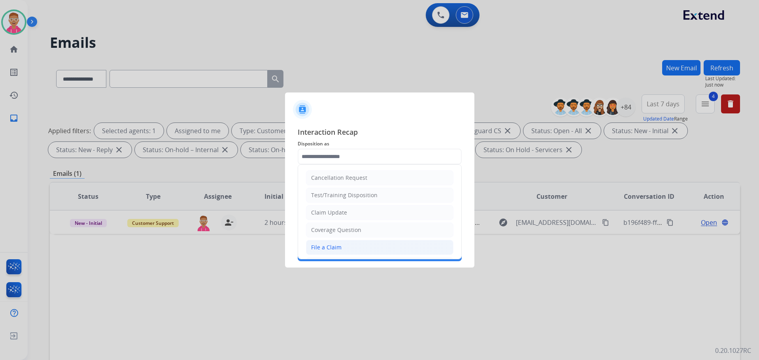
click at [348, 250] on li "File a Claim" at bounding box center [380, 247] width 148 height 15
type input "**********"
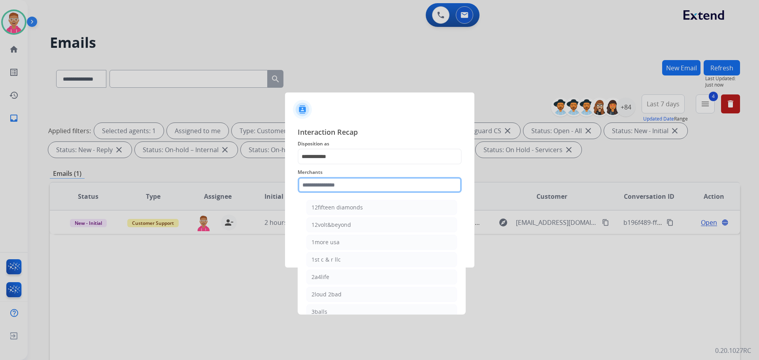
click at [346, 188] on input "text" at bounding box center [380, 185] width 164 height 16
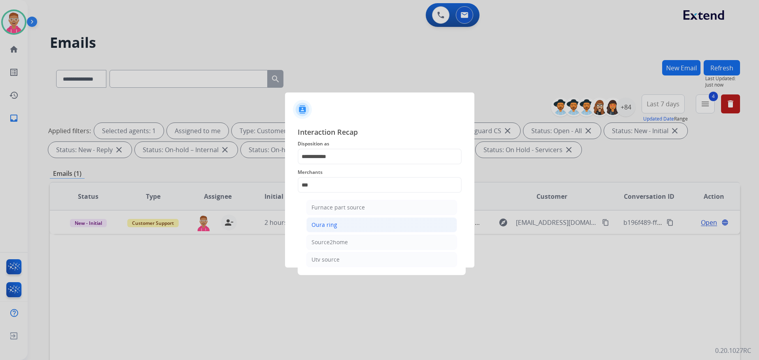
click at [361, 231] on li "Oura ring" at bounding box center [381, 225] width 151 height 15
type input "*********"
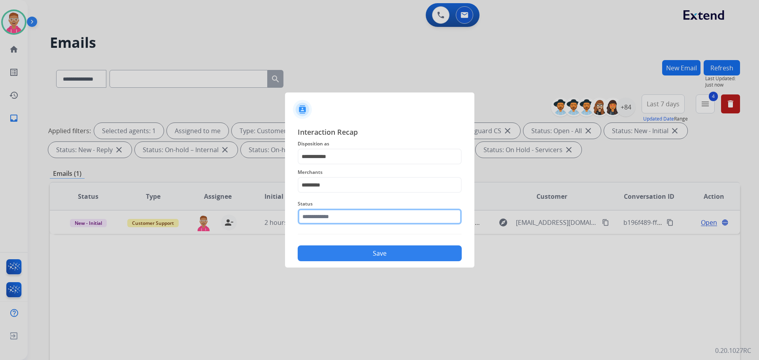
click at [351, 217] on input "text" at bounding box center [380, 217] width 164 height 16
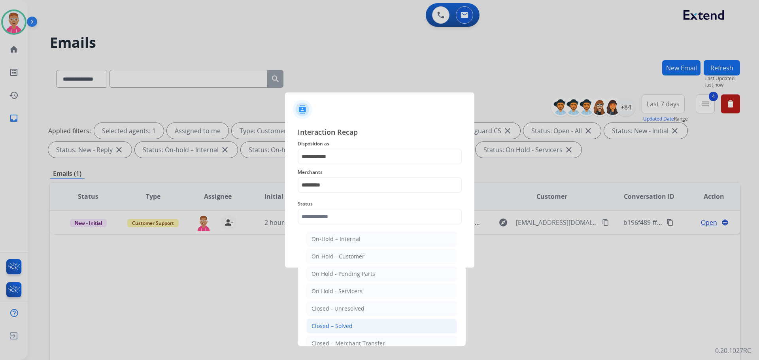
click at [369, 329] on li "Closed – Solved" at bounding box center [381, 326] width 151 height 15
type input "**********"
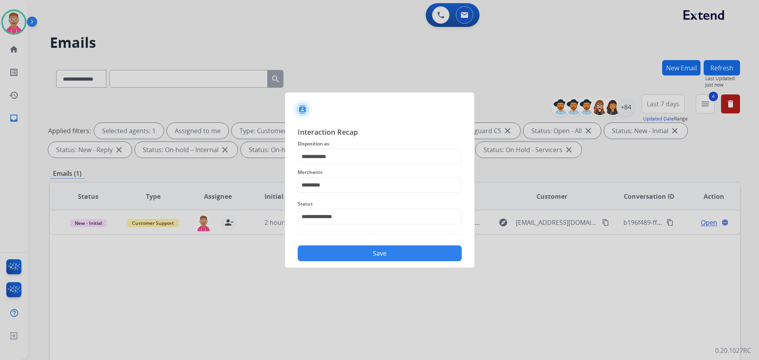
click at [357, 251] on button "Save" at bounding box center [380, 254] width 164 height 16
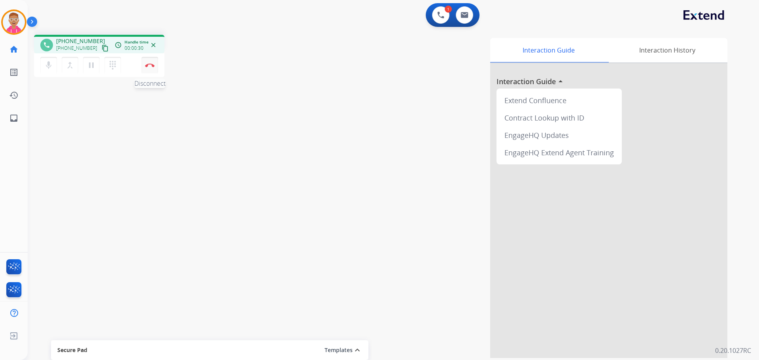
click at [151, 66] on img at bounding box center [149, 65] width 9 height 4
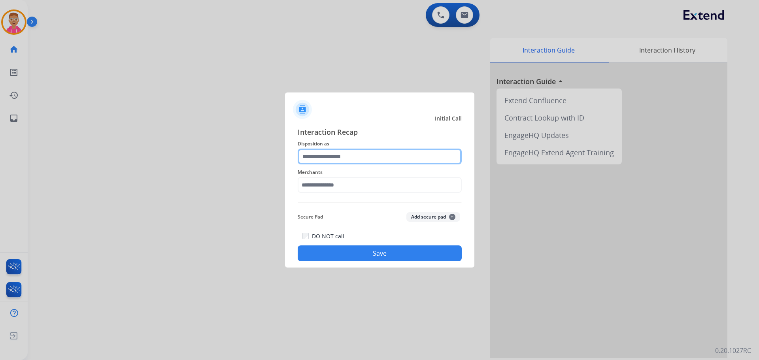
click at [349, 158] on input "text" at bounding box center [380, 157] width 164 height 16
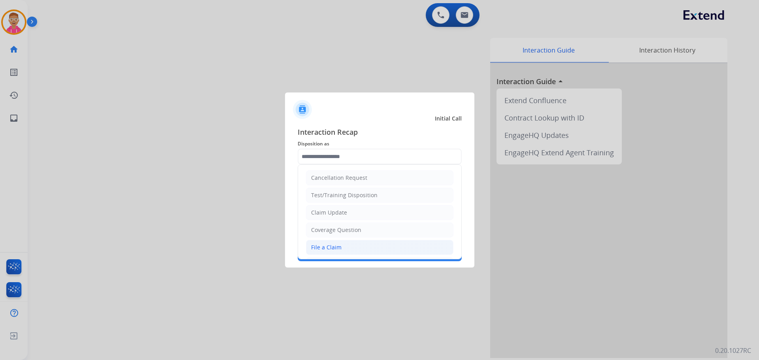
click at [348, 246] on li "File a Claim" at bounding box center [380, 247] width 148 height 15
type input "**********"
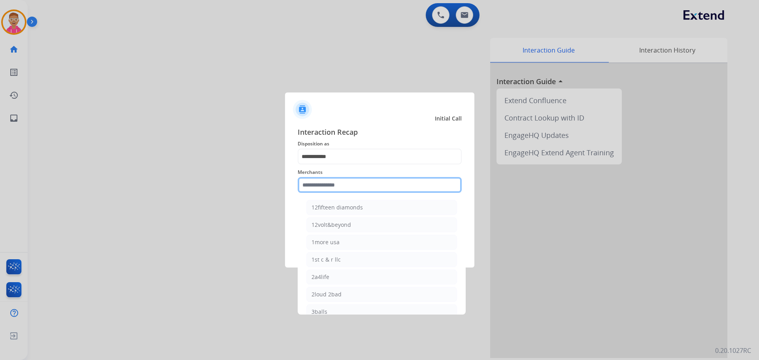
click at [342, 187] on input "text" at bounding box center [380, 185] width 164 height 16
drag, startPoint x: 324, startPoint y: 187, endPoint x: 322, endPoint y: 191, distance: 4.3
click at [322, 191] on input "text" at bounding box center [380, 185] width 164 height 16
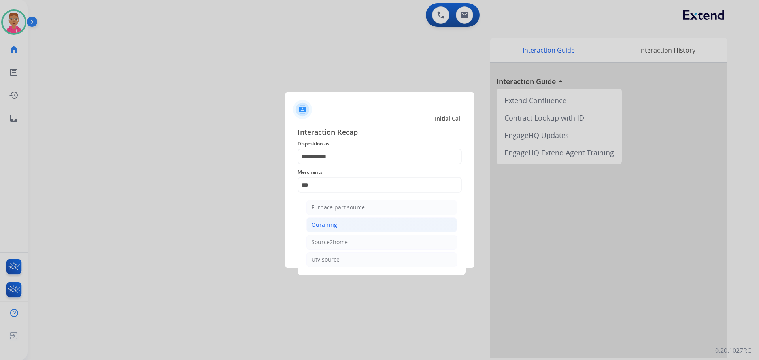
click at [354, 224] on li "Oura ring" at bounding box center [381, 225] width 151 height 15
type input "*********"
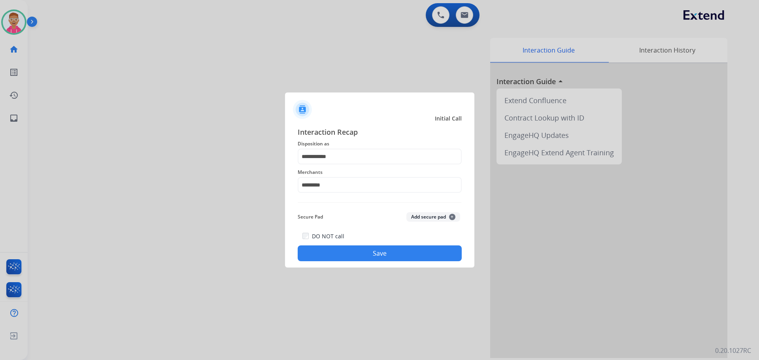
click at [342, 255] on button "Save" at bounding box center [380, 254] width 164 height 16
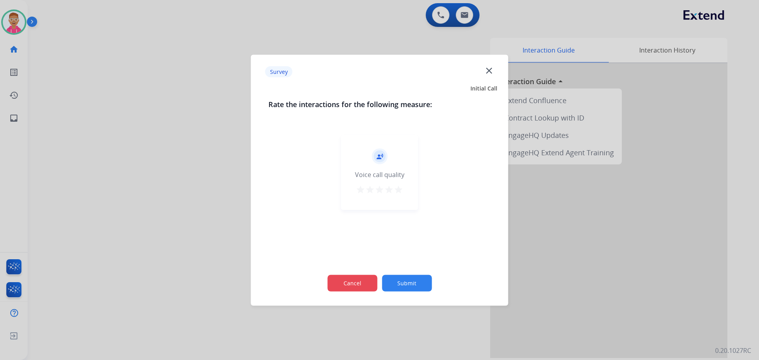
click at [354, 279] on button "Cancel" at bounding box center [352, 283] width 50 height 17
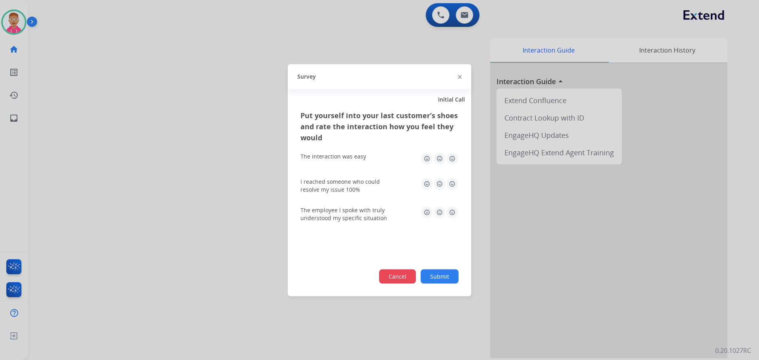
click at [388, 279] on button "Cancel" at bounding box center [397, 276] width 37 height 14
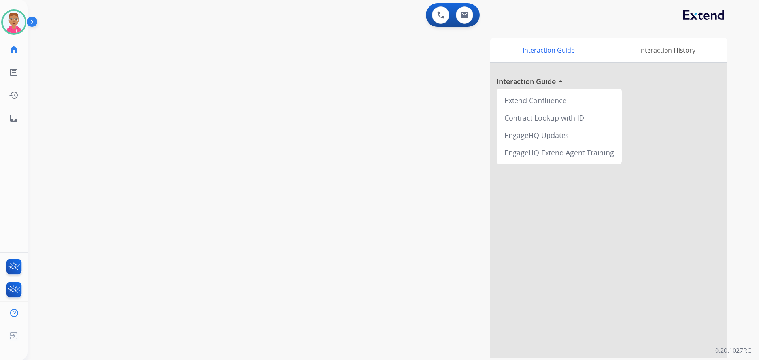
click at [89, 56] on div "swap_horiz Break voice bridge close_fullscreen Connect 3-Way Call merge_type Se…" at bounding box center [384, 193] width 713 height 330
click at [15, 15] on img at bounding box center [14, 22] width 22 height 22
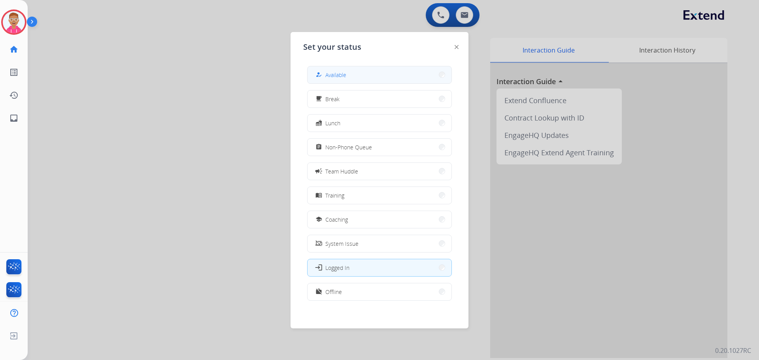
click at [337, 74] on span "Available" at bounding box center [335, 75] width 21 height 8
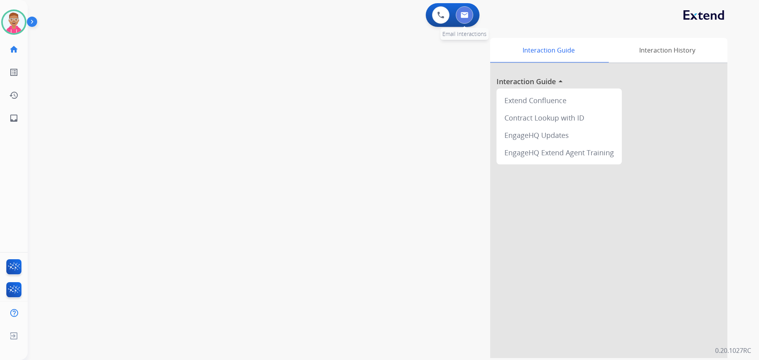
click at [469, 15] on button at bounding box center [464, 14] width 17 height 17
select select "**********"
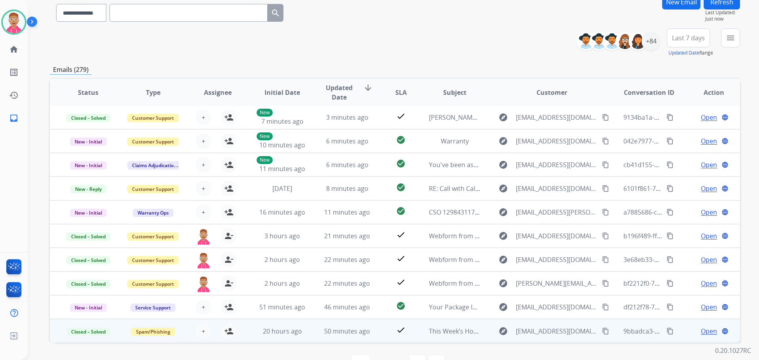
scroll to position [90, 0]
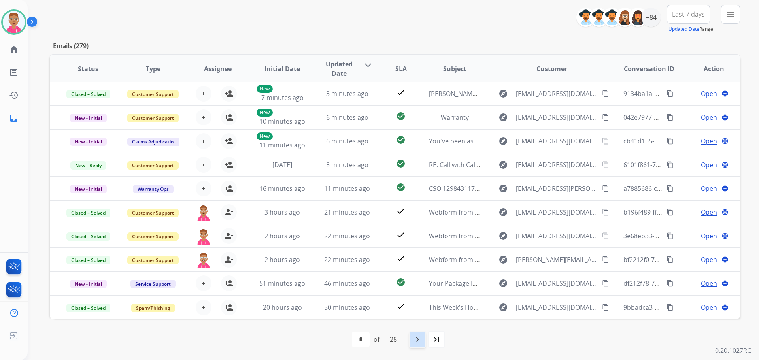
click at [421, 340] on mat-icon "navigate_next" at bounding box center [417, 339] width 9 height 9
select select "*"
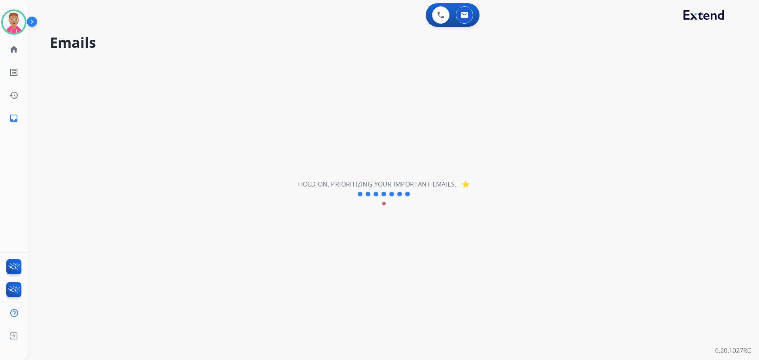
scroll to position [0, 0]
